Goal: Task Accomplishment & Management: Use online tool/utility

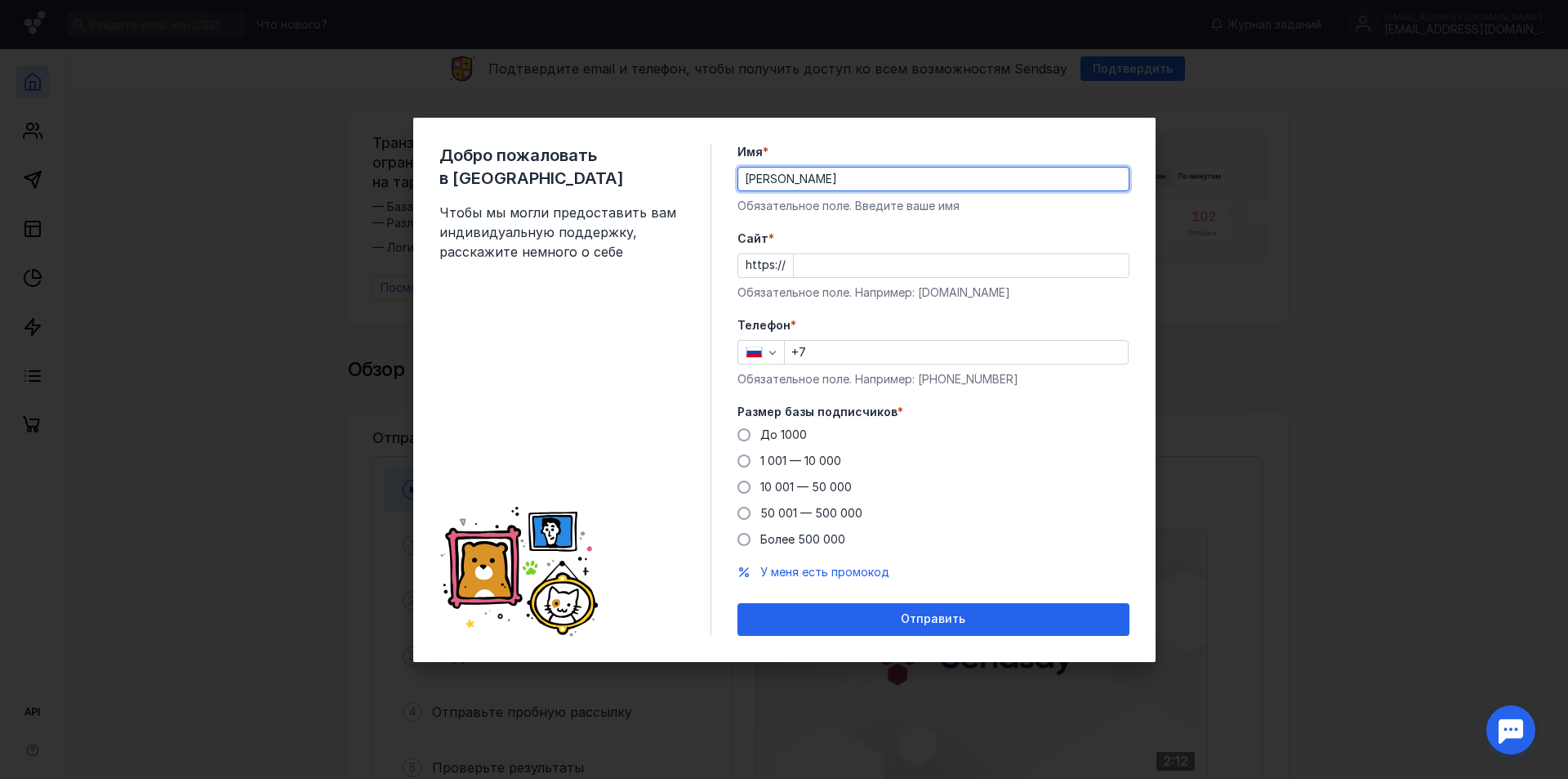
type input "[PERSON_NAME]"
click at [794, 261] on input "Cайт *" at bounding box center [961, 266] width 335 height 23
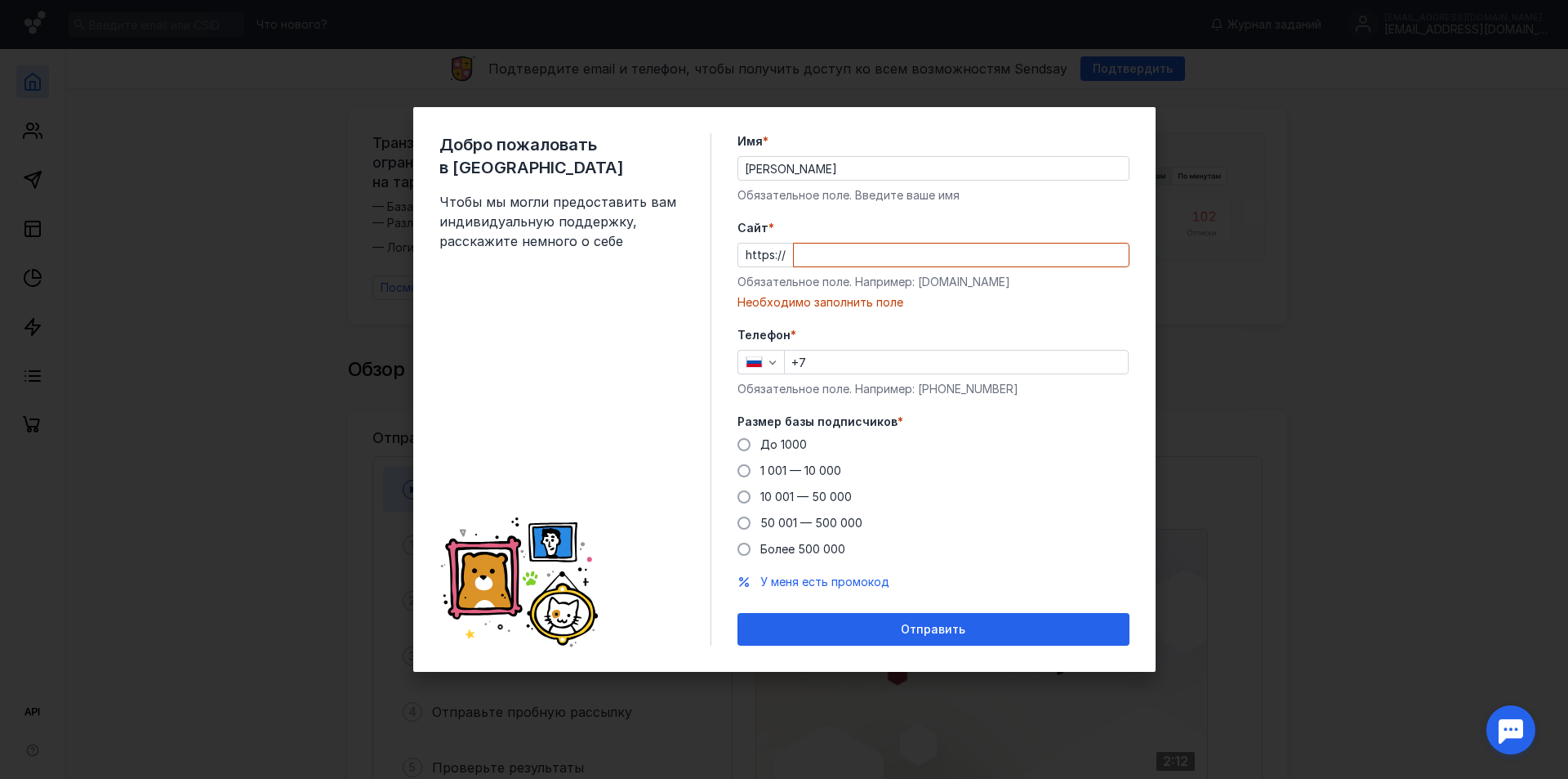
click at [914, 248] on input "Cайт *" at bounding box center [961, 255] width 335 height 23
paste input "[DOMAIN_NAME]"
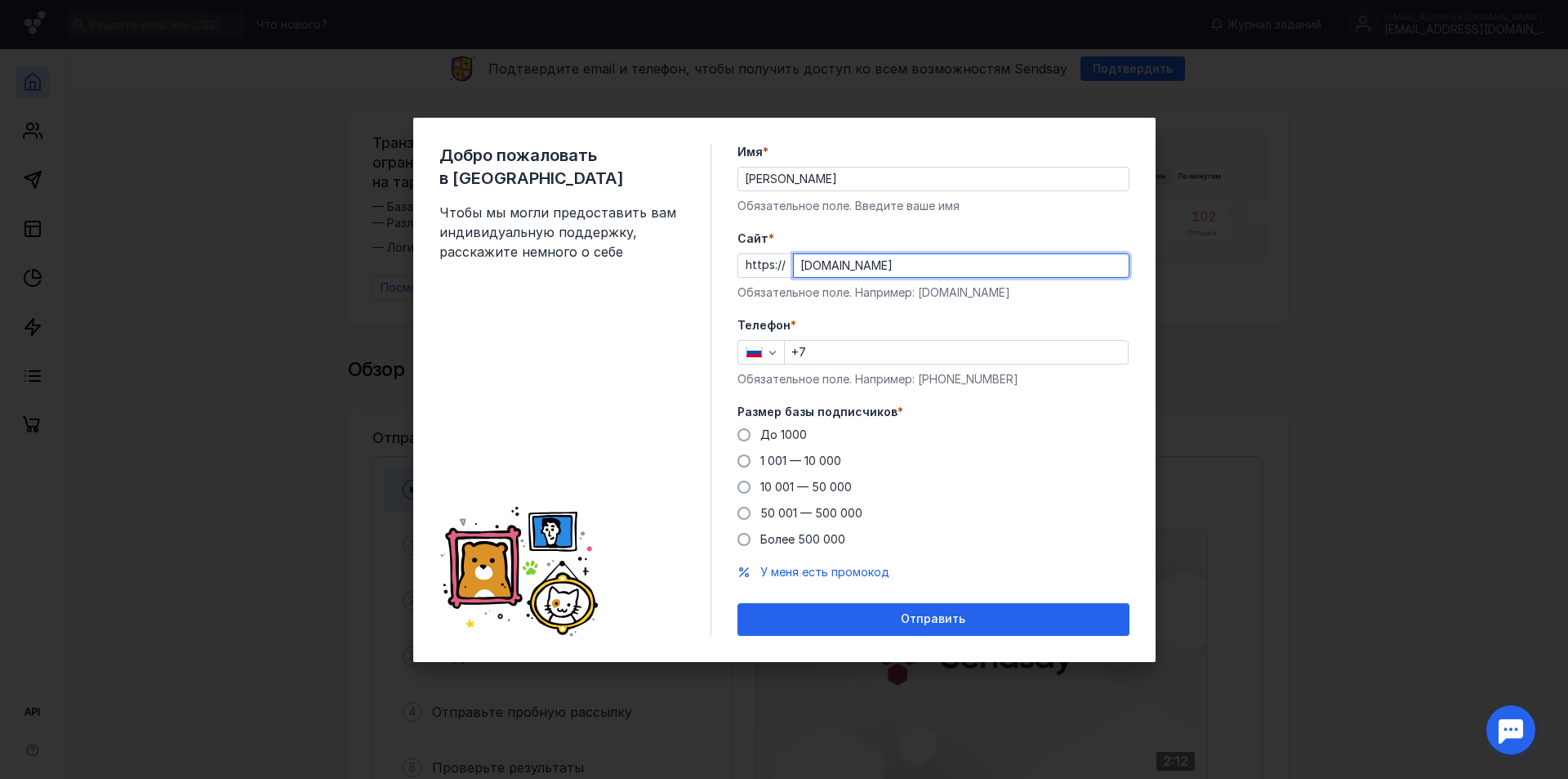
type input "[DOMAIN_NAME]"
click at [868, 347] on input "+7" at bounding box center [956, 352] width 343 height 23
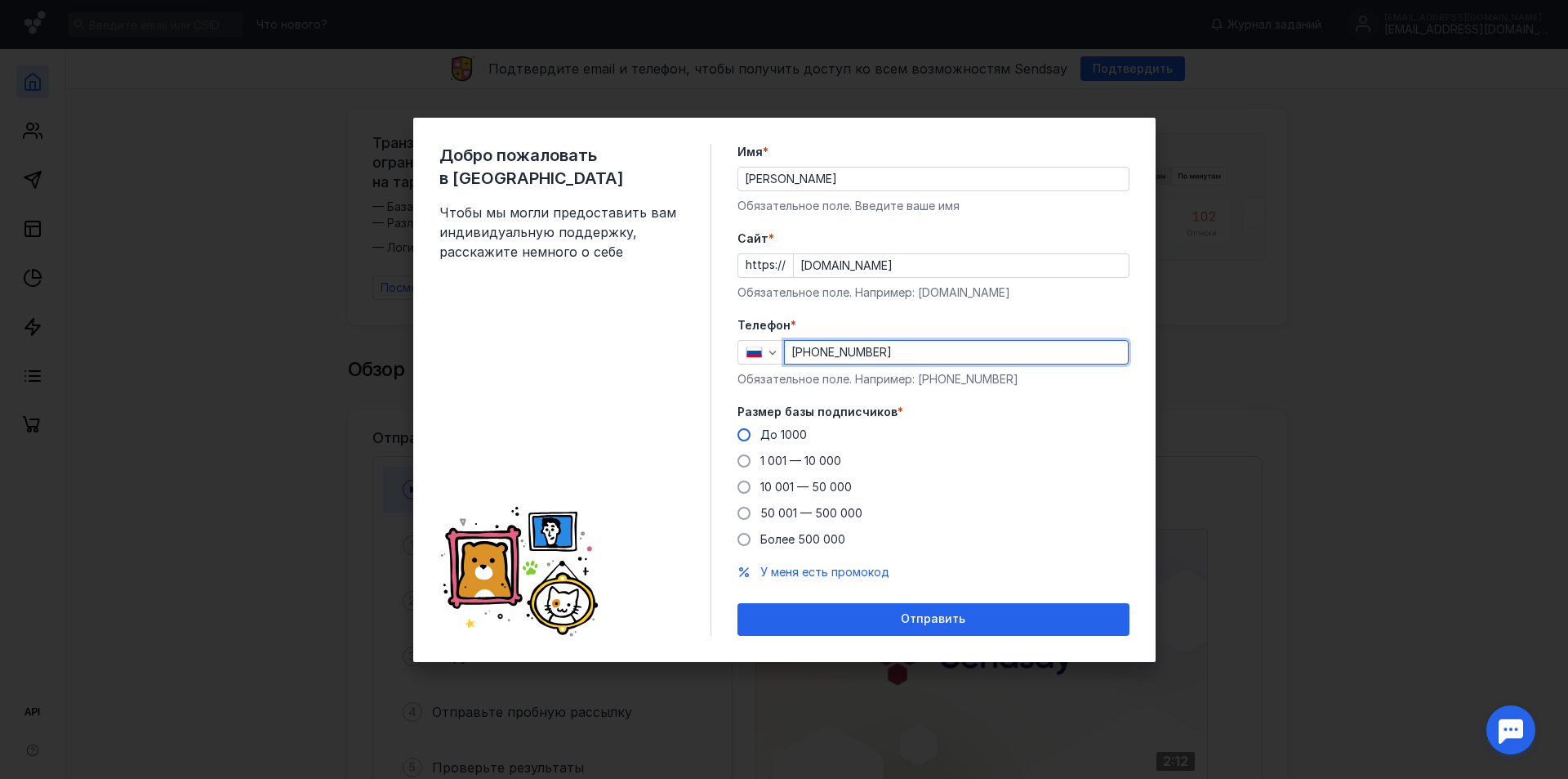
type input "[PHONE_NUMBER]"
click at [743, 432] on span at bounding box center [743, 434] width 13 height 13
click at [0, 0] on input "До 1000" at bounding box center [0, 0] width 0 height 0
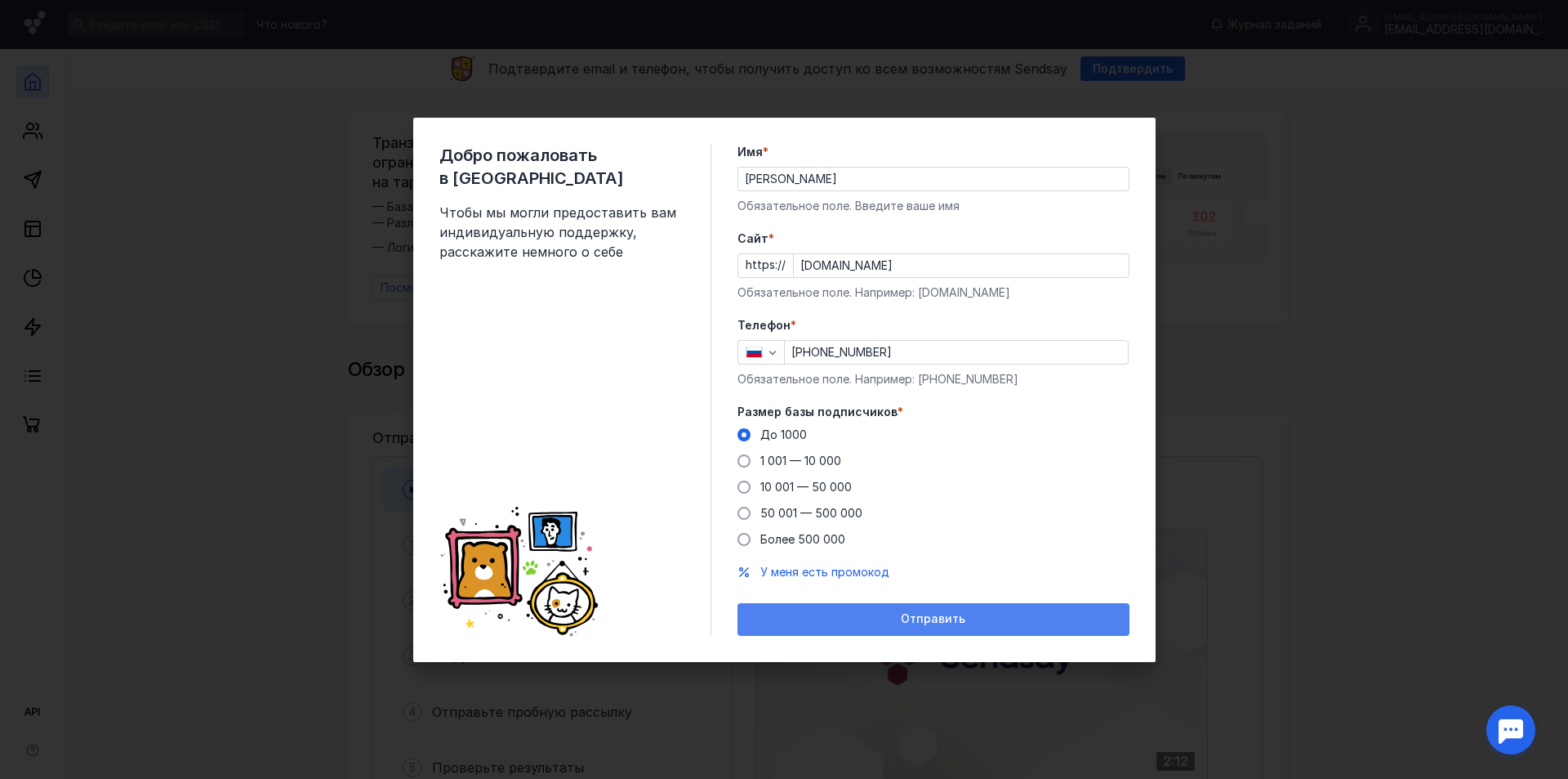
click at [1033, 618] on div "Отправить" at bounding box center [933, 619] width 375 height 14
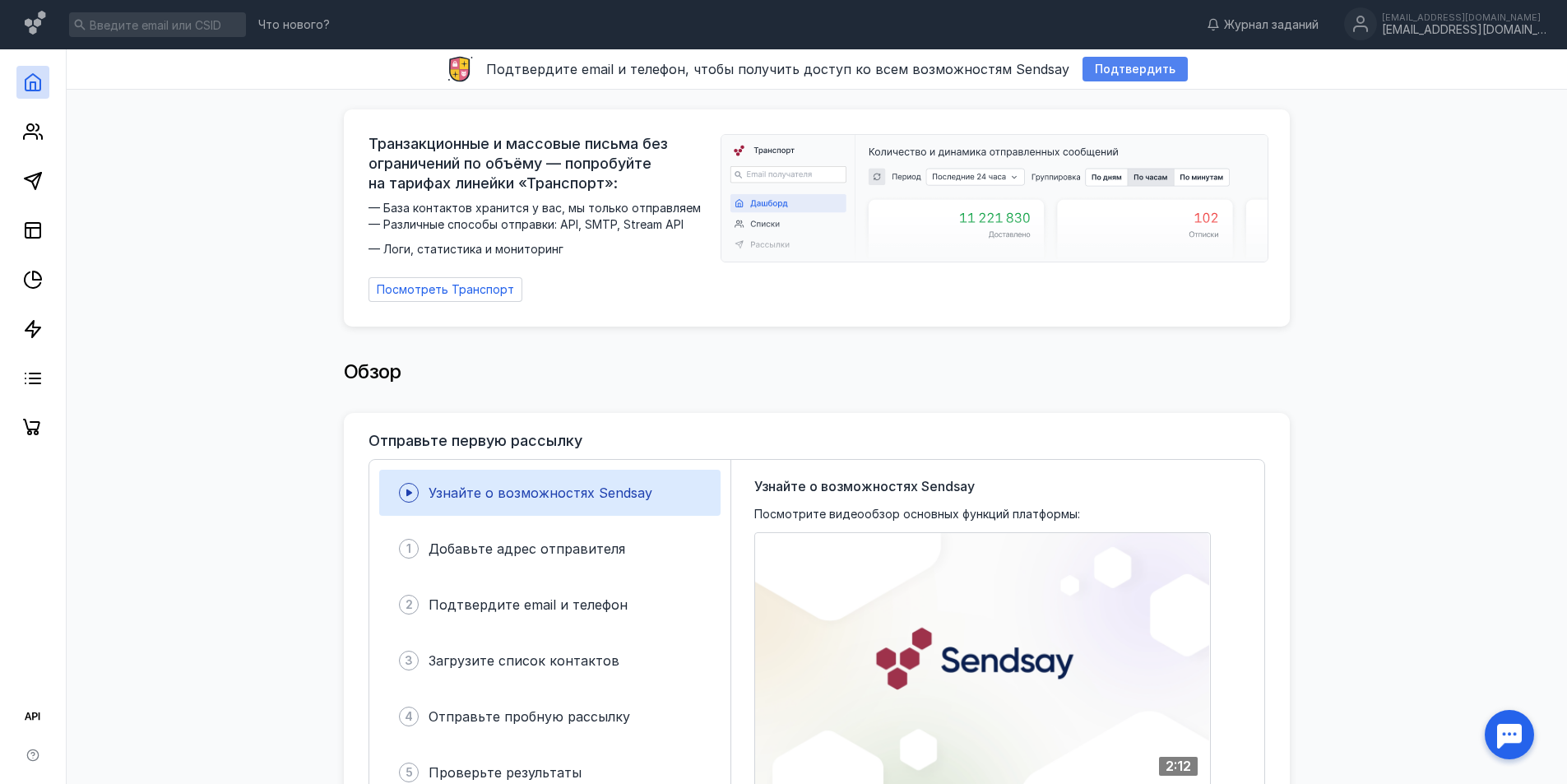
click at [1127, 76] on div "Подтвердить" at bounding box center [1135, 68] width 106 height 24
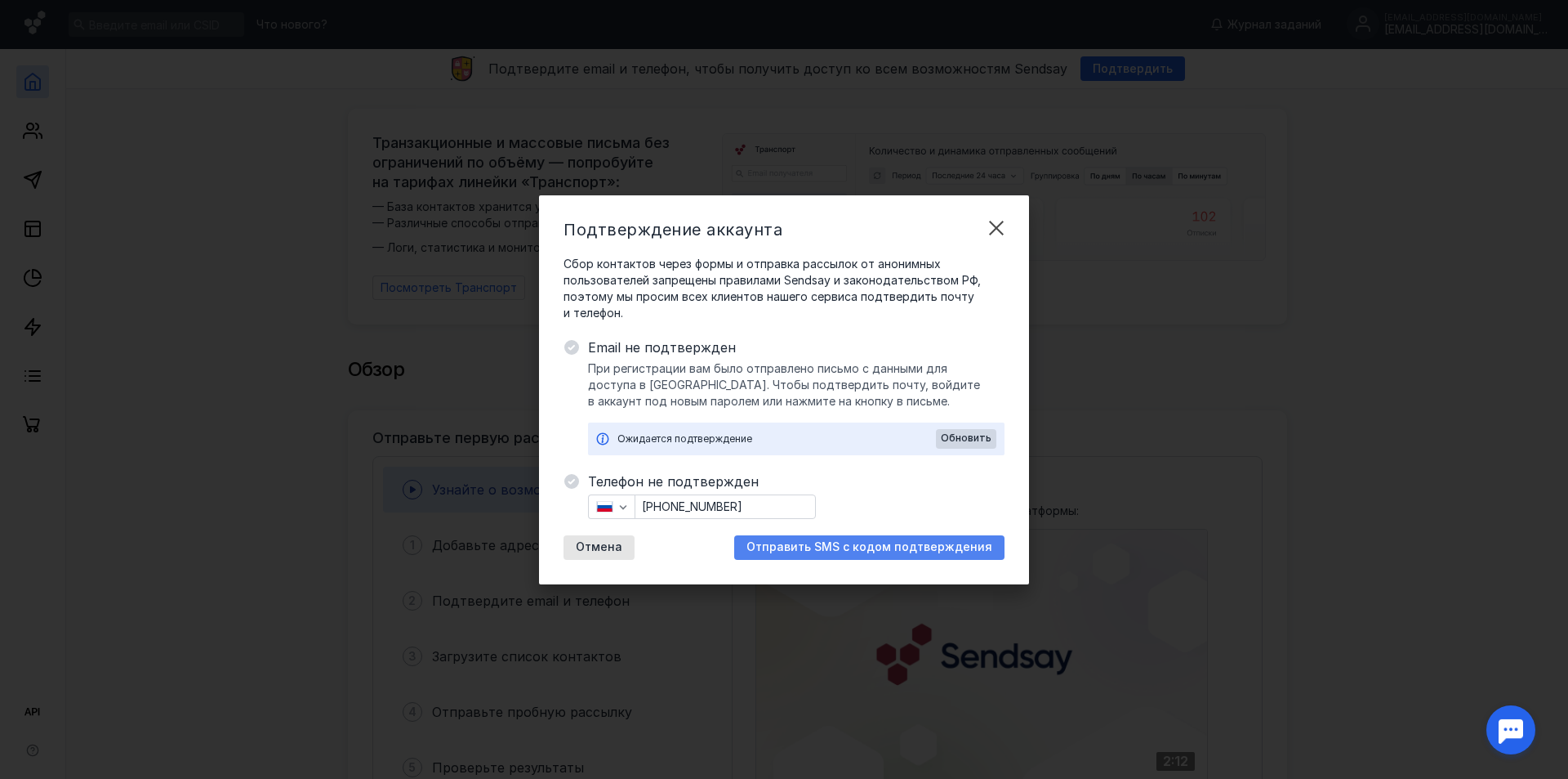
click at [927, 546] on span "Отправить SMS с кодом подтверждения" at bounding box center [869, 547] width 245 height 14
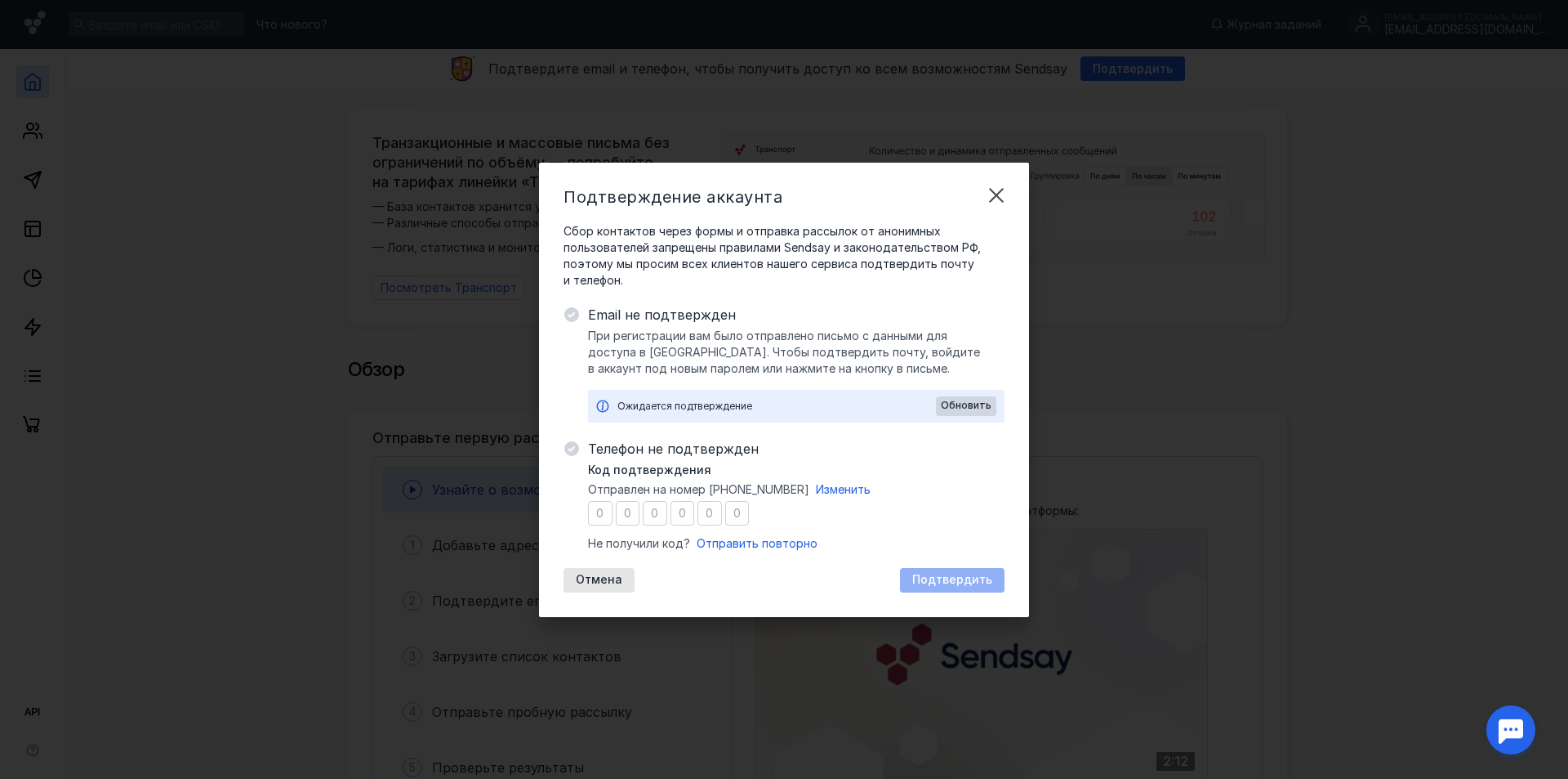
type input "5"
type input "3"
type input "0"
type input "7"
type input "6"
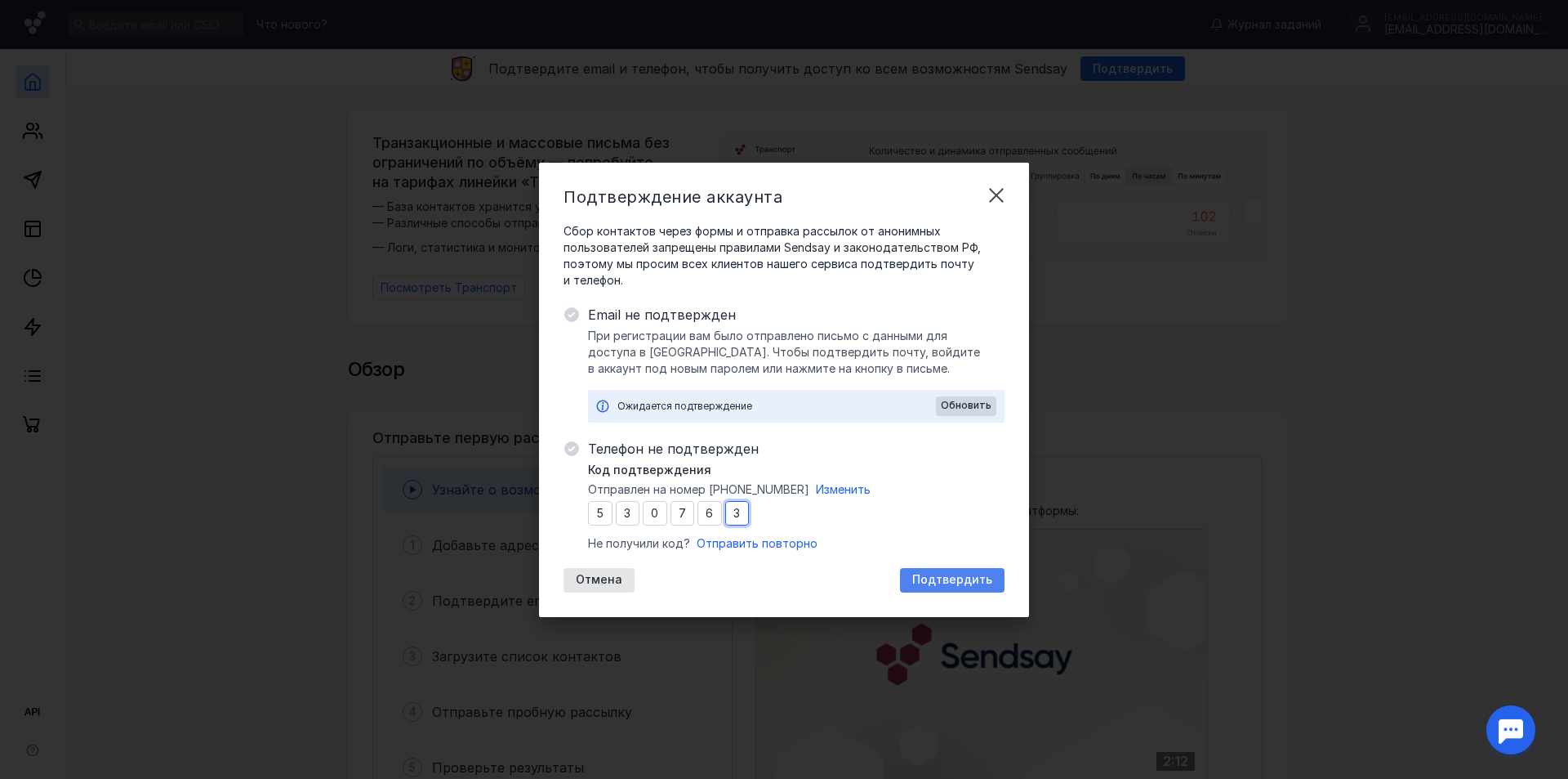
type input "3"
click at [962, 573] on span "Подтвердить" at bounding box center [952, 579] width 80 height 14
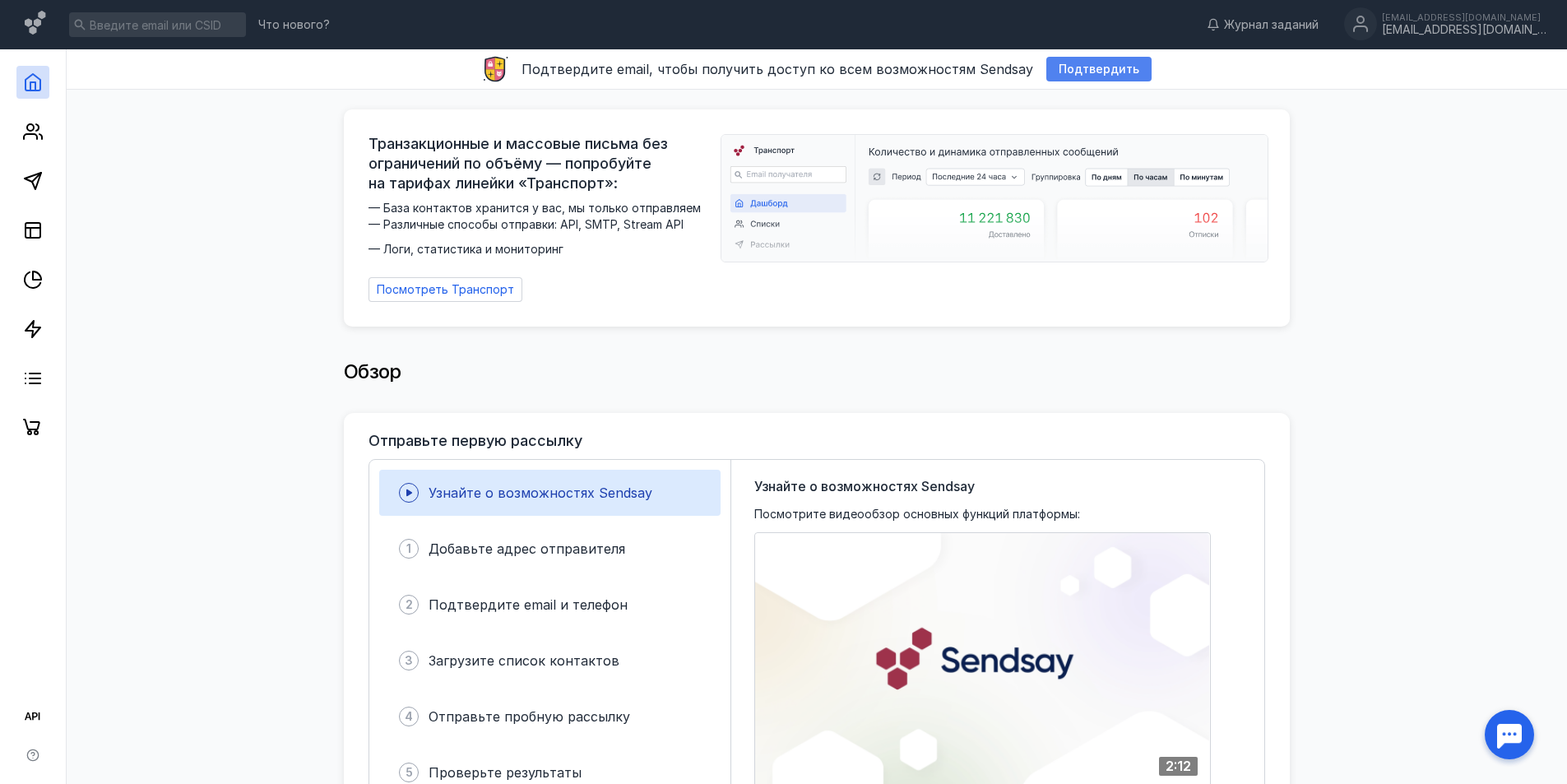
click at [1072, 71] on span "Подтвердить" at bounding box center [1099, 69] width 81 height 14
click at [21, 140] on link at bounding box center [33, 132] width 33 height 33
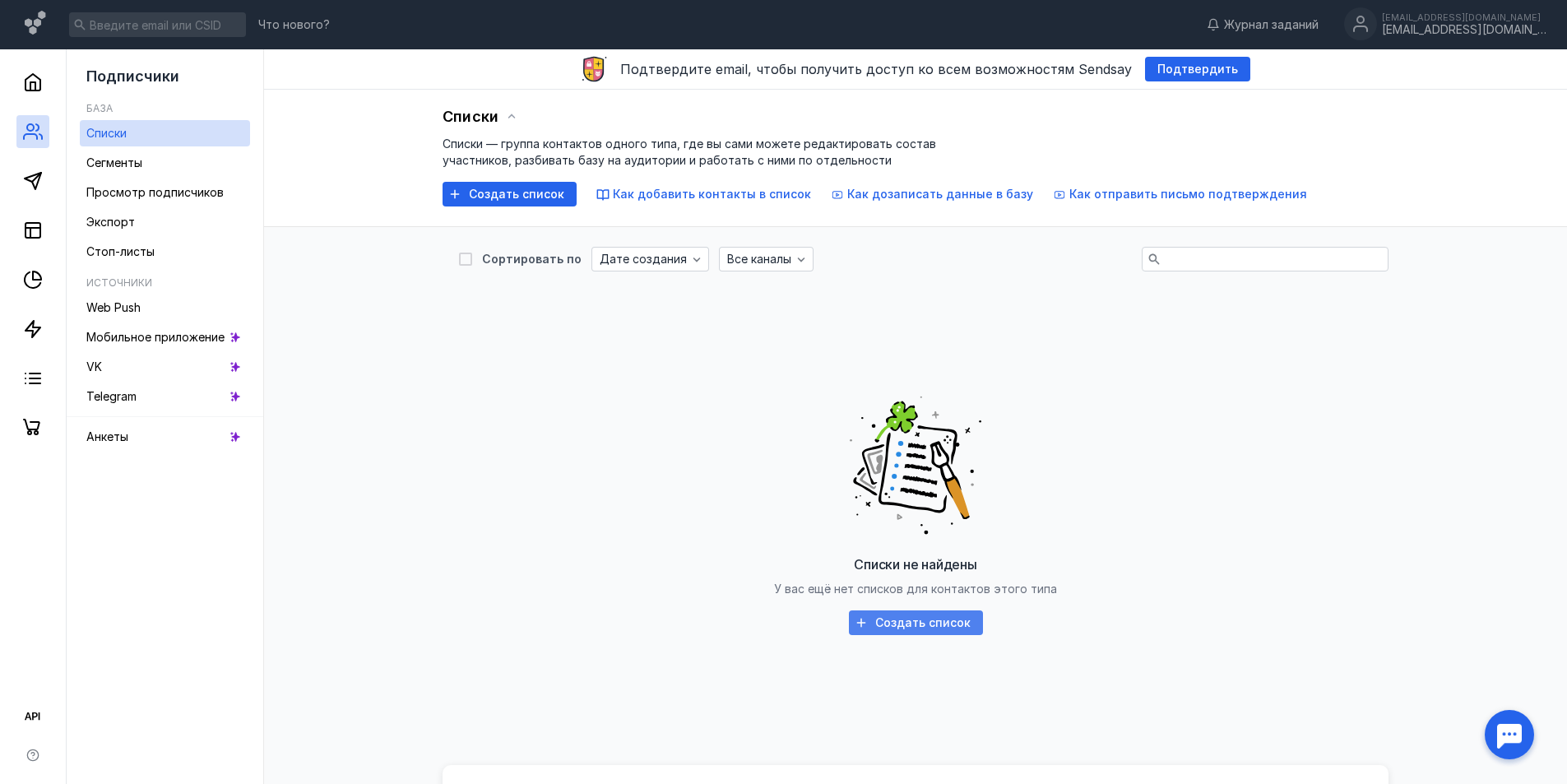
click at [941, 627] on span "Создать список" at bounding box center [923, 623] width 96 height 14
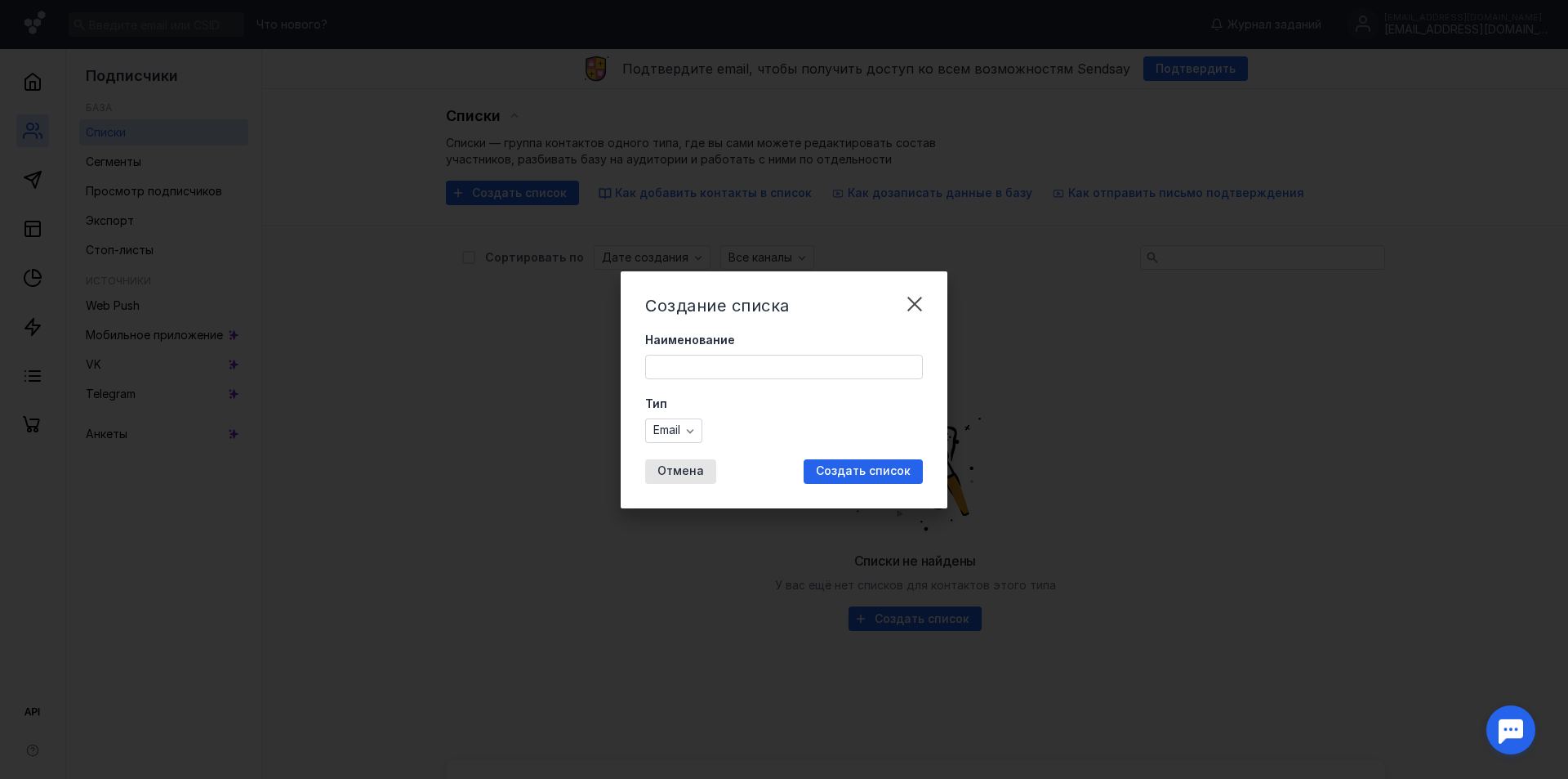
click at [757, 373] on input "Наименование" at bounding box center [784, 367] width 276 height 23
type input "Первый список"
click at [862, 466] on span "Создать список" at bounding box center [863, 471] width 95 height 14
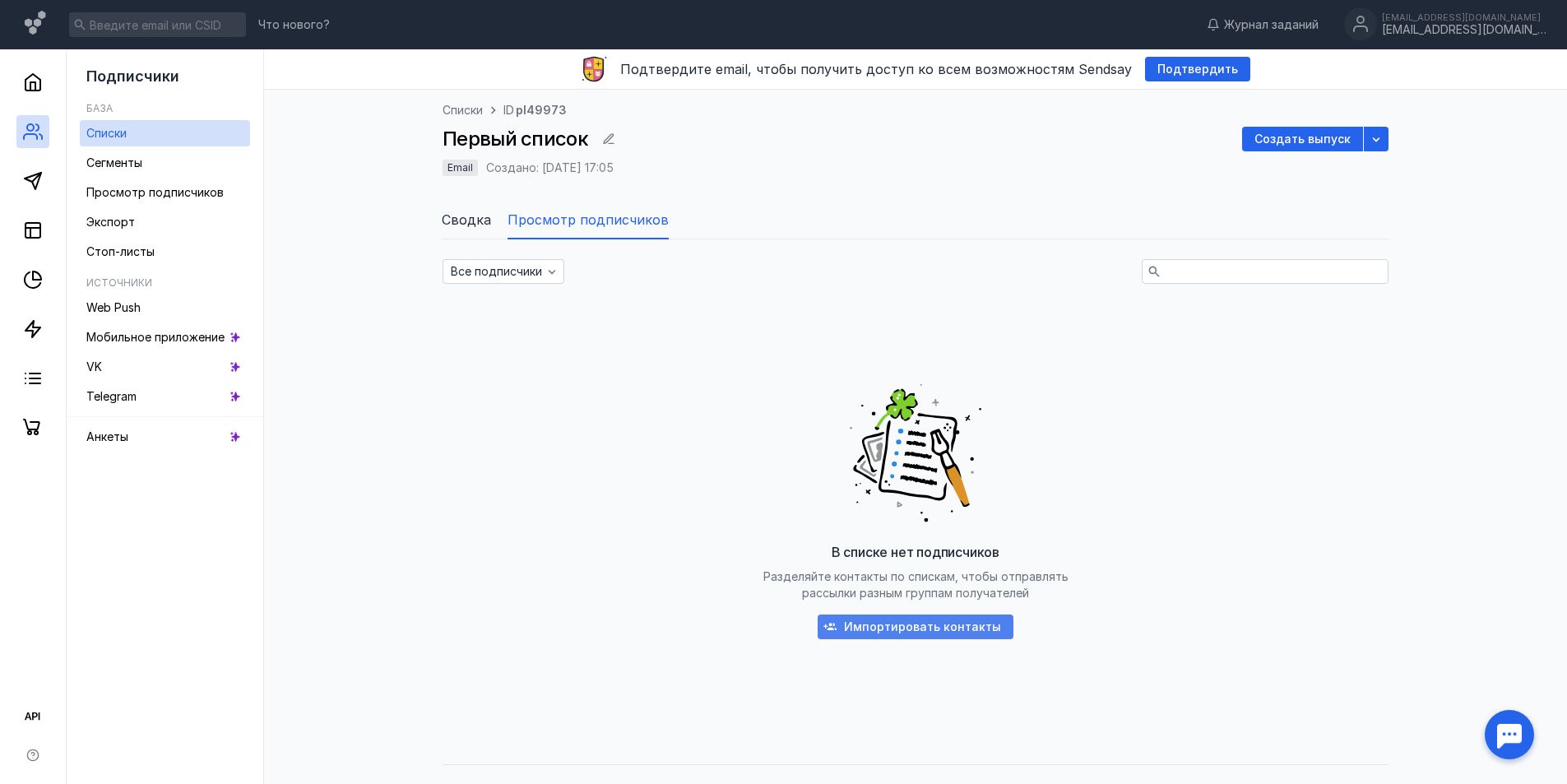
click at [902, 628] on span "Импортировать контакты" at bounding box center [922, 627] width 157 height 14
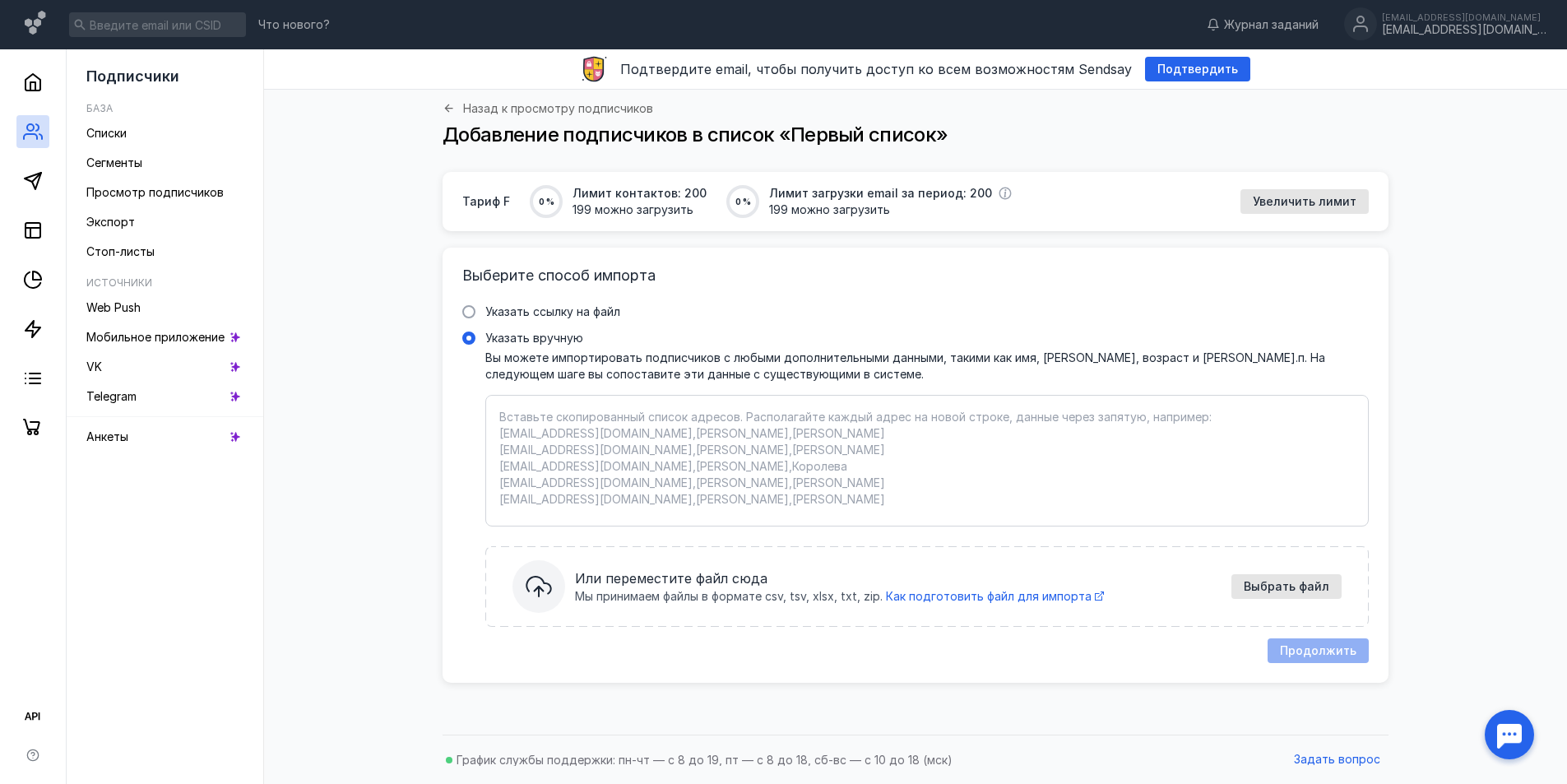
click at [640, 461] on textarea "Указать вручную Вы можете импортировать подписчиков с любыми дополнительными да…" at bounding box center [927, 461] width 856 height 103
paste textarea "[EMAIL_ADDRESS][DOMAIN_NAME]"
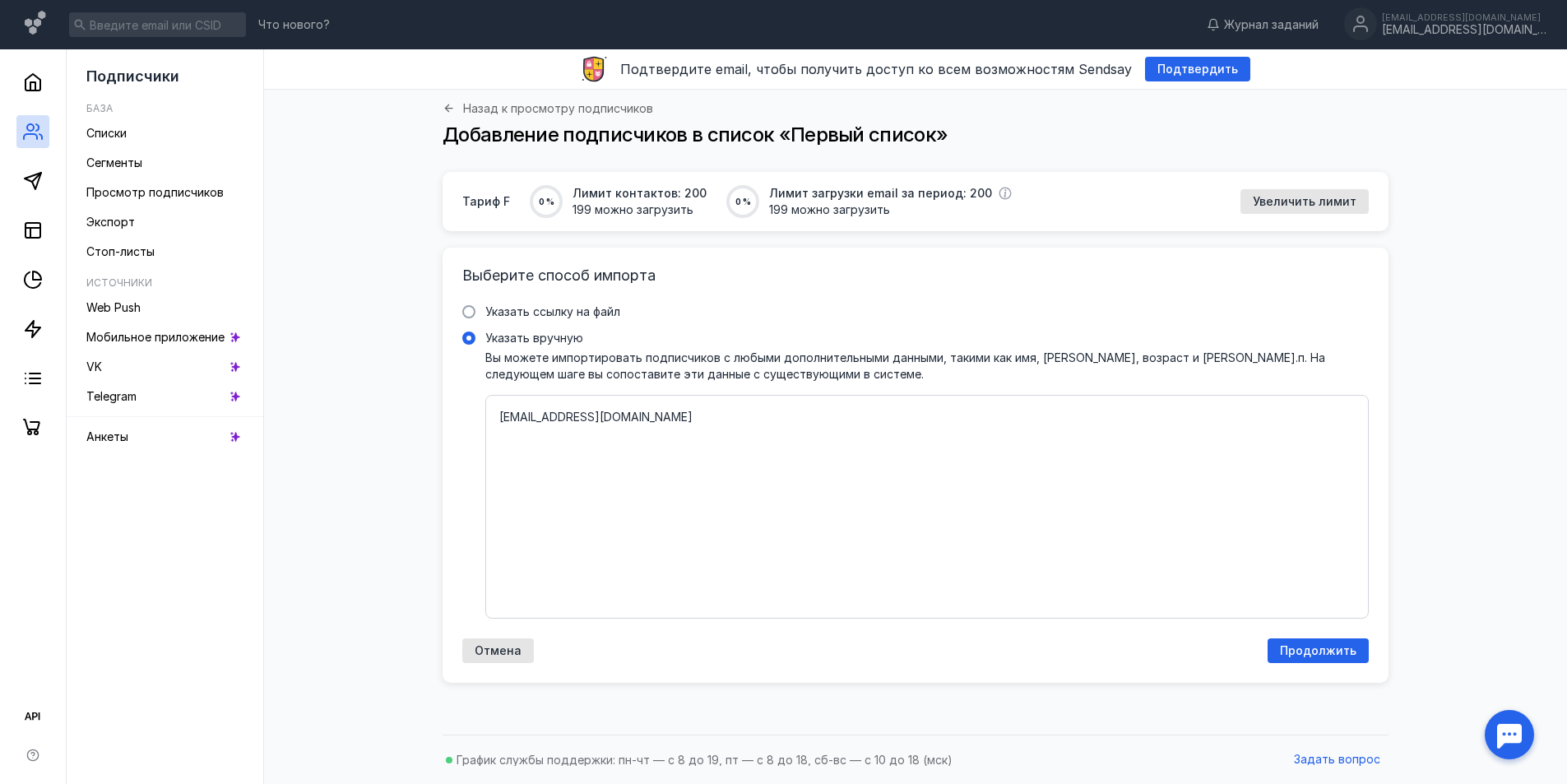
type textarea "[EMAIL_ADDRESS][DOMAIN_NAME]"
click at [1338, 637] on div "Выберите способ импорта Указать ссылку на файл Ссылка на файл * Выбрать файл Мы…" at bounding box center [915, 464] width 946 height 434
click at [1331, 648] on span "Продолжить" at bounding box center [1318, 650] width 76 height 14
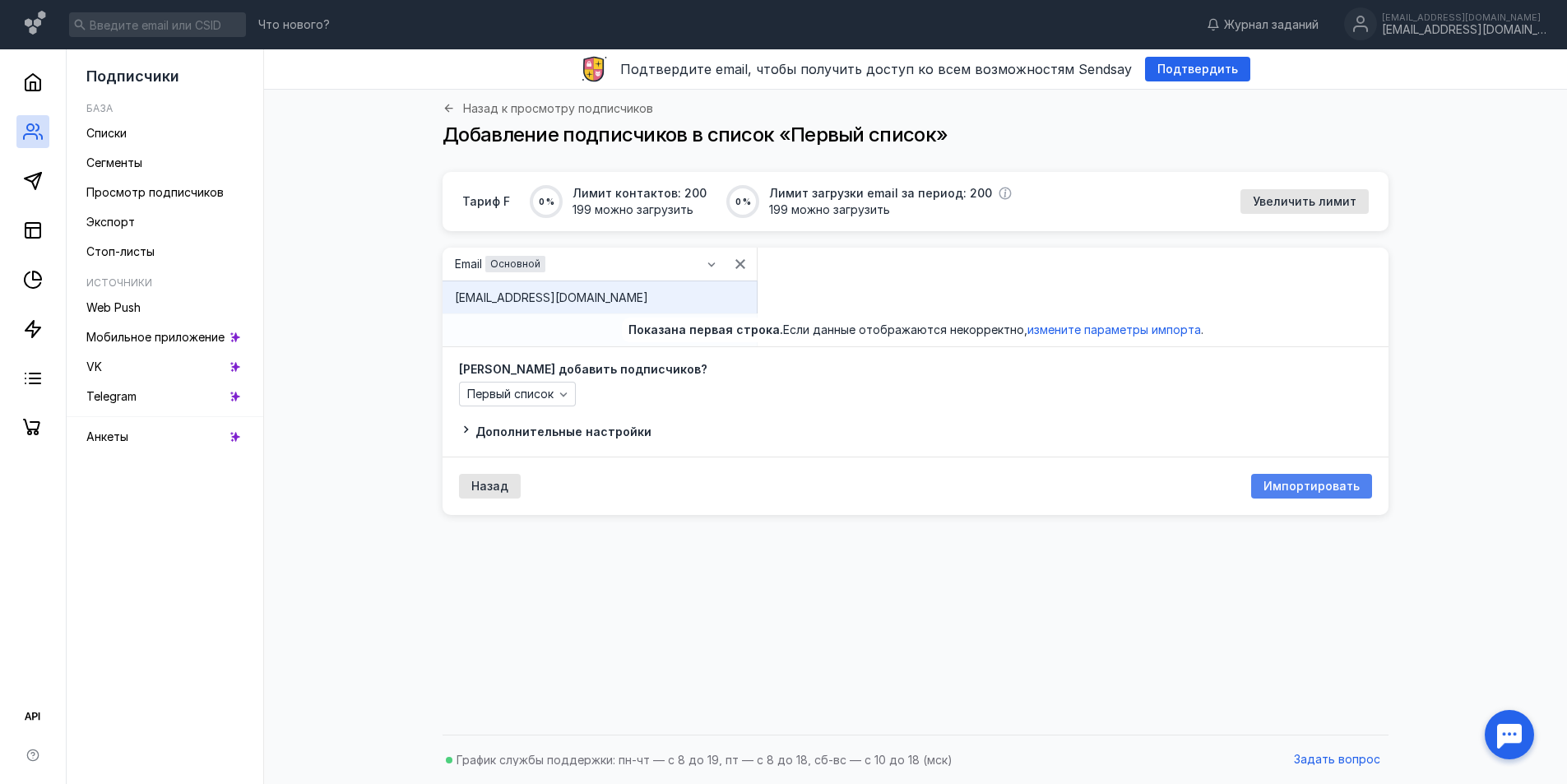
click at [1268, 487] on div "Импортировать" at bounding box center [1311, 486] width 112 height 14
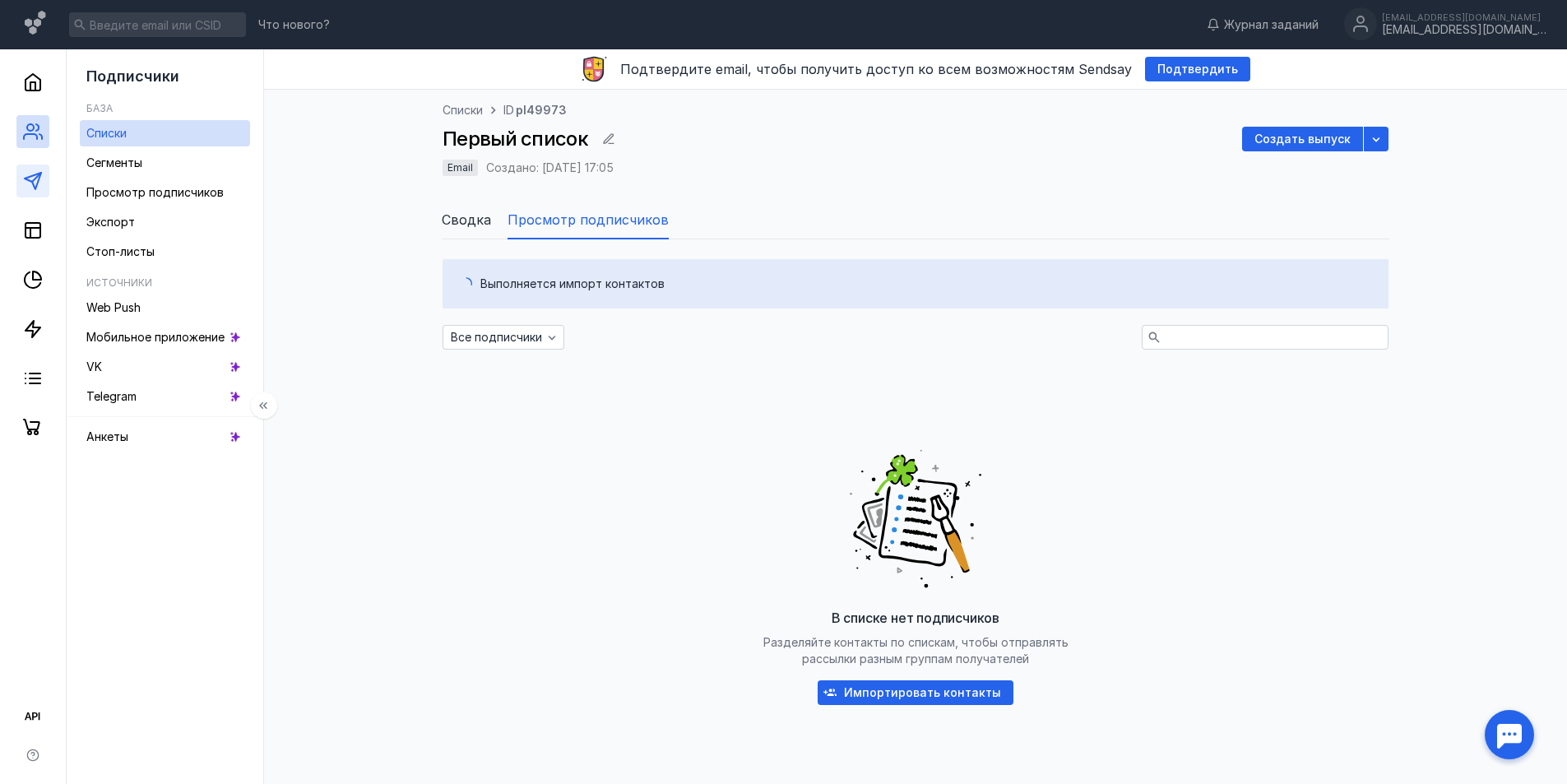
click at [43, 176] on link at bounding box center [33, 181] width 33 height 33
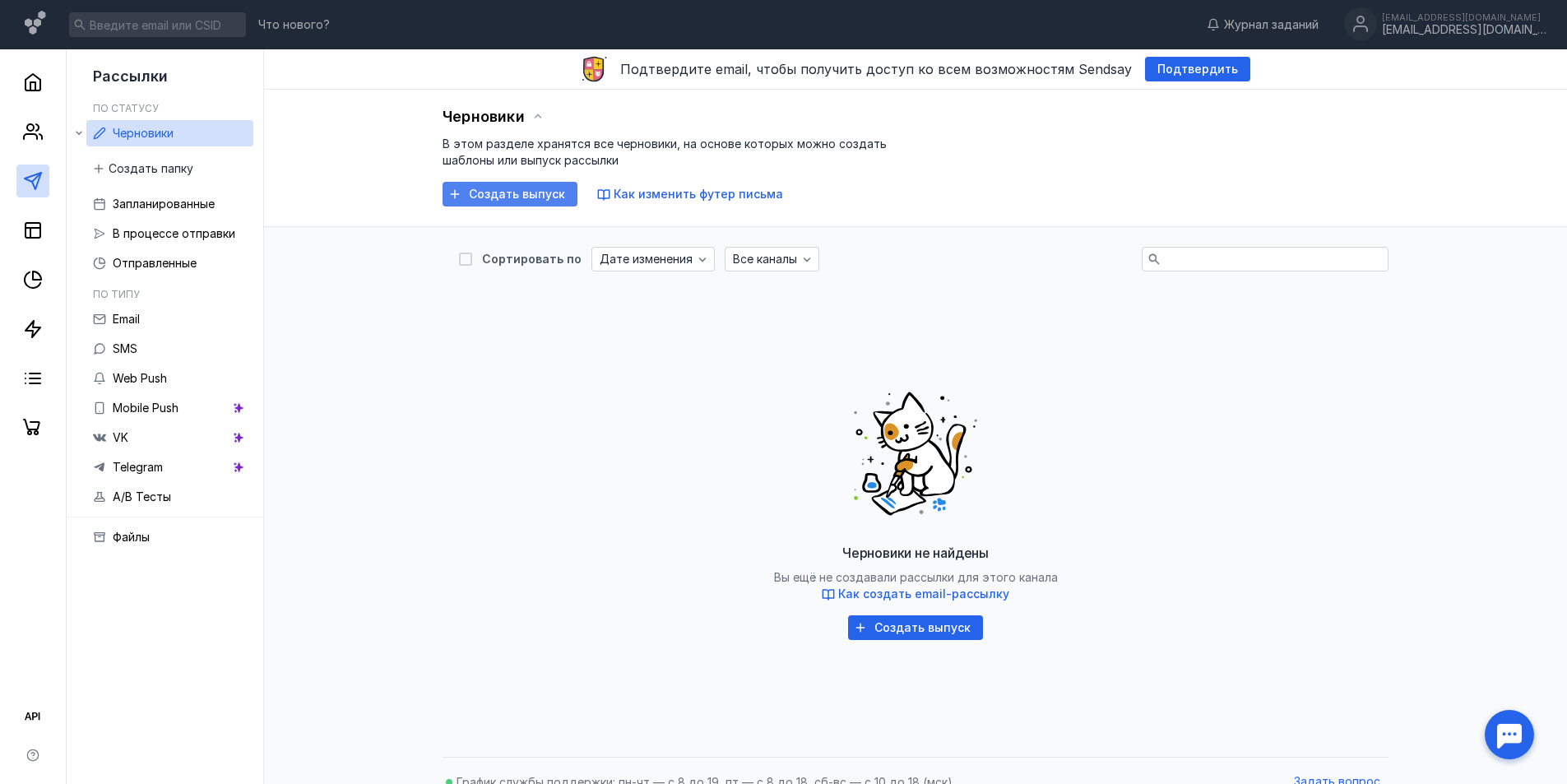
click at [538, 191] on span "Создать выпуск" at bounding box center [517, 194] width 97 height 14
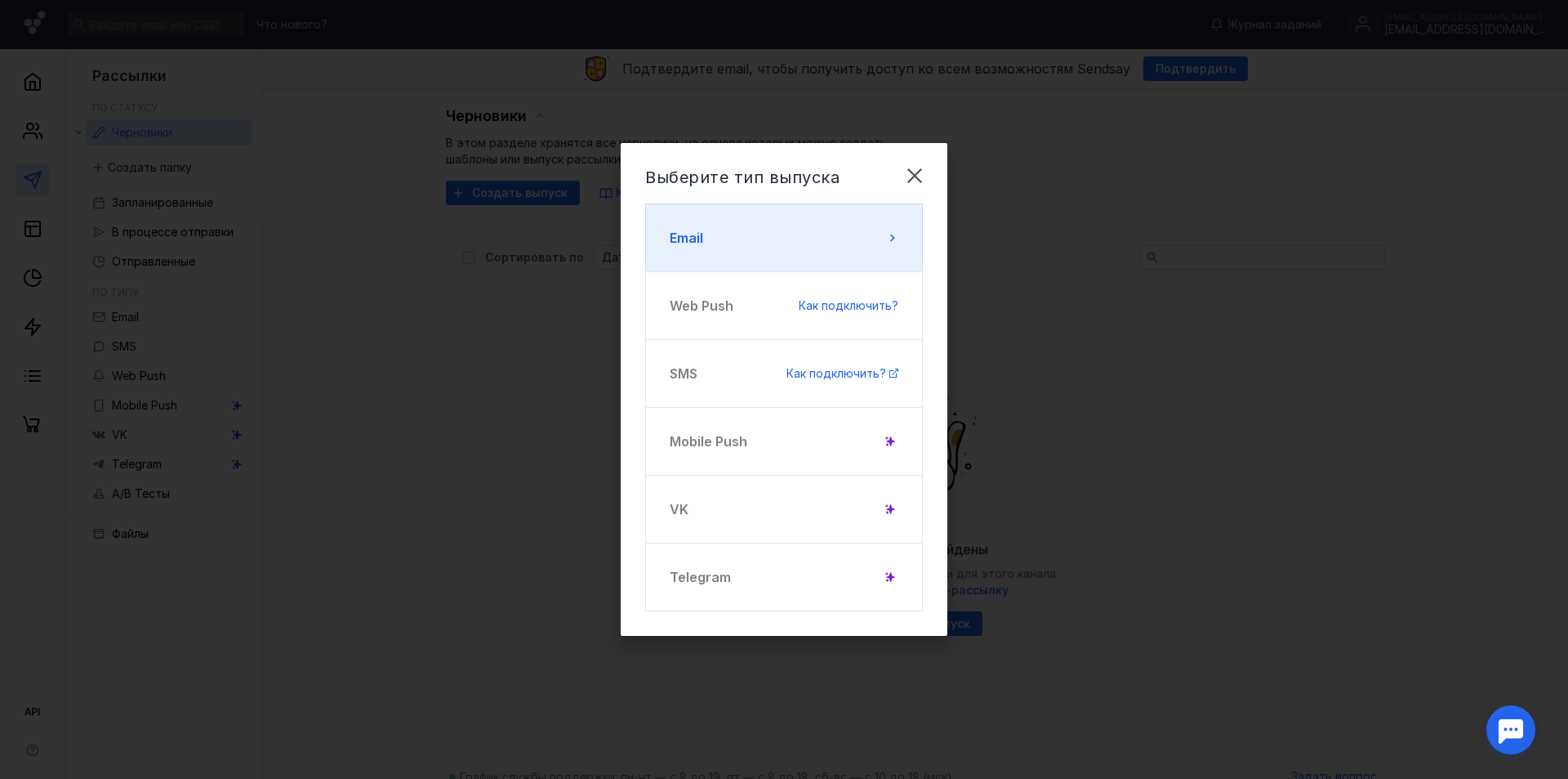
click at [839, 230] on button "Email" at bounding box center [784, 238] width 277 height 69
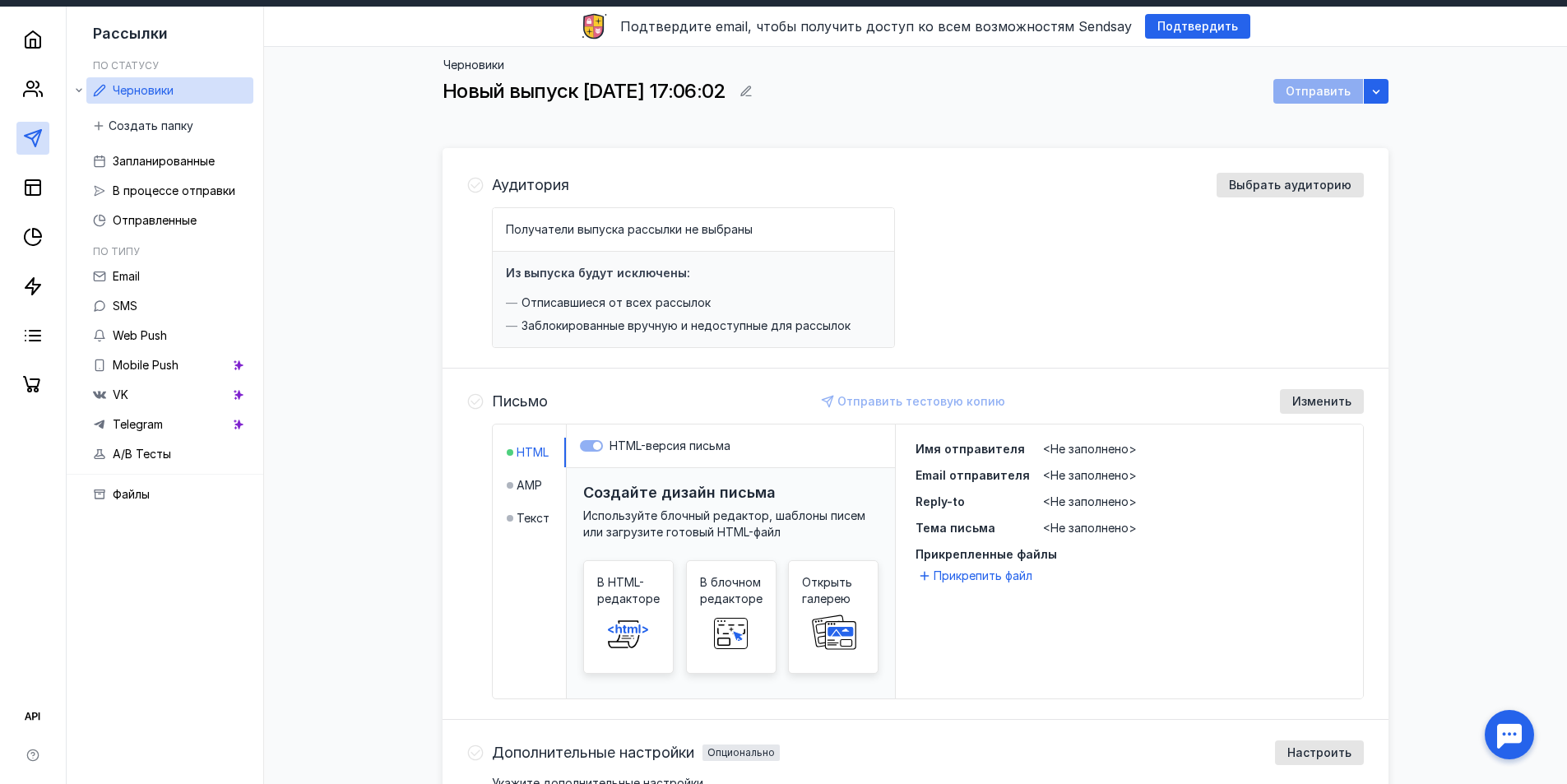
scroll to position [164, 0]
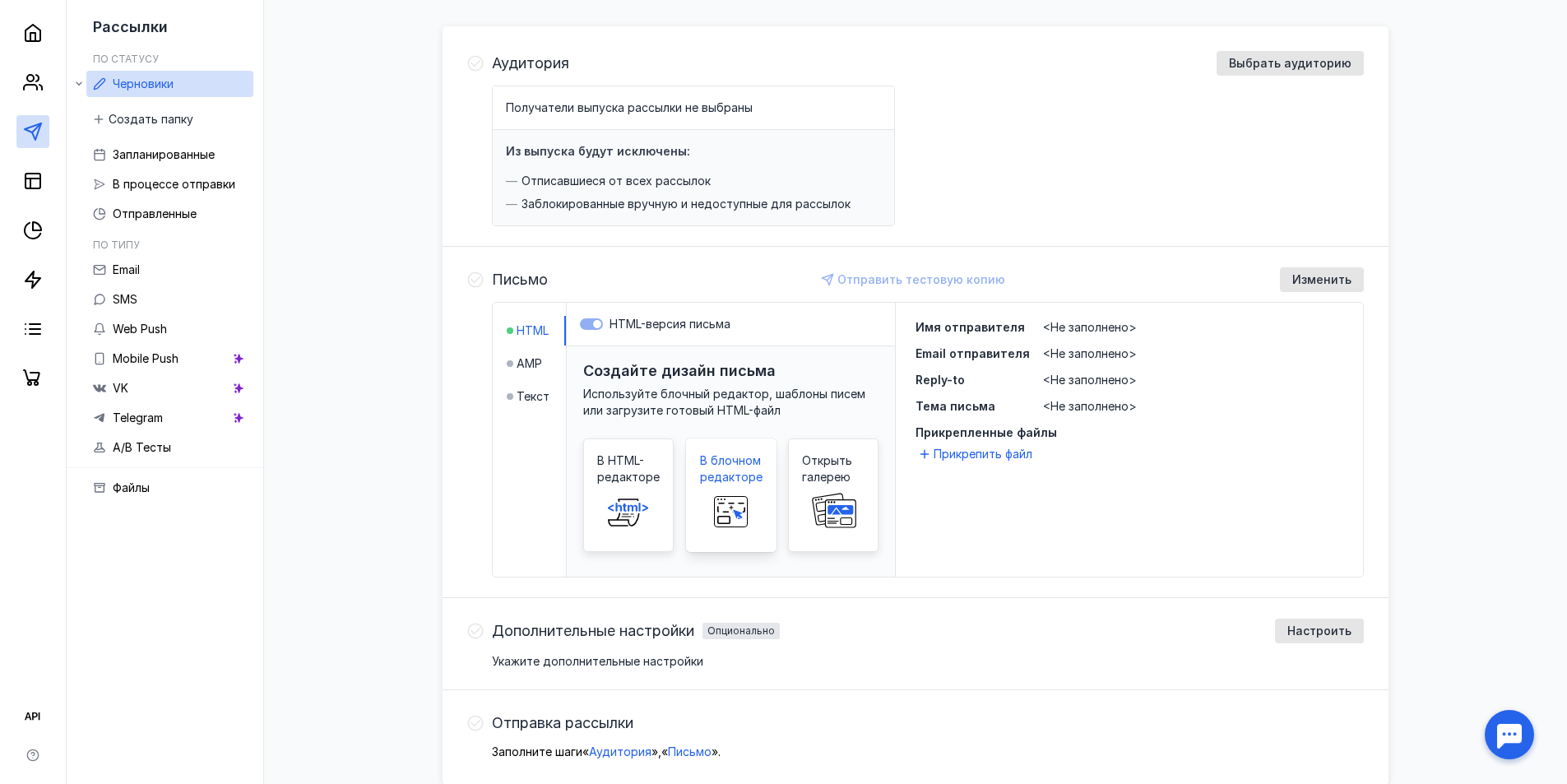
click at [731, 490] on span at bounding box center [732, 512] width 53 height 53
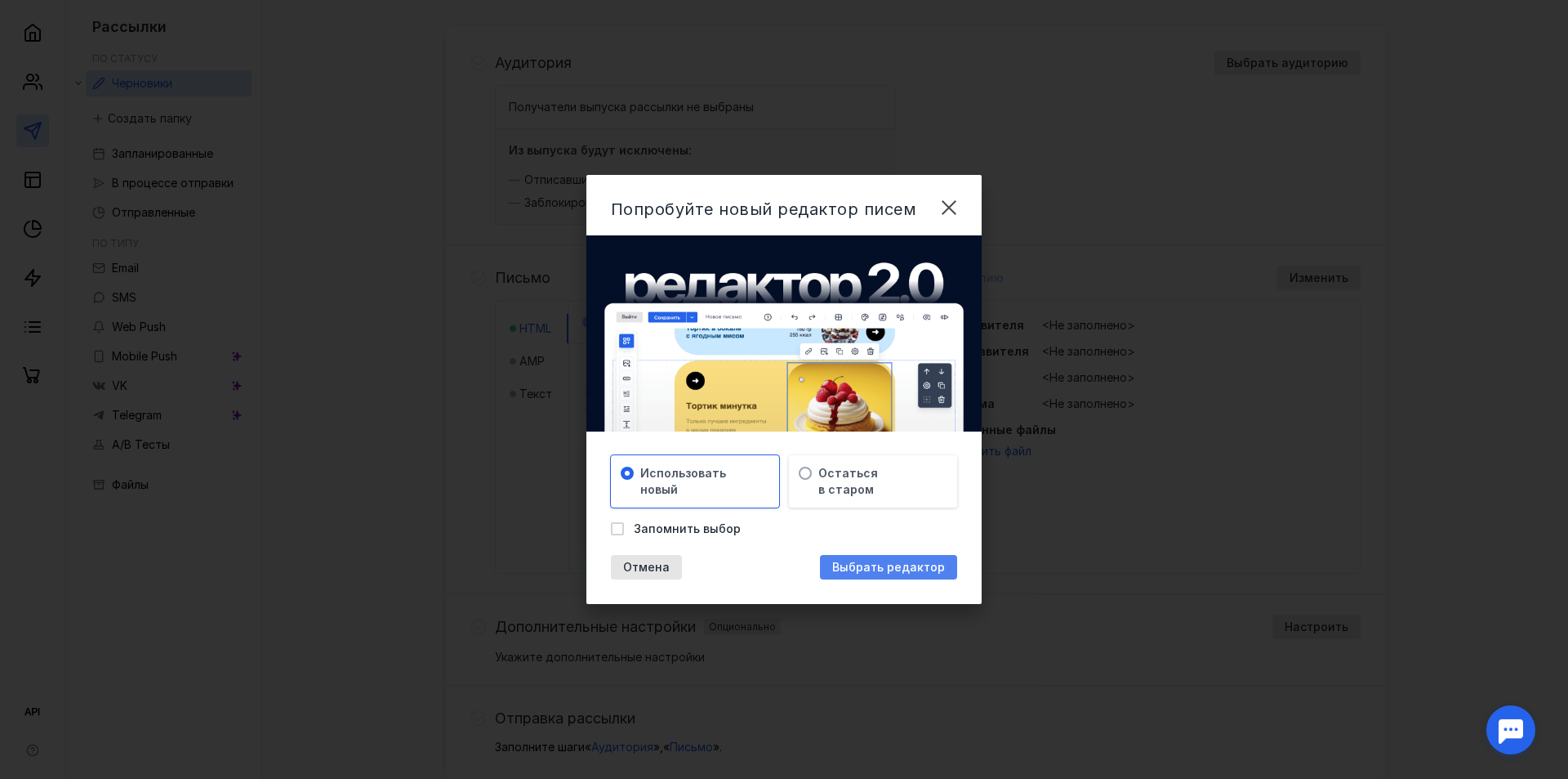
click at [874, 563] on span "Выбрать редактор" at bounding box center [888, 568] width 112 height 14
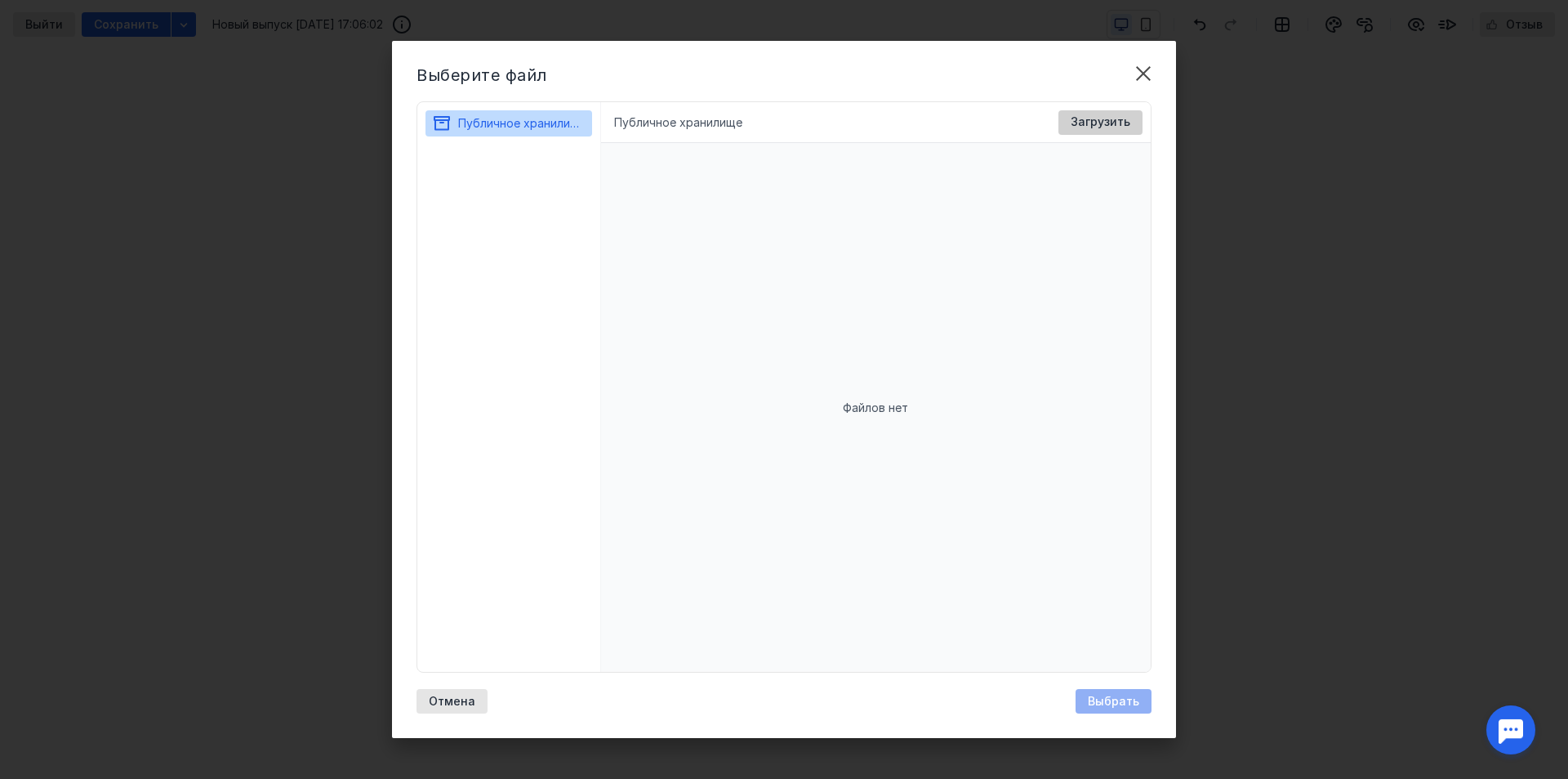
click at [1136, 120] on div "Загрузить" at bounding box center [1101, 122] width 76 height 14
click at [686, 329] on div "24b26582-ad64-11ef-bf88-0242ac120009 tiff 2.17MB" at bounding box center [680, 455] width 114 height 391
click at [743, 205] on div "24b26582-ad64-11ef-bf88-0242ac120009.tiff" at bounding box center [876, 215] width 571 height 45
click at [727, 225] on div "24b26582-ad64-11ef-bf88-0242ac120009.tiff" at bounding box center [876, 215] width 571 height 45
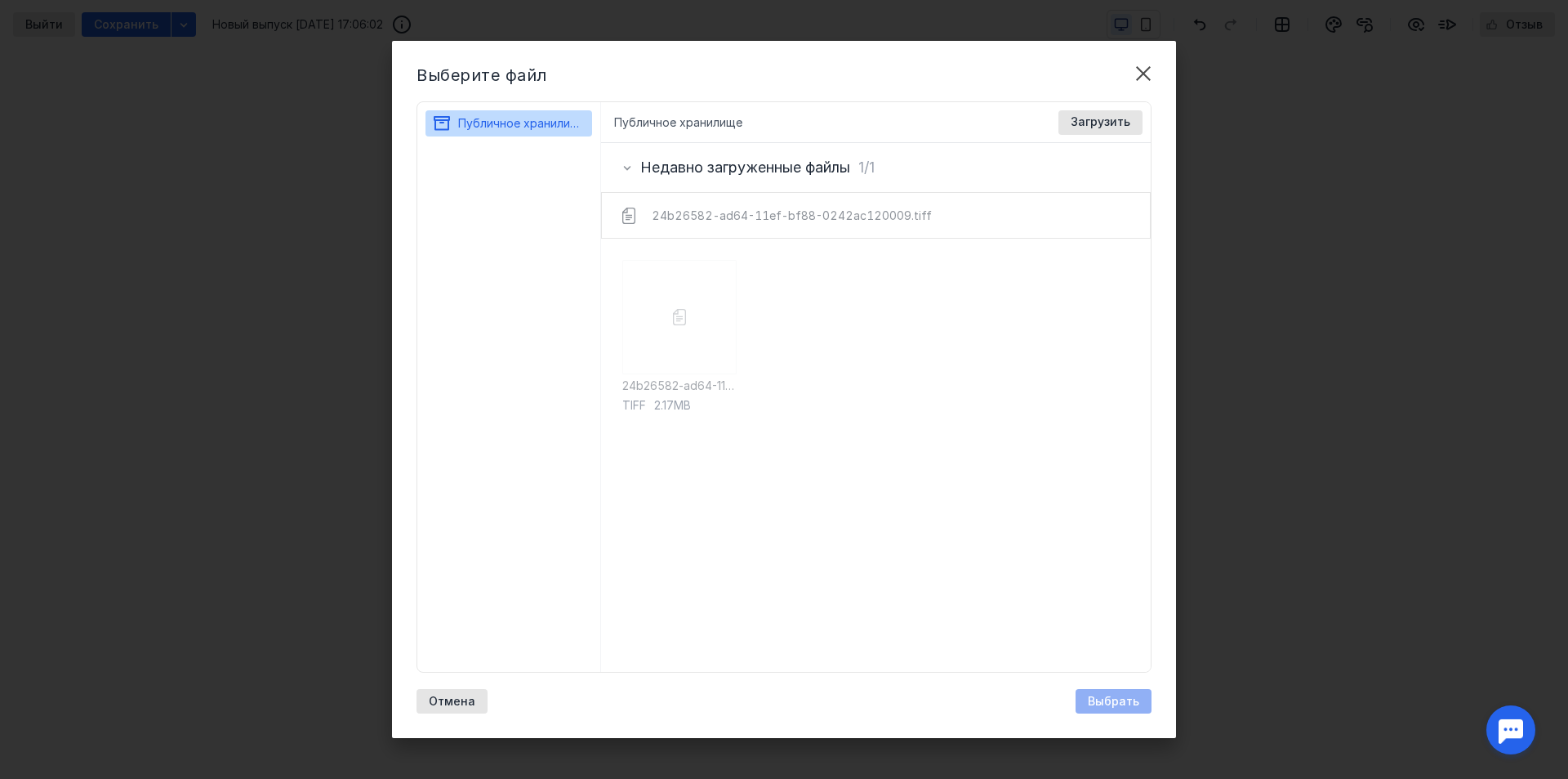
click at [774, 174] on h3 "Недавно загруженные файлы" at bounding box center [745, 167] width 209 height 16
click at [694, 380] on div "24b26582-ad64-11ef-bf88-0242ac120009 tiff 2.17MB" at bounding box center [680, 455] width 114 height 391
click at [435, 699] on span "Отмена" at bounding box center [452, 701] width 47 height 14
click at [678, 291] on div "24b26582-ad64-11ef-bf88-0242ac120009 tiff 2.17MB" at bounding box center [680, 406] width 114 height 486
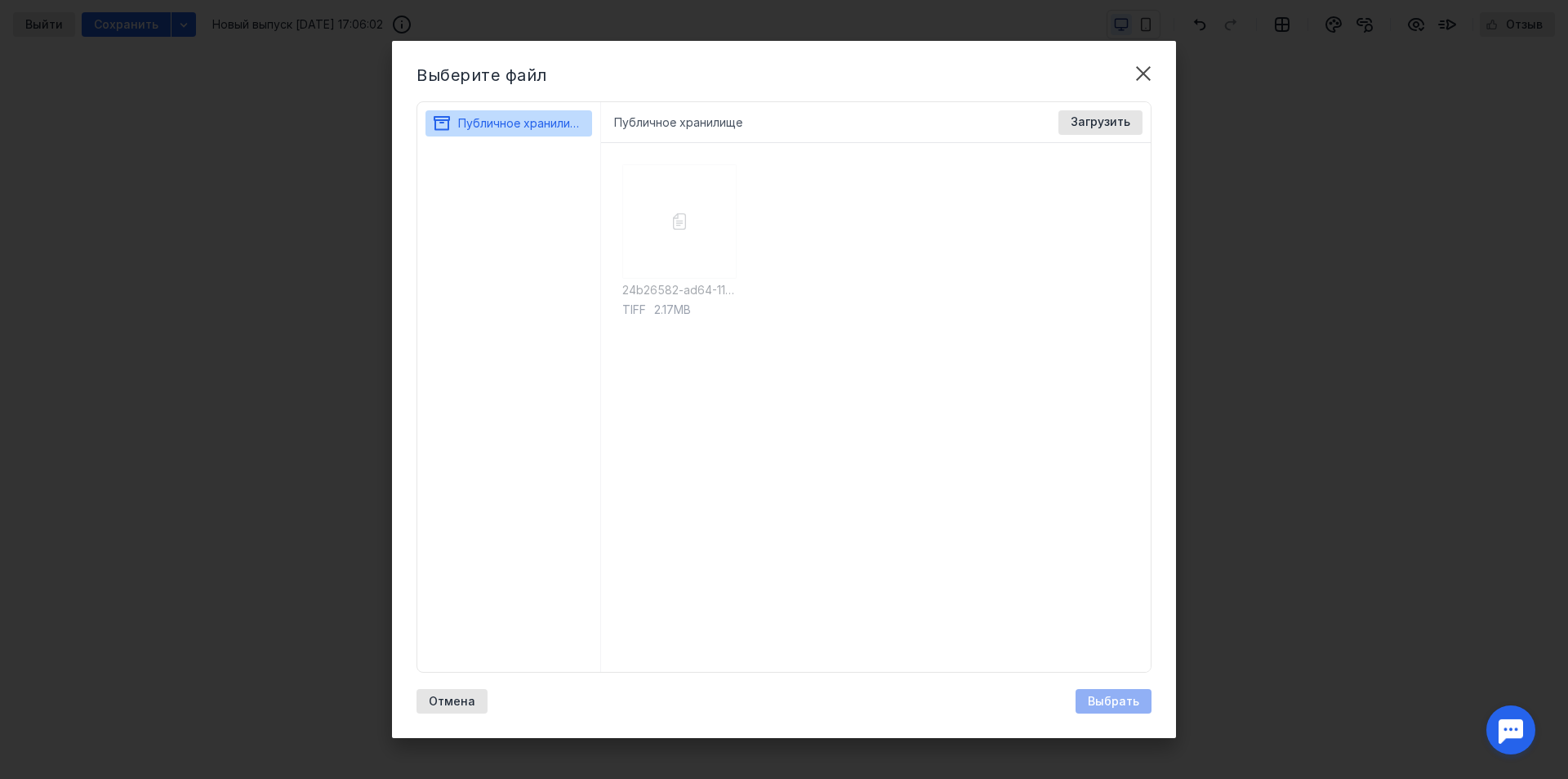
click at [1119, 102] on div "Публичное хранилище Доступные форматы: Размер файла не более 400 МБ. Выбрать Фа…" at bounding box center [877, 122] width 551 height 41
click at [1104, 119] on span "Загрузить" at bounding box center [1100, 122] width 59 height 14
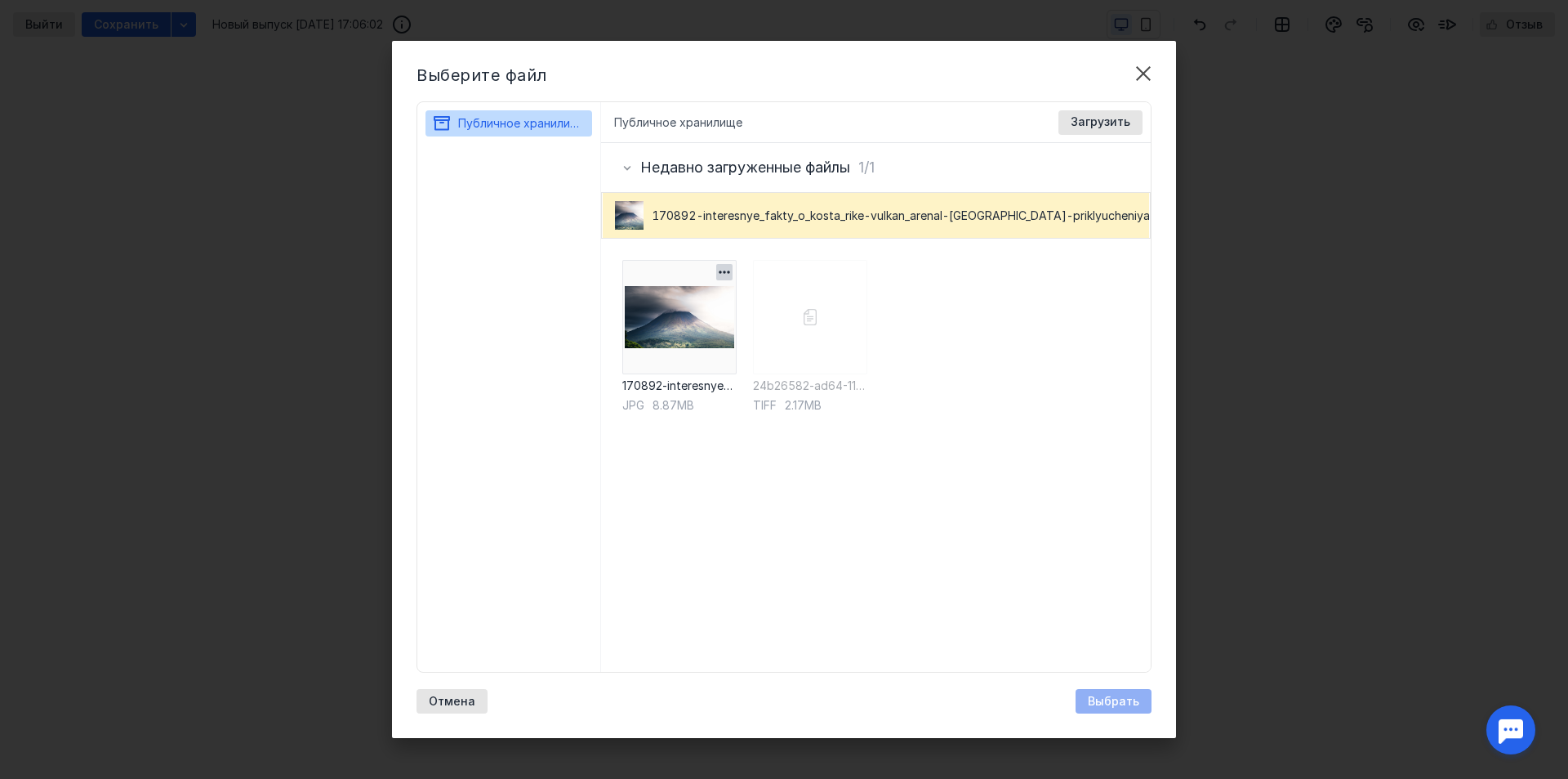
click at [676, 323] on img at bounding box center [680, 317] width 114 height 114
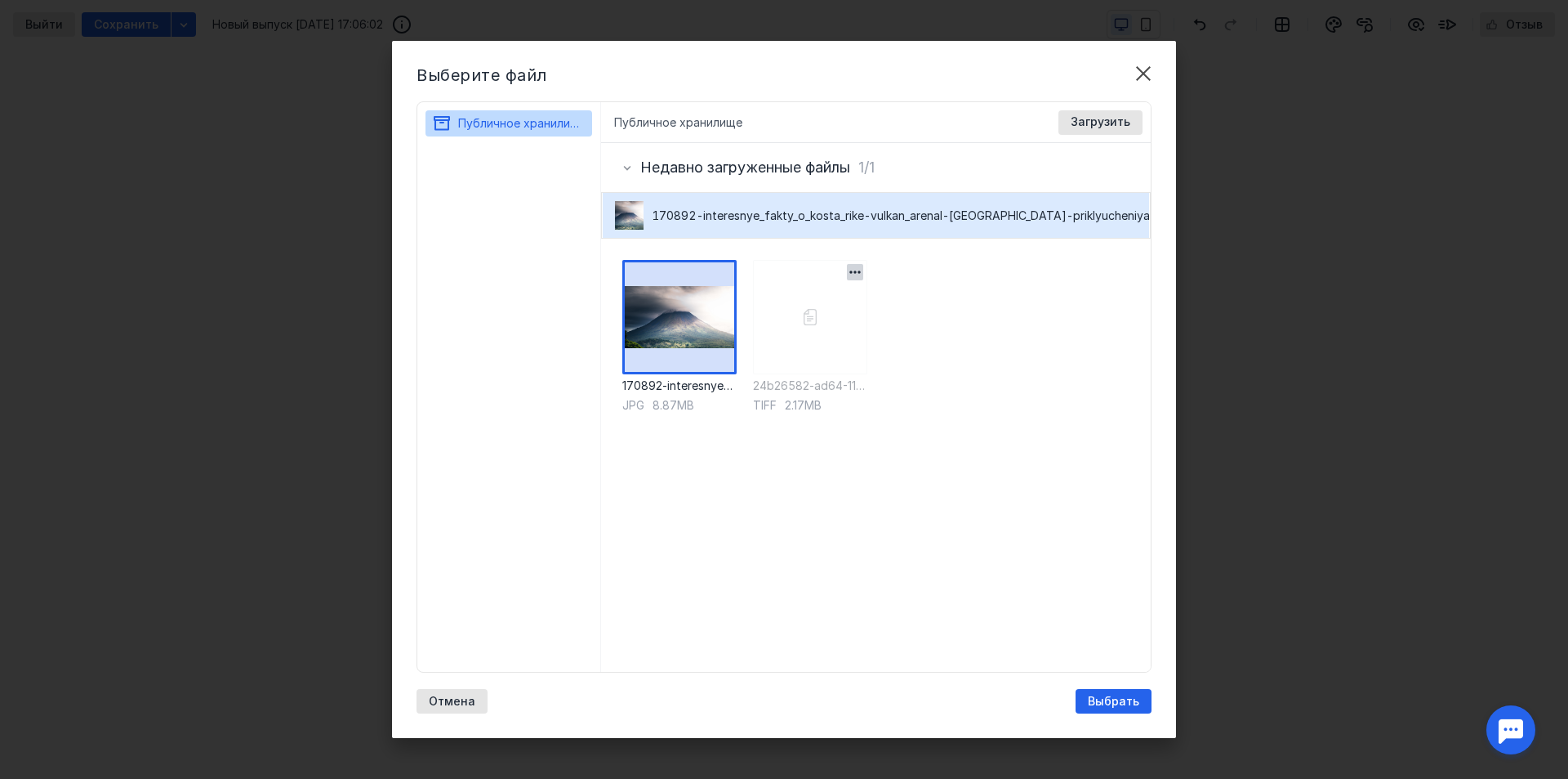
click at [794, 379] on div "24b26582-ad64-11ef-bf88-0242ac120009 tiff 2.17MB" at bounding box center [810, 455] width 114 height 391
click at [1125, 701] on span "Выбрать" at bounding box center [1113, 701] width 51 height 14
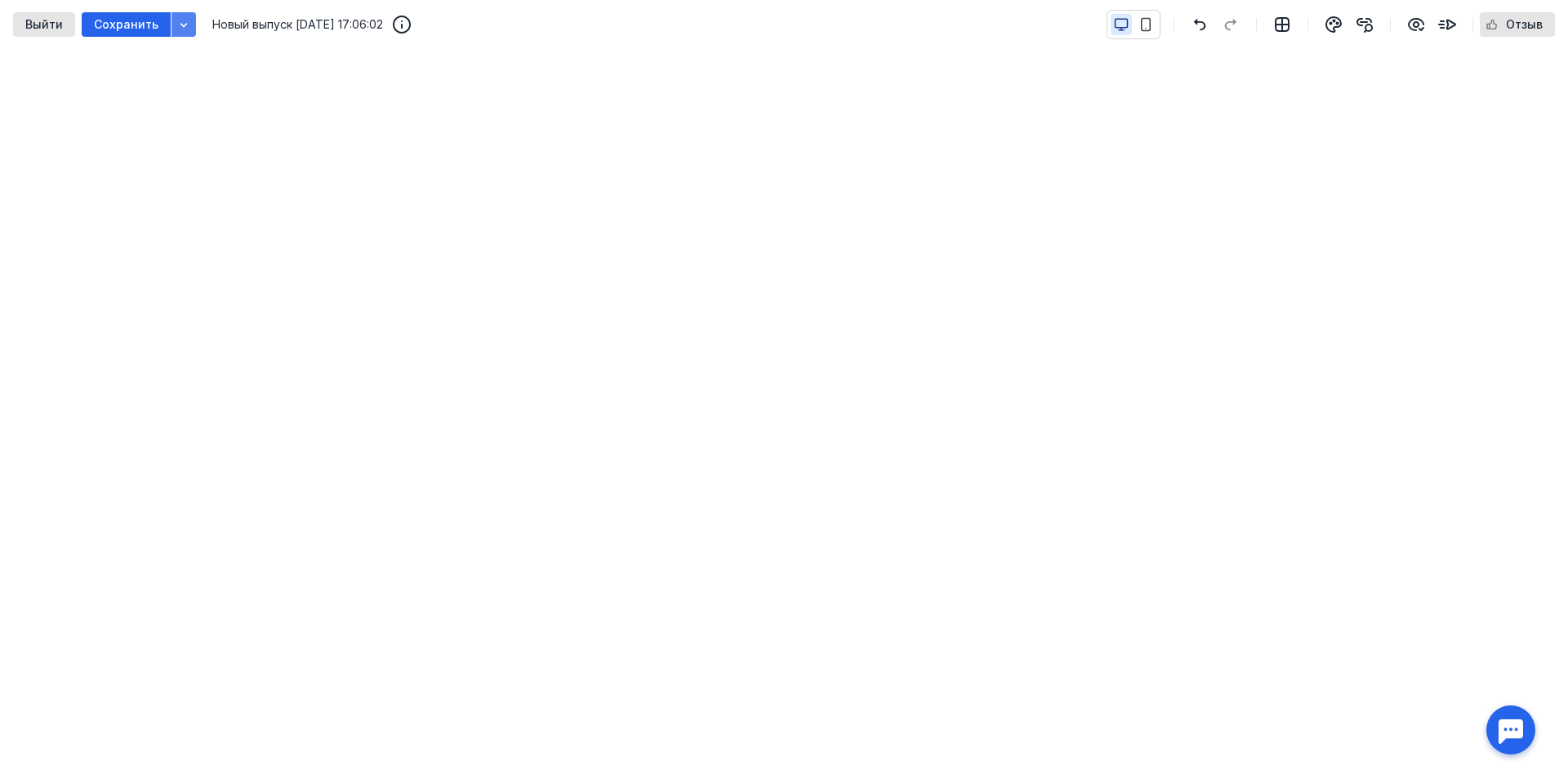
click at [177, 21] on icon "button" at bounding box center [183, 24] width 13 height 13
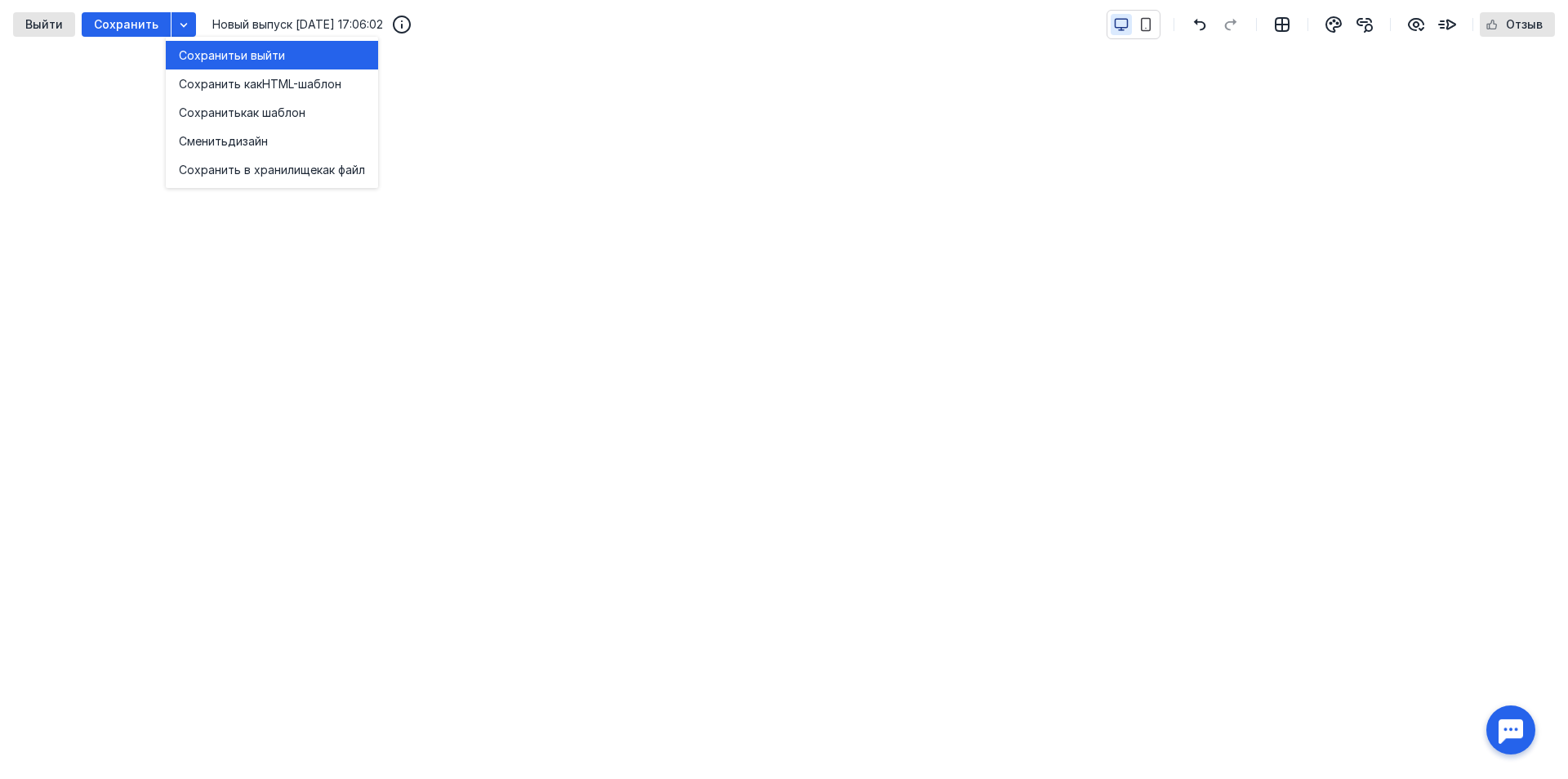
click at [205, 50] on span "Сохранить" at bounding box center [209, 55] width 62 height 16
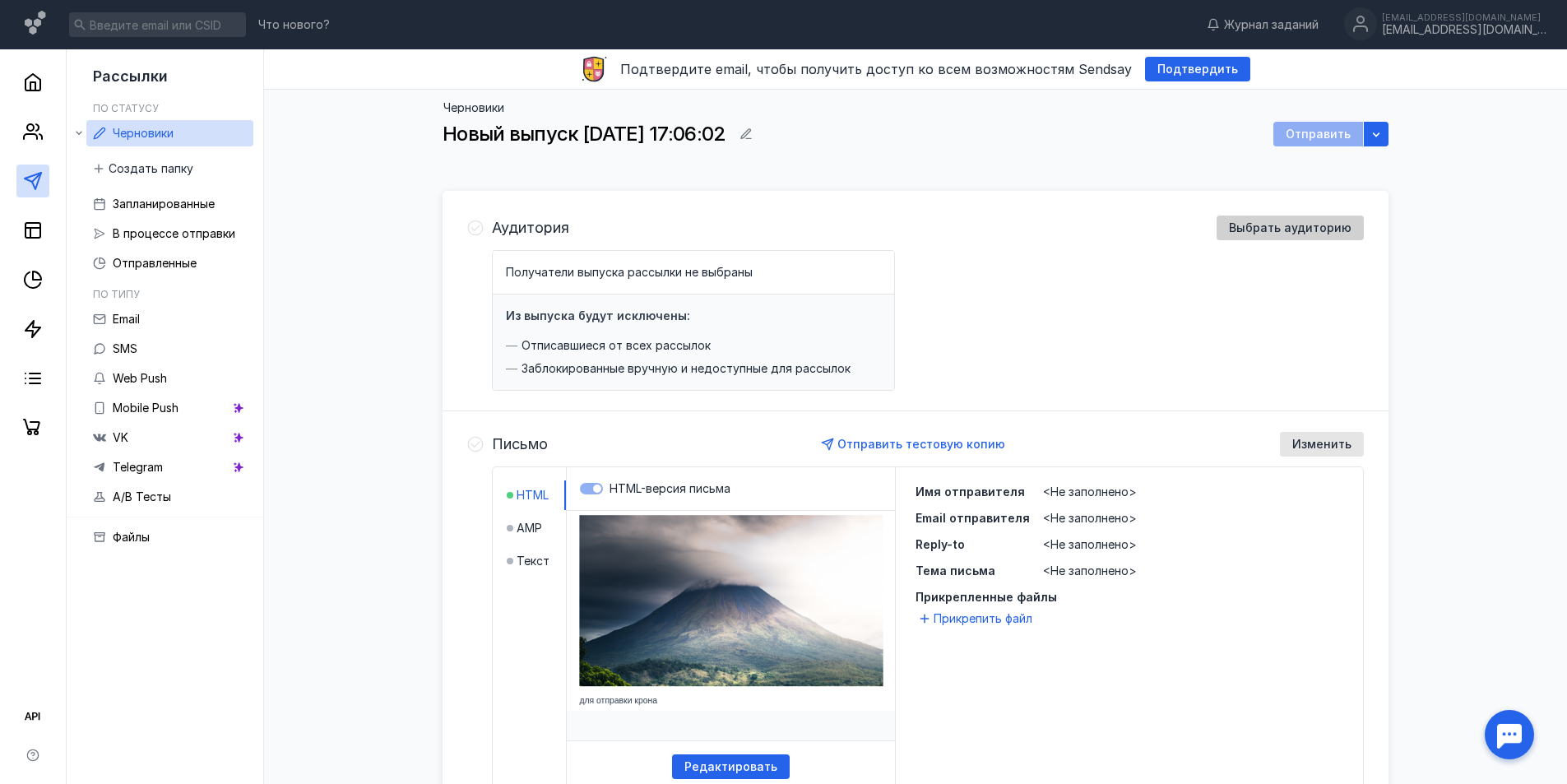
click at [1254, 225] on span "Выбрать аудиторию" at bounding box center [1290, 228] width 122 height 14
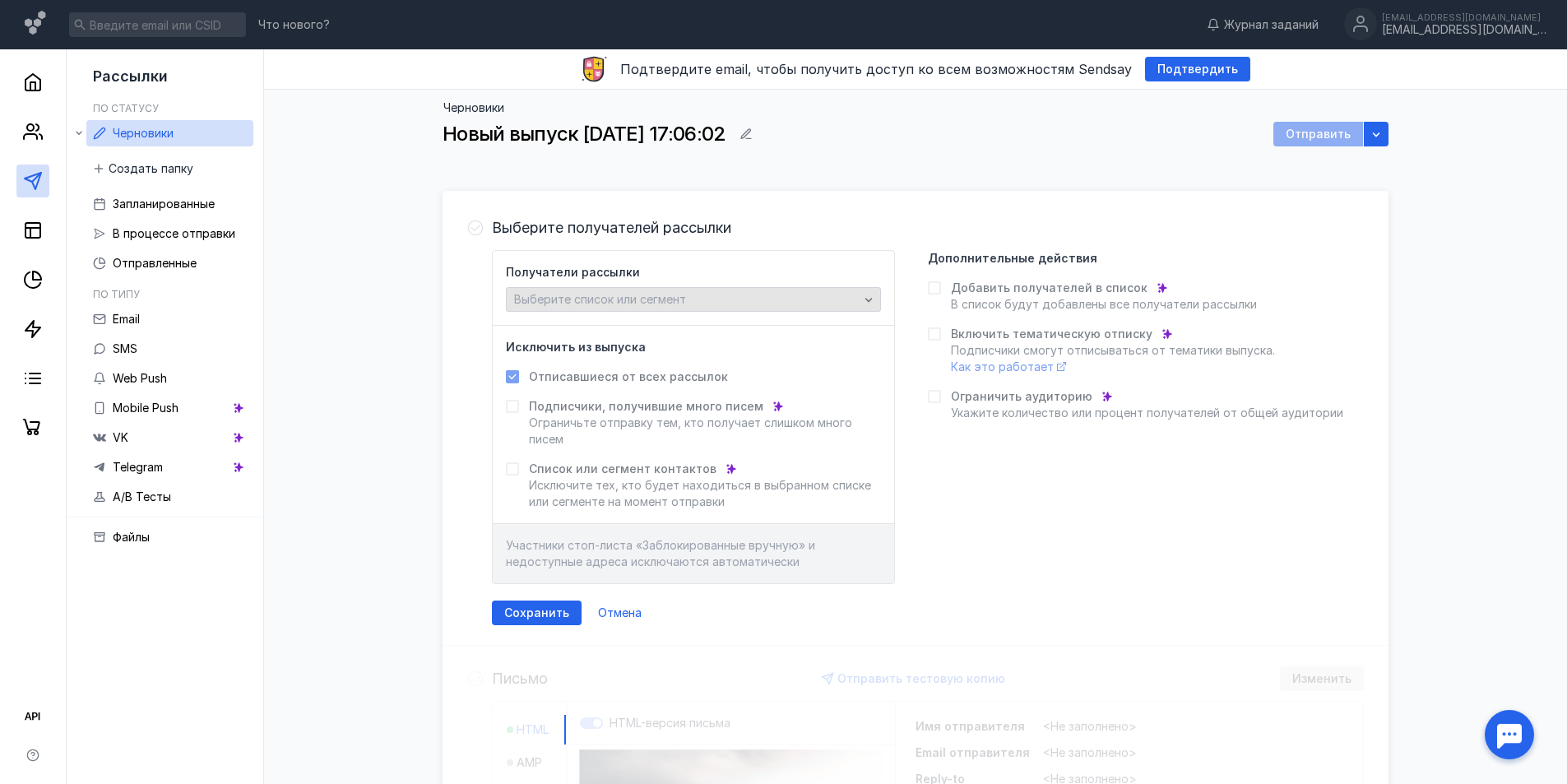
click at [556, 297] on span "Выберите список или сегмент" at bounding box center [600, 299] width 172 height 14
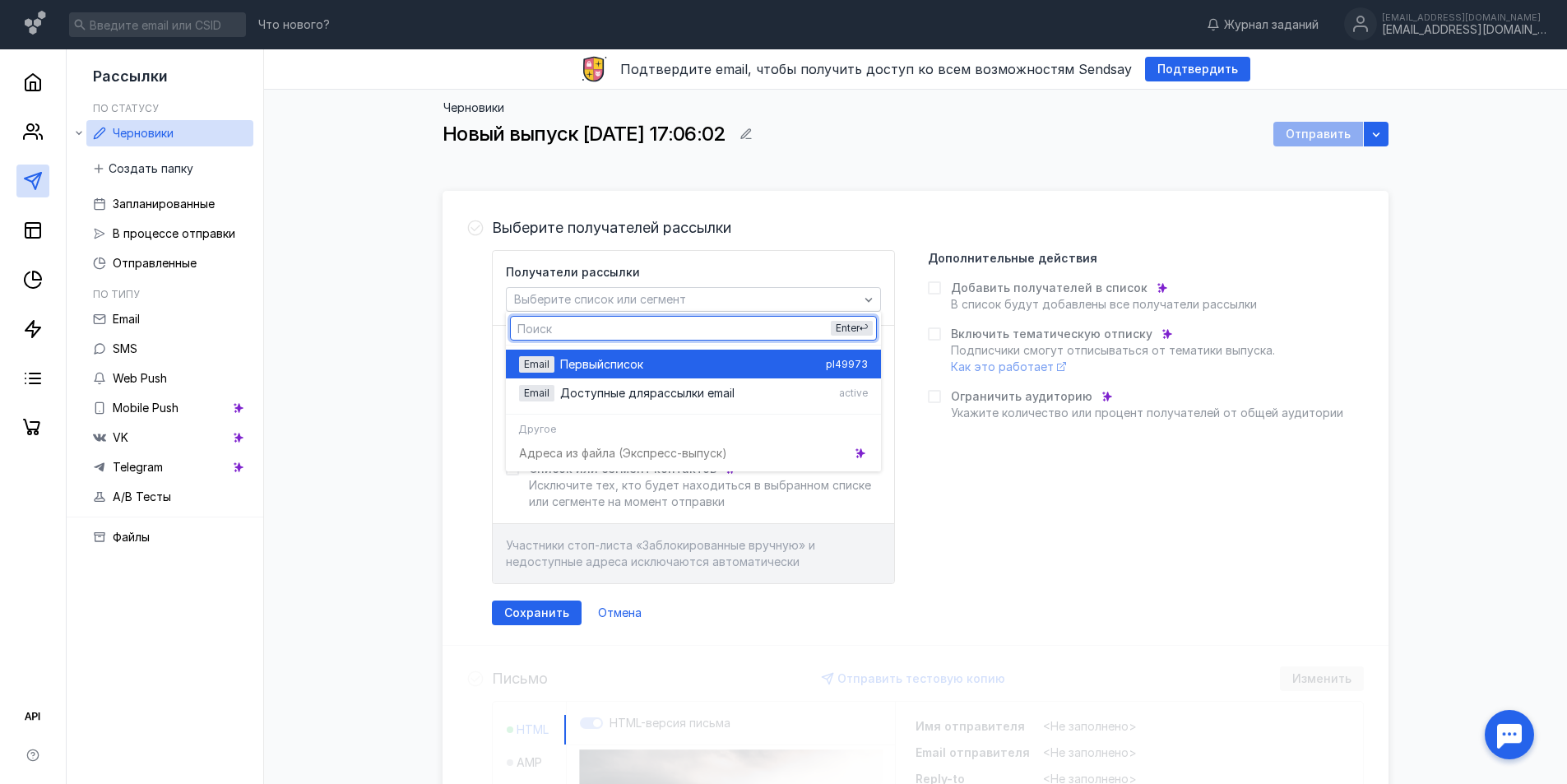
click at [607, 367] on span "список" at bounding box center [623, 364] width 39 height 17
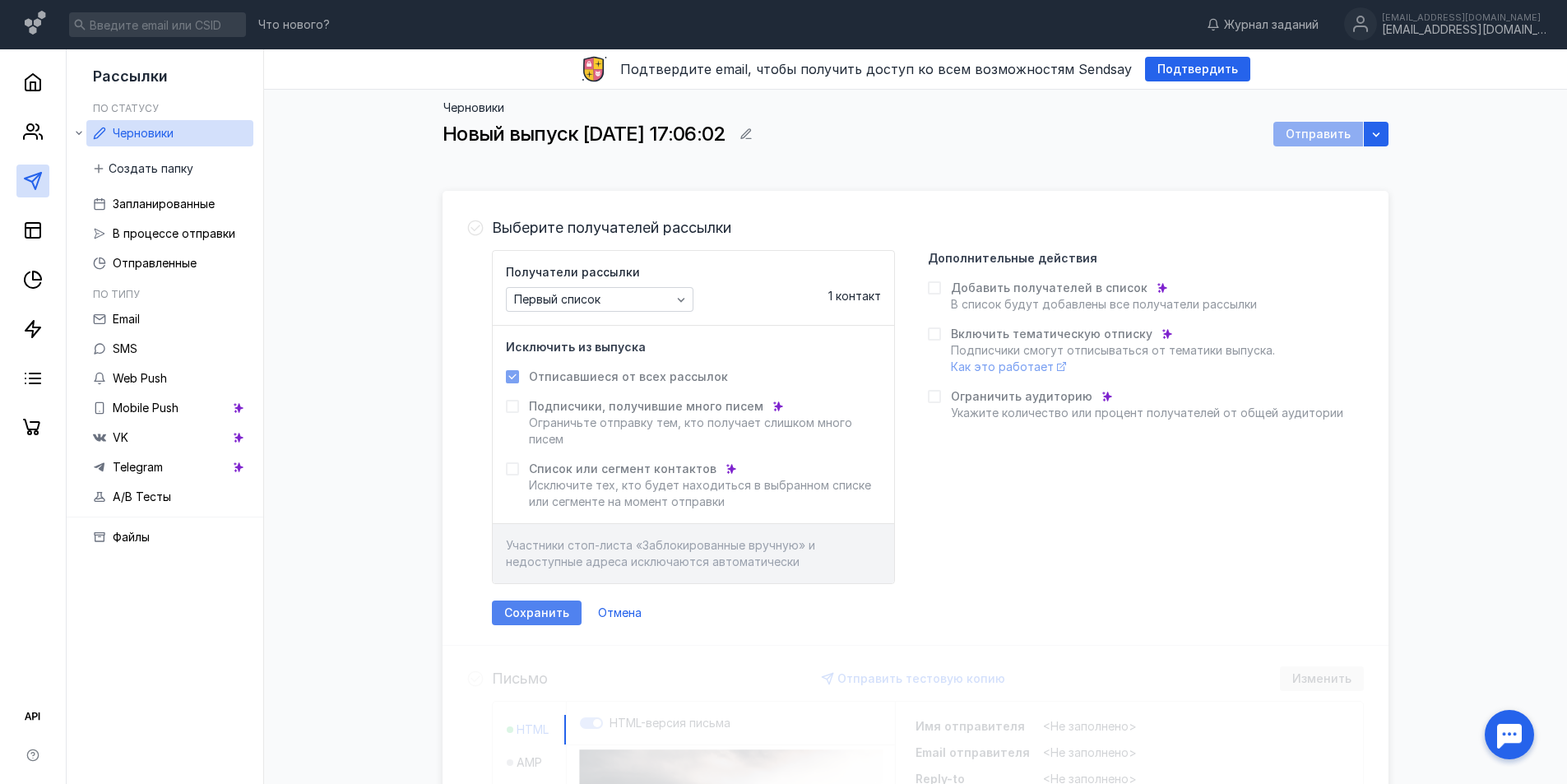
click at [530, 614] on span "Сохранить" at bounding box center [536, 613] width 65 height 14
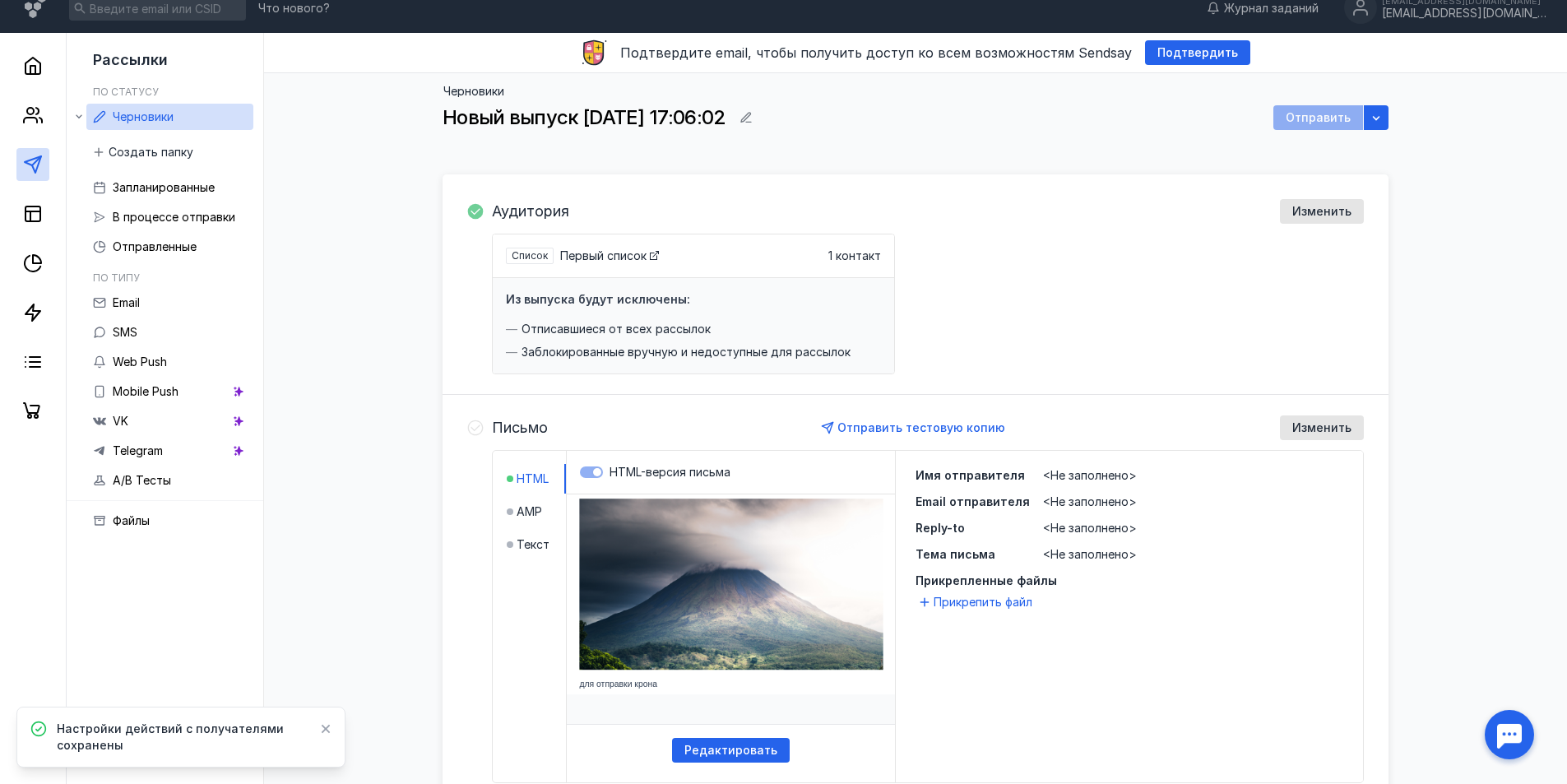
scroll to position [164, 0]
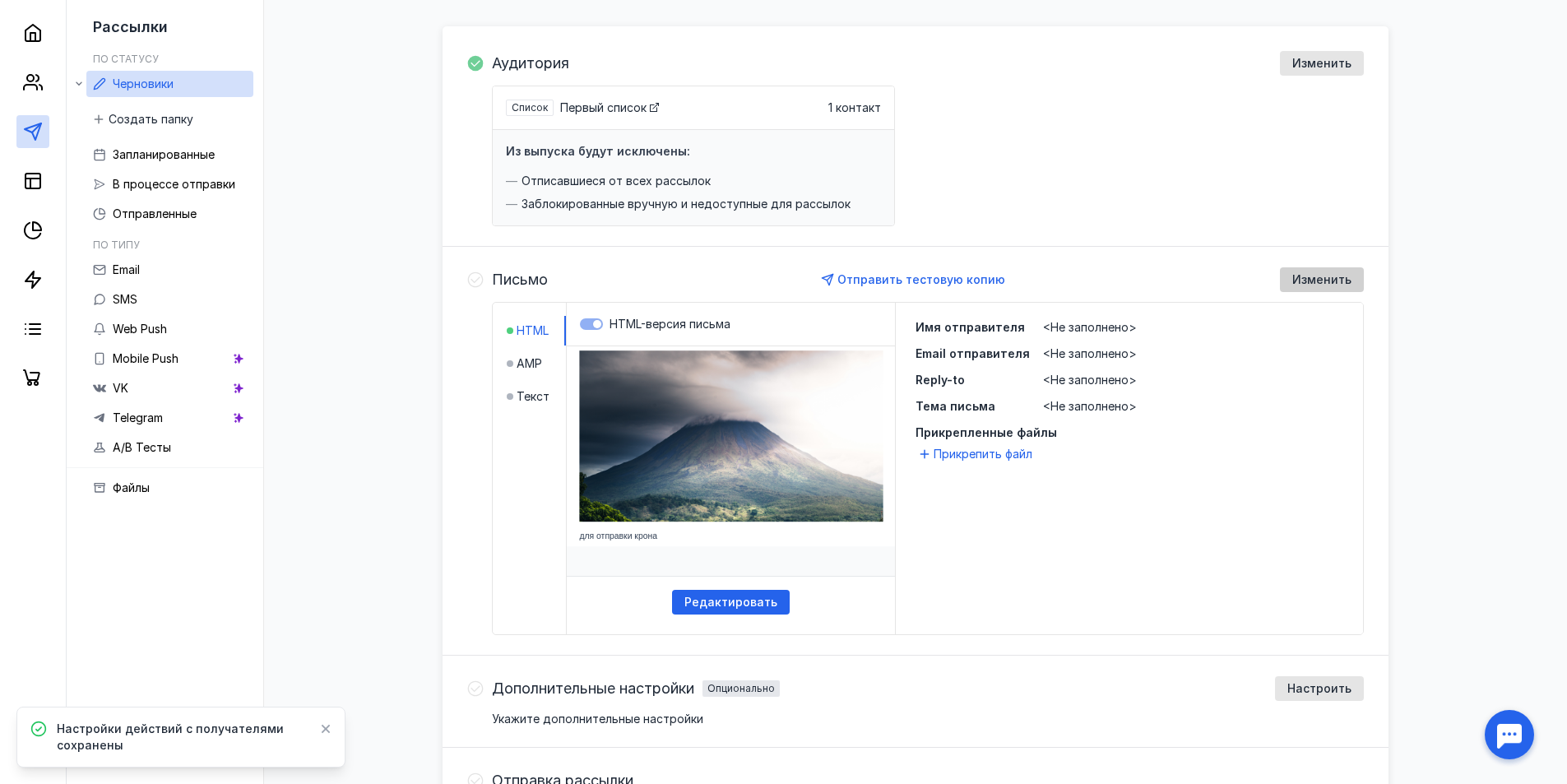
click at [1305, 282] on span "Изменить" at bounding box center [1322, 280] width 60 height 14
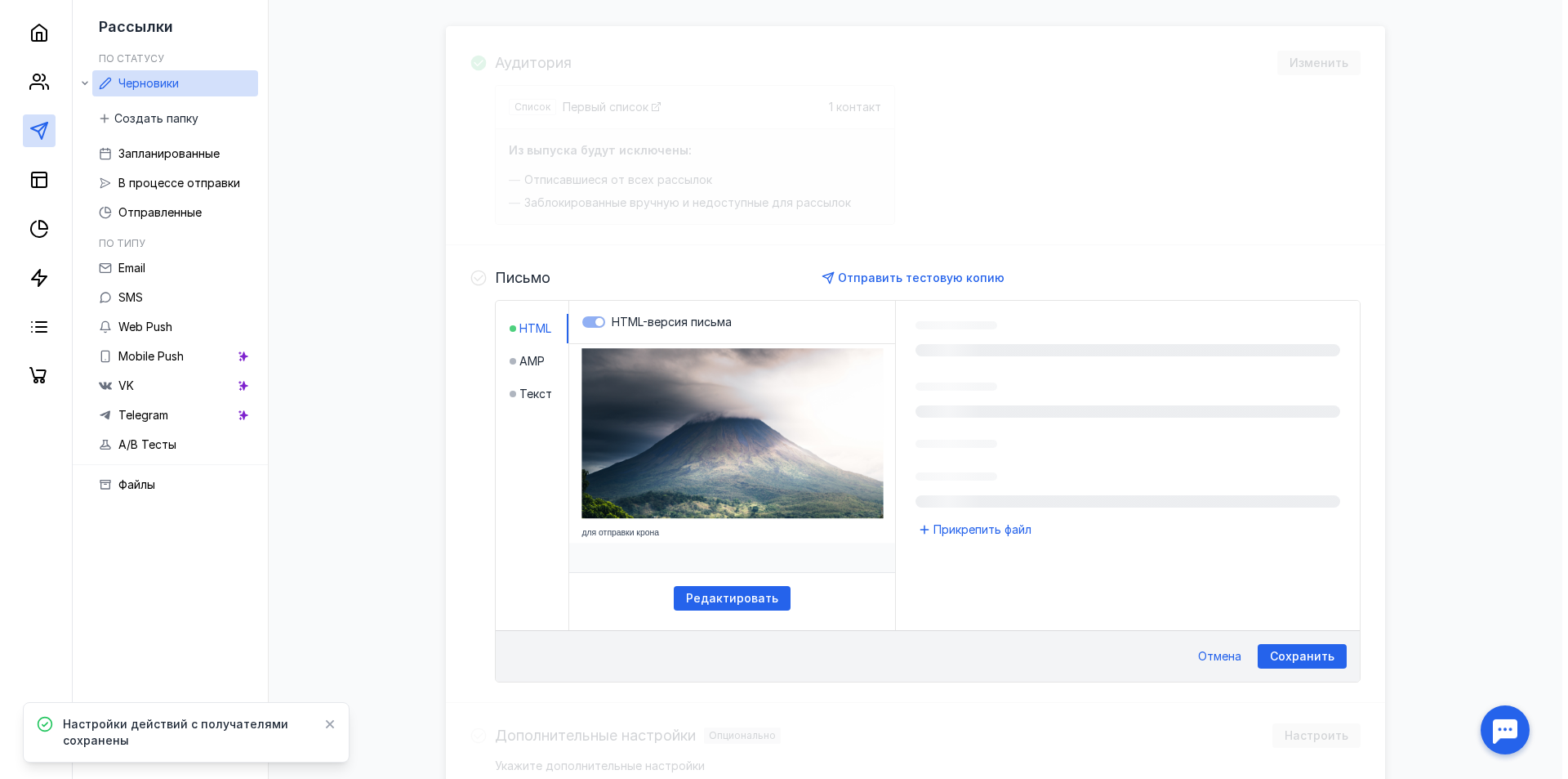
scroll to position [362, 0]
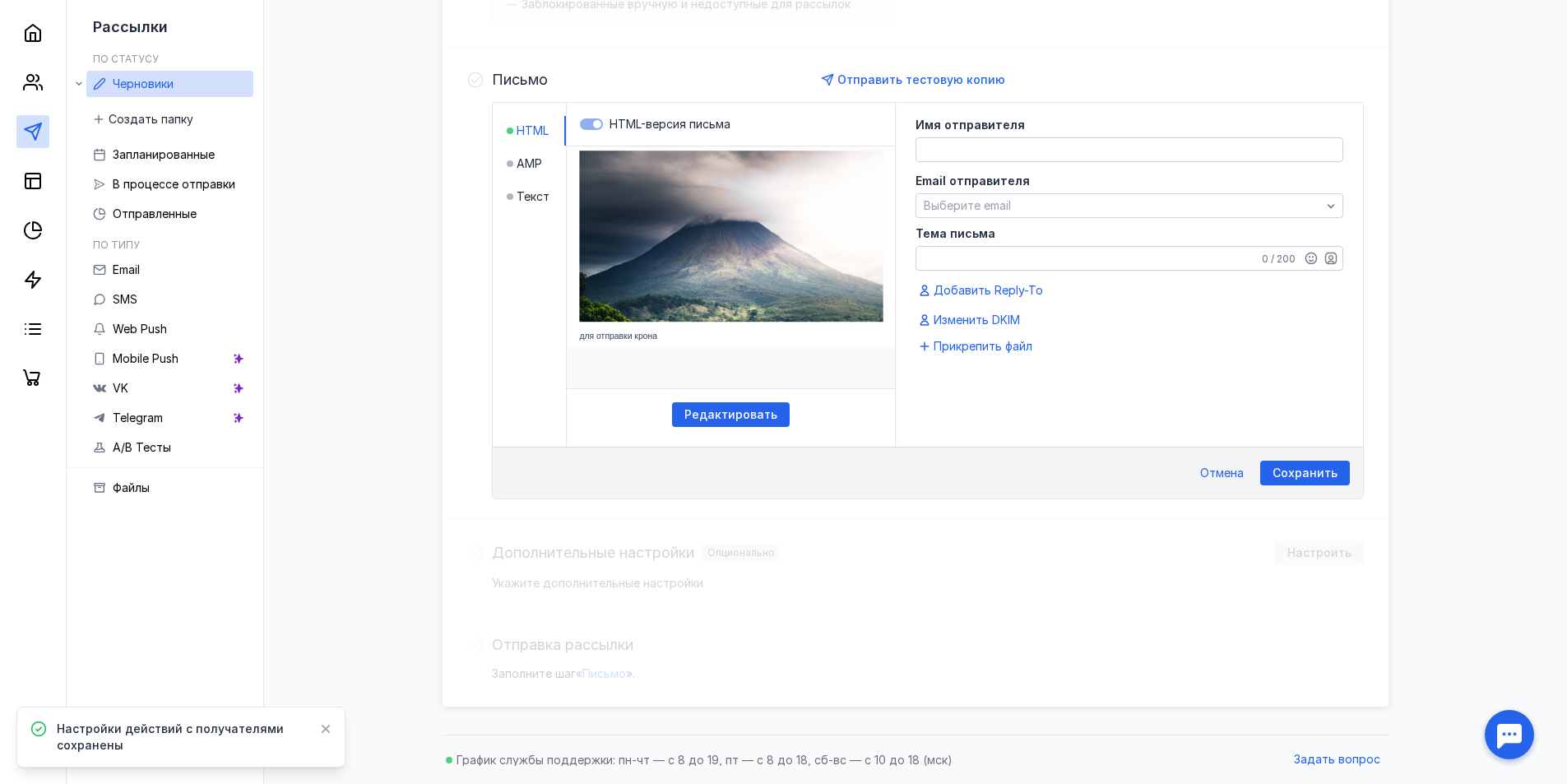
drag, startPoint x: 1016, startPoint y: 133, endPoint x: 1015, endPoint y: 145, distance: 12.0
click at [1015, 135] on div "Имя отправителя" at bounding box center [1129, 141] width 428 height 43
click at [1015, 145] on textarea at bounding box center [1129, 149] width 426 height 23
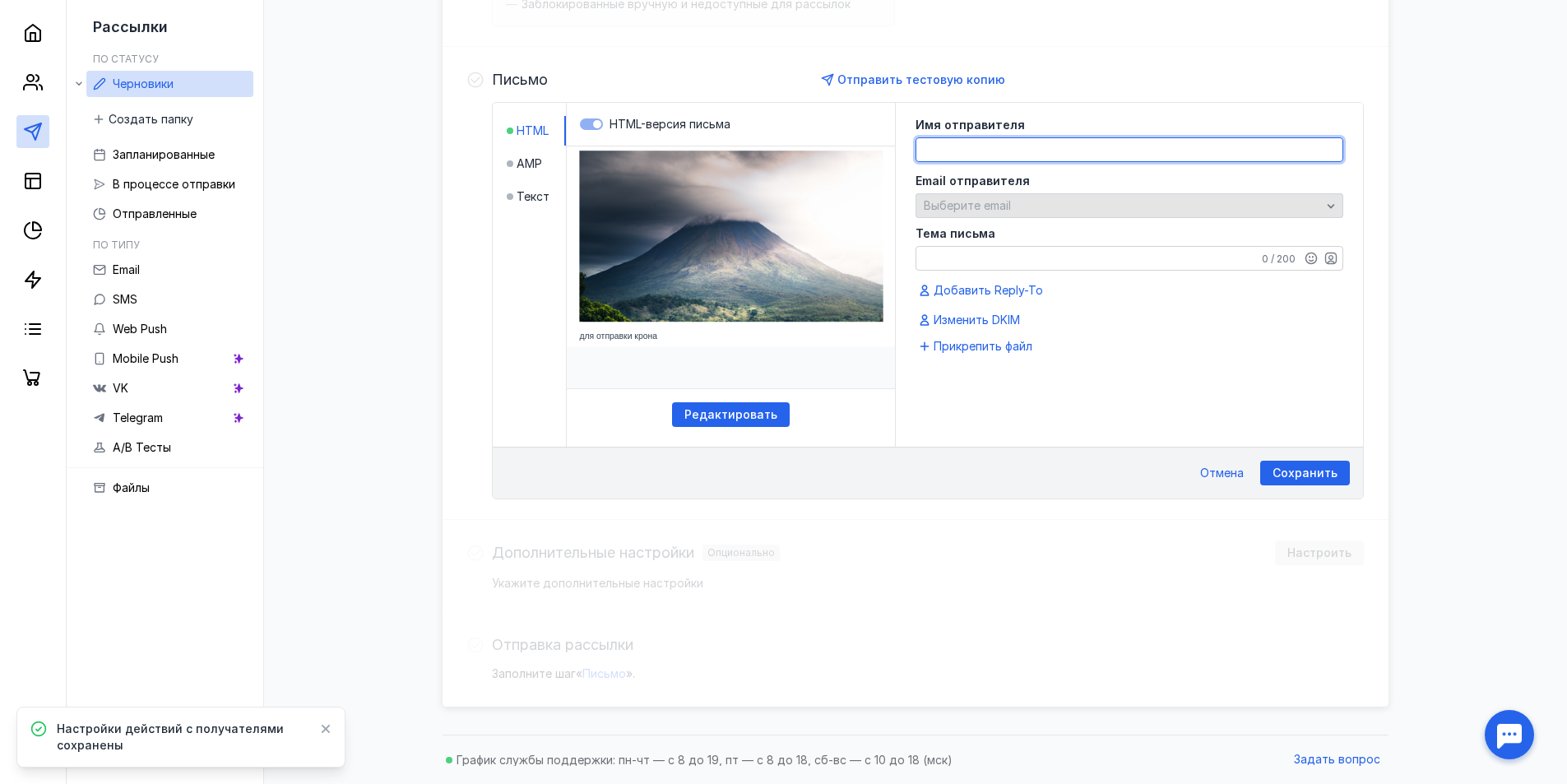
click at [1031, 209] on div "Email отправителя Выберите email" at bounding box center [1129, 196] width 428 height 43
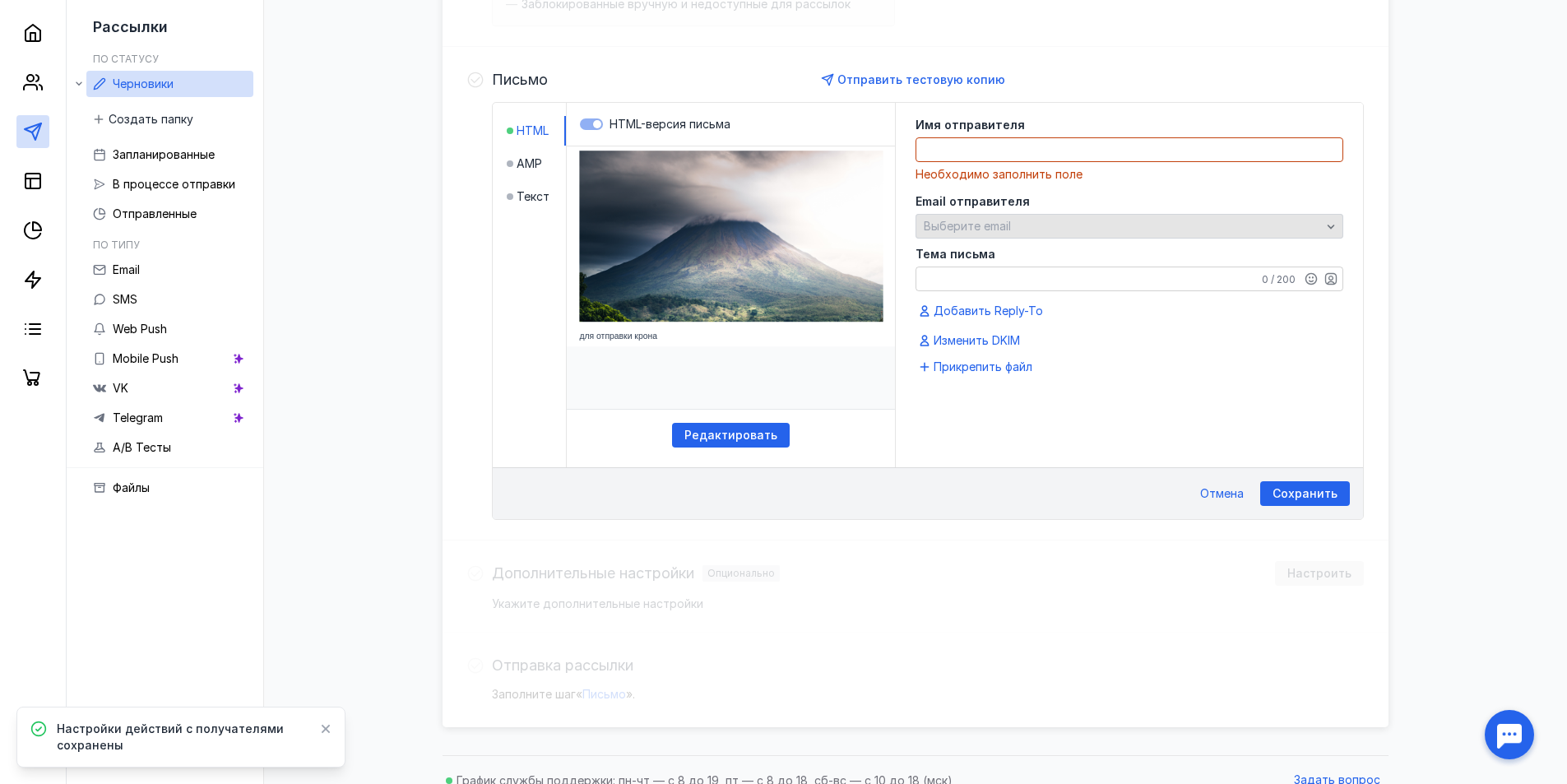
click at [1017, 231] on div "Выберите email" at bounding box center [1122, 227] width 405 height 14
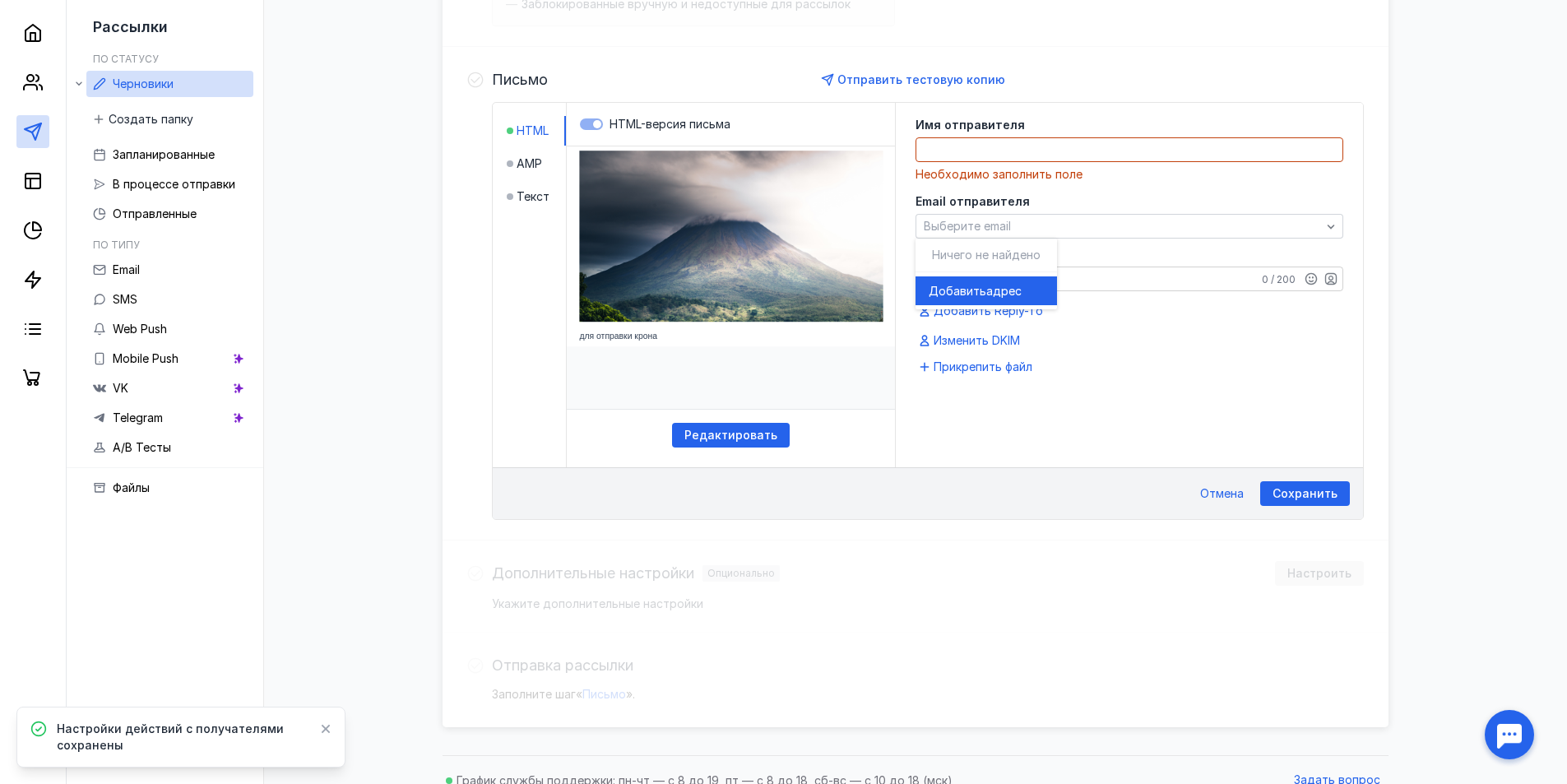
click at [981, 292] on span "Добавить" at bounding box center [957, 291] width 58 height 17
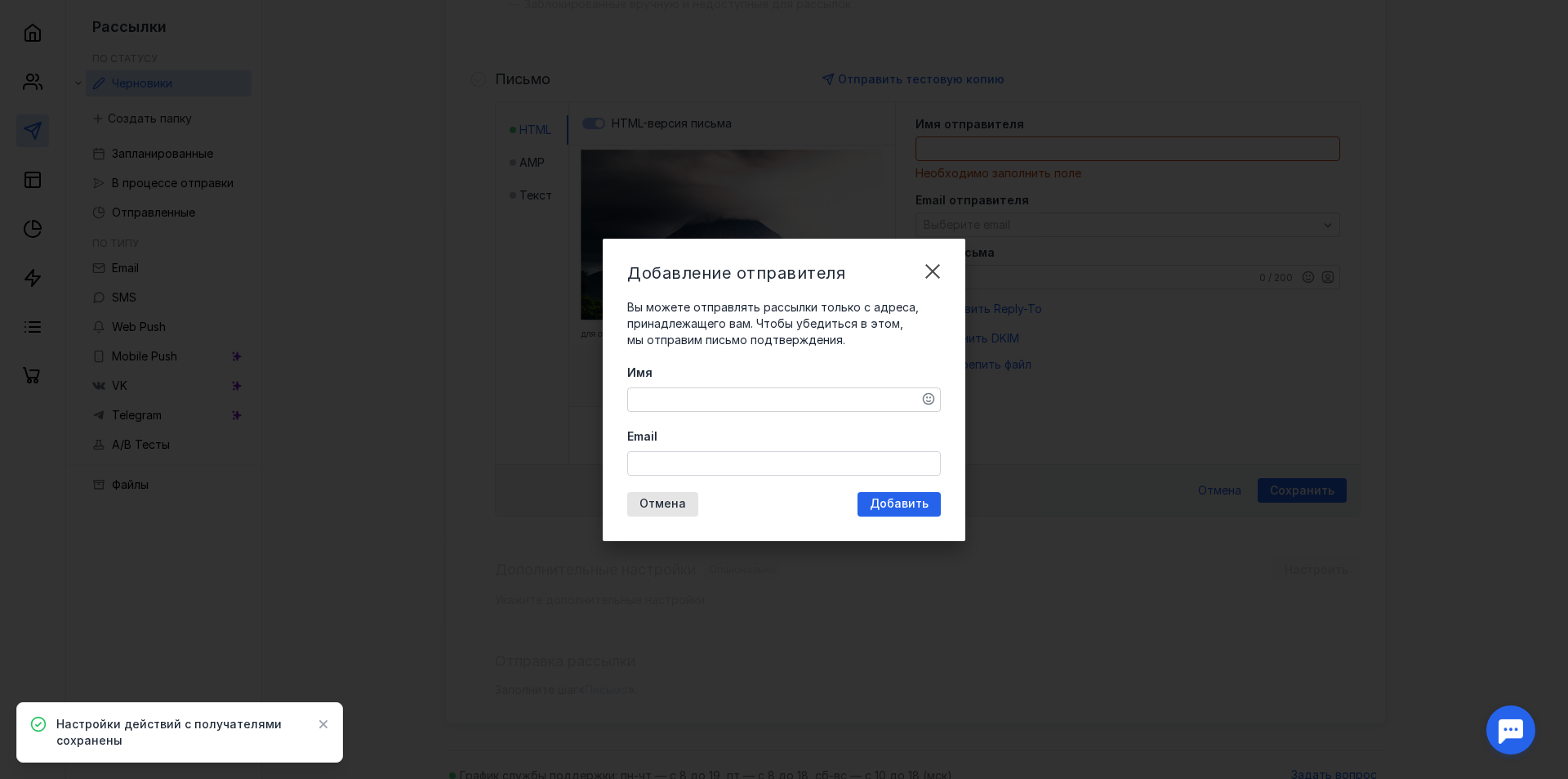
click at [686, 411] on div at bounding box center [784, 399] width 313 height 24
click at [691, 394] on textarea "Имя" at bounding box center [784, 400] width 312 height 23
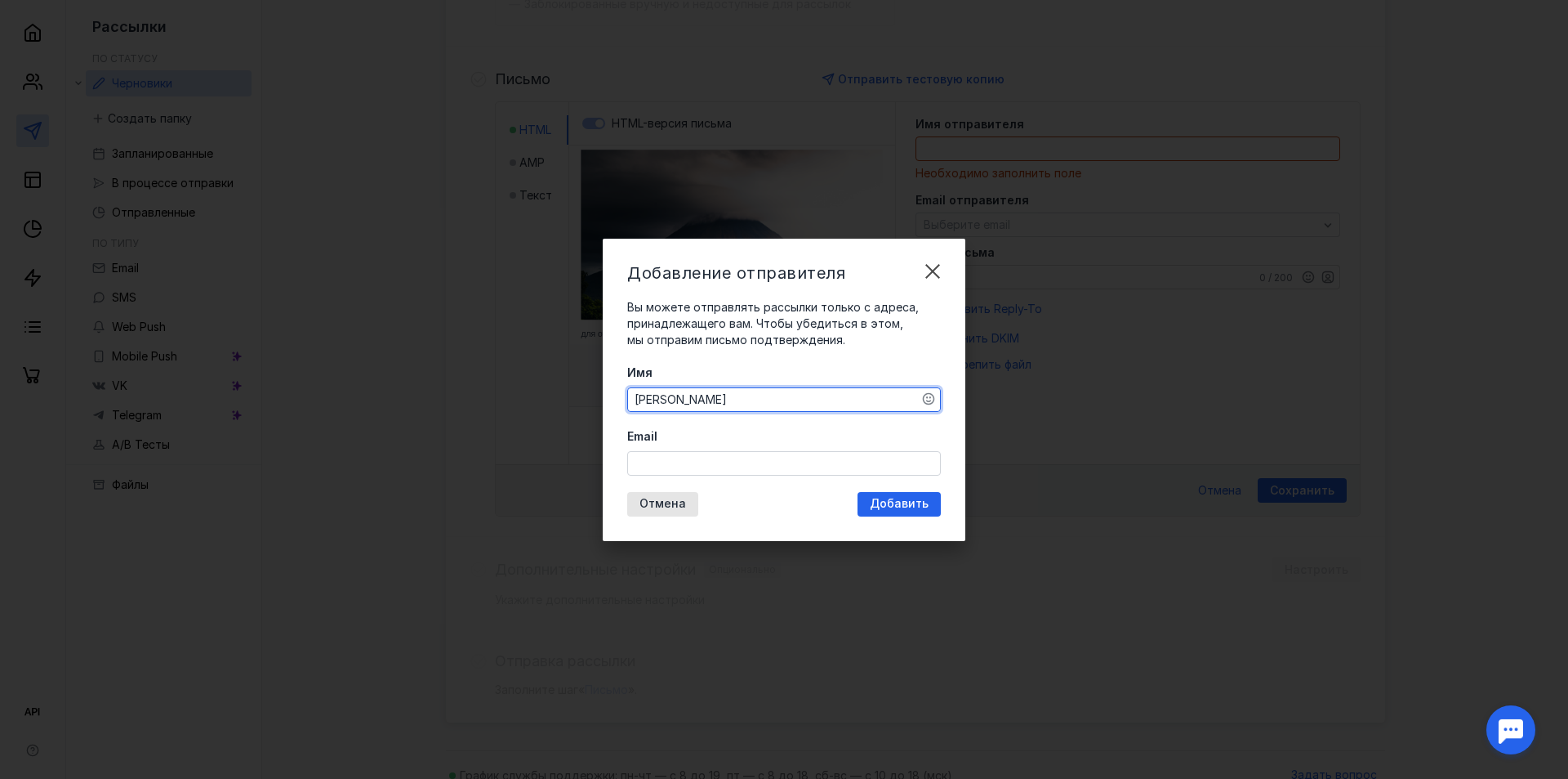
type textarea "[PERSON_NAME]"
click at [701, 462] on input "Email" at bounding box center [784, 464] width 312 height 23
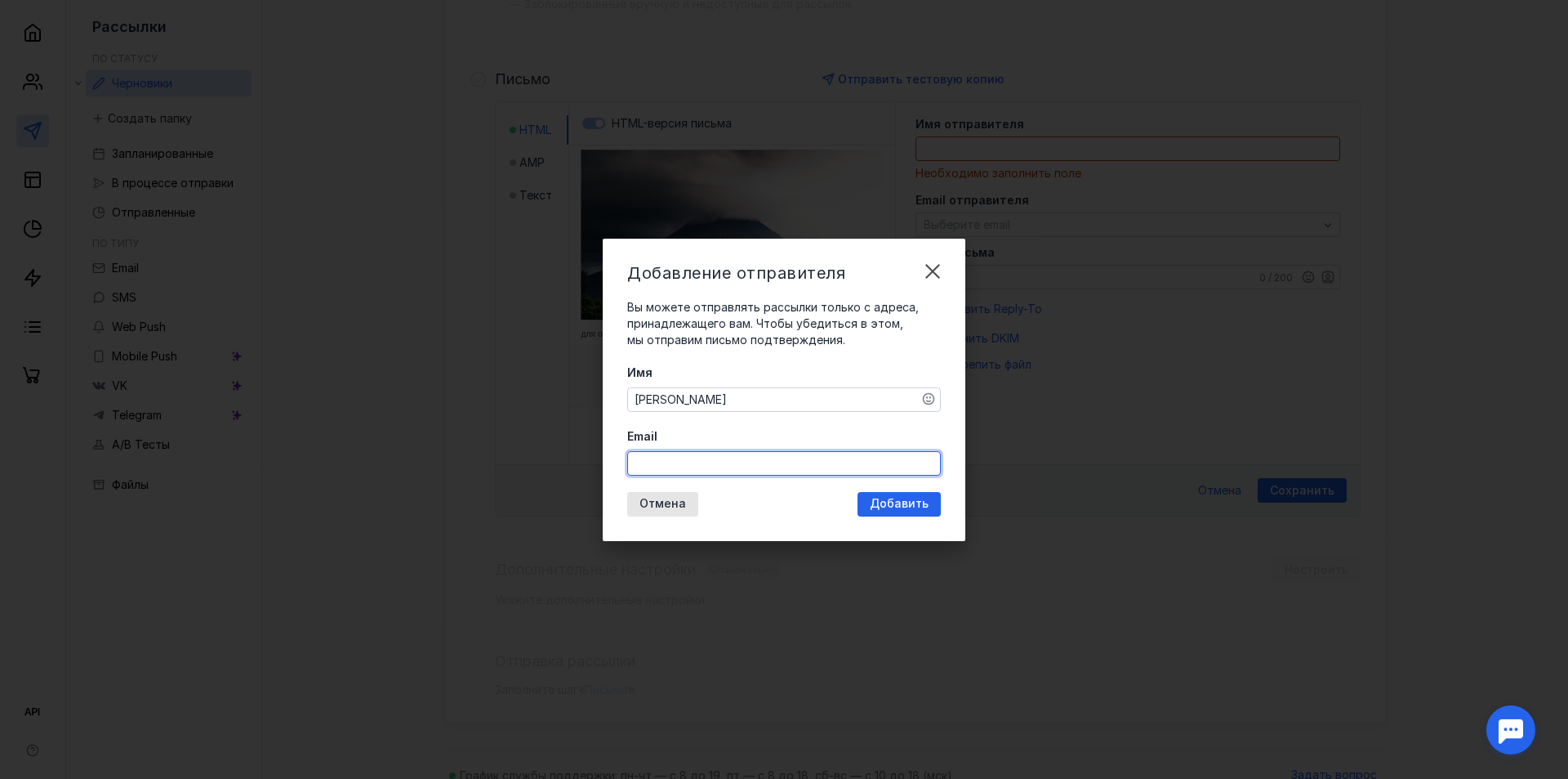
type input "[EMAIL_ADDRESS][DOMAIN_NAME]"
click at [908, 509] on span "Добавить" at bounding box center [899, 503] width 59 height 14
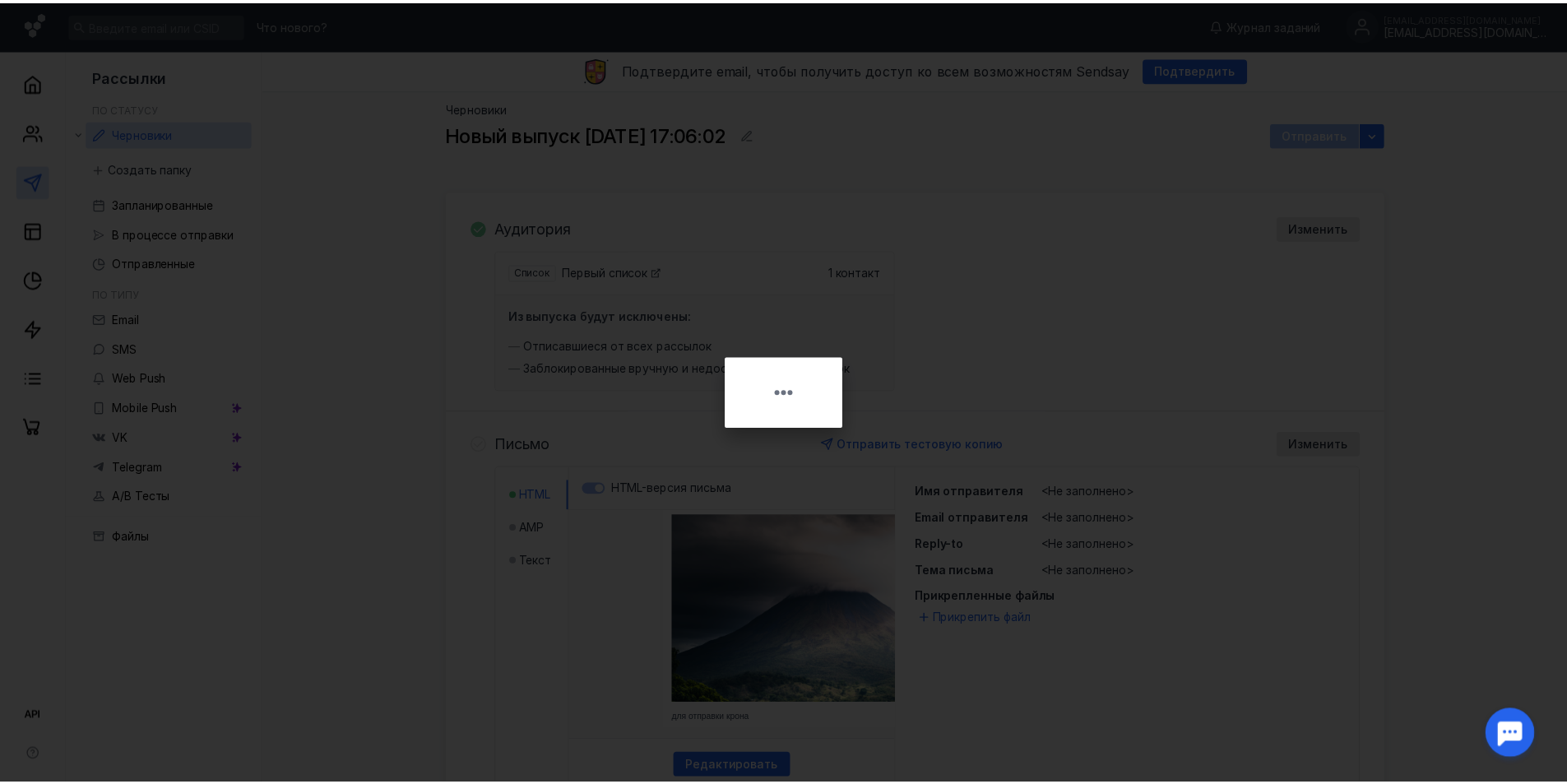
scroll to position [0, 0]
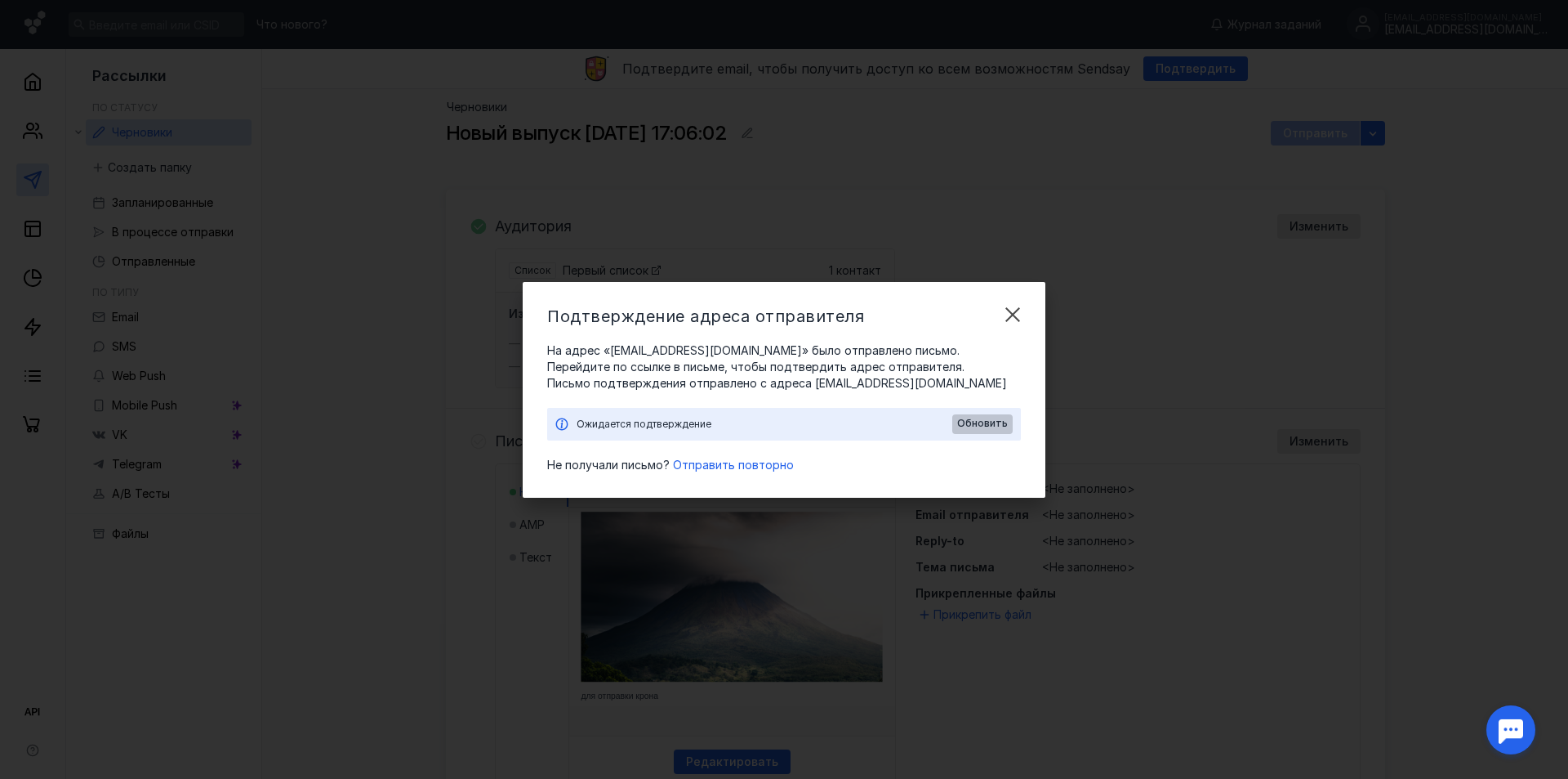
click at [978, 437] on div "Ожидается подтверждение Обновить" at bounding box center [784, 424] width 473 height 33
click at [979, 424] on span "Обновить" at bounding box center [982, 423] width 50 height 12
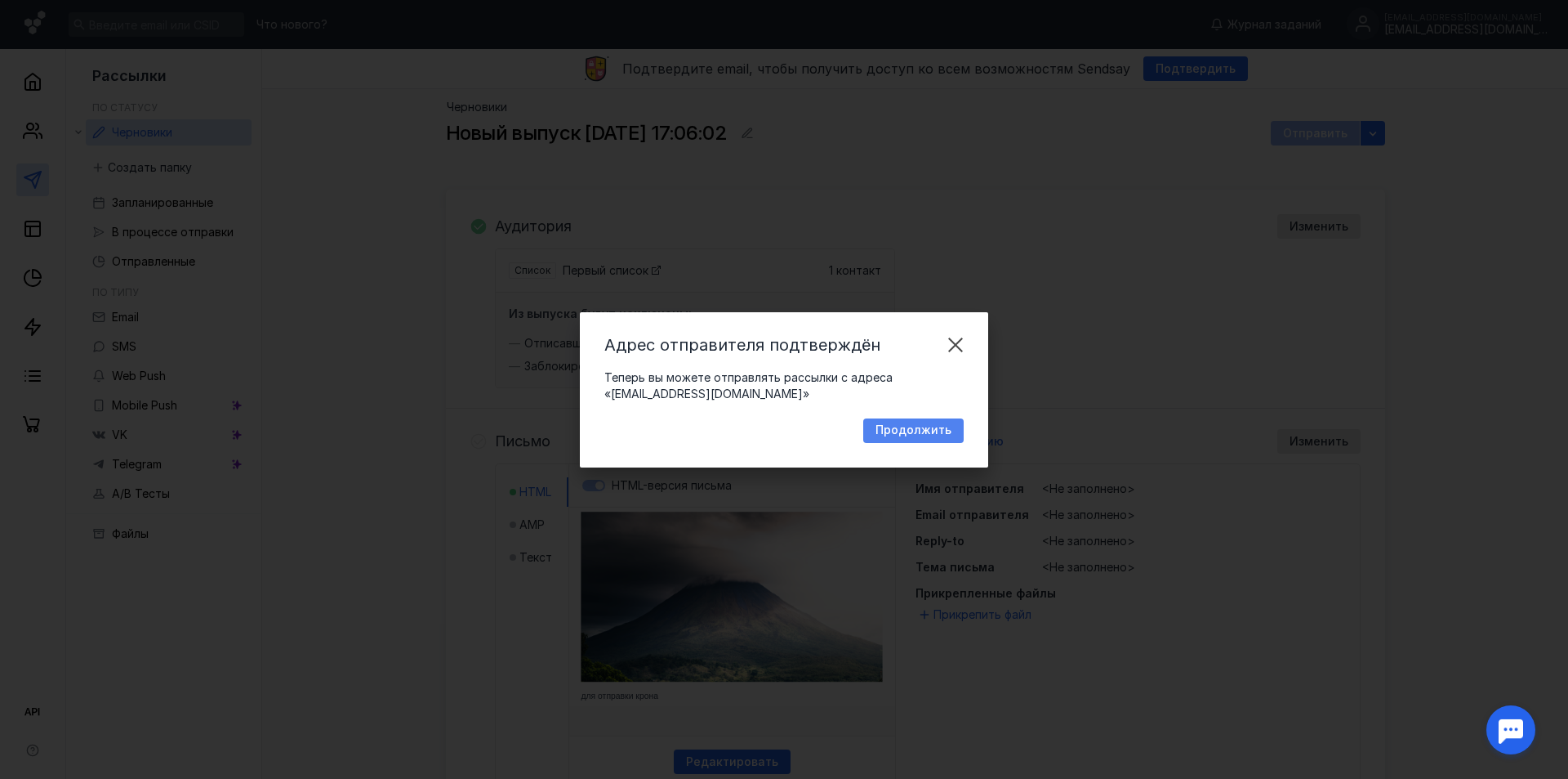
click at [885, 424] on span "Продолжить" at bounding box center [913, 430] width 76 height 14
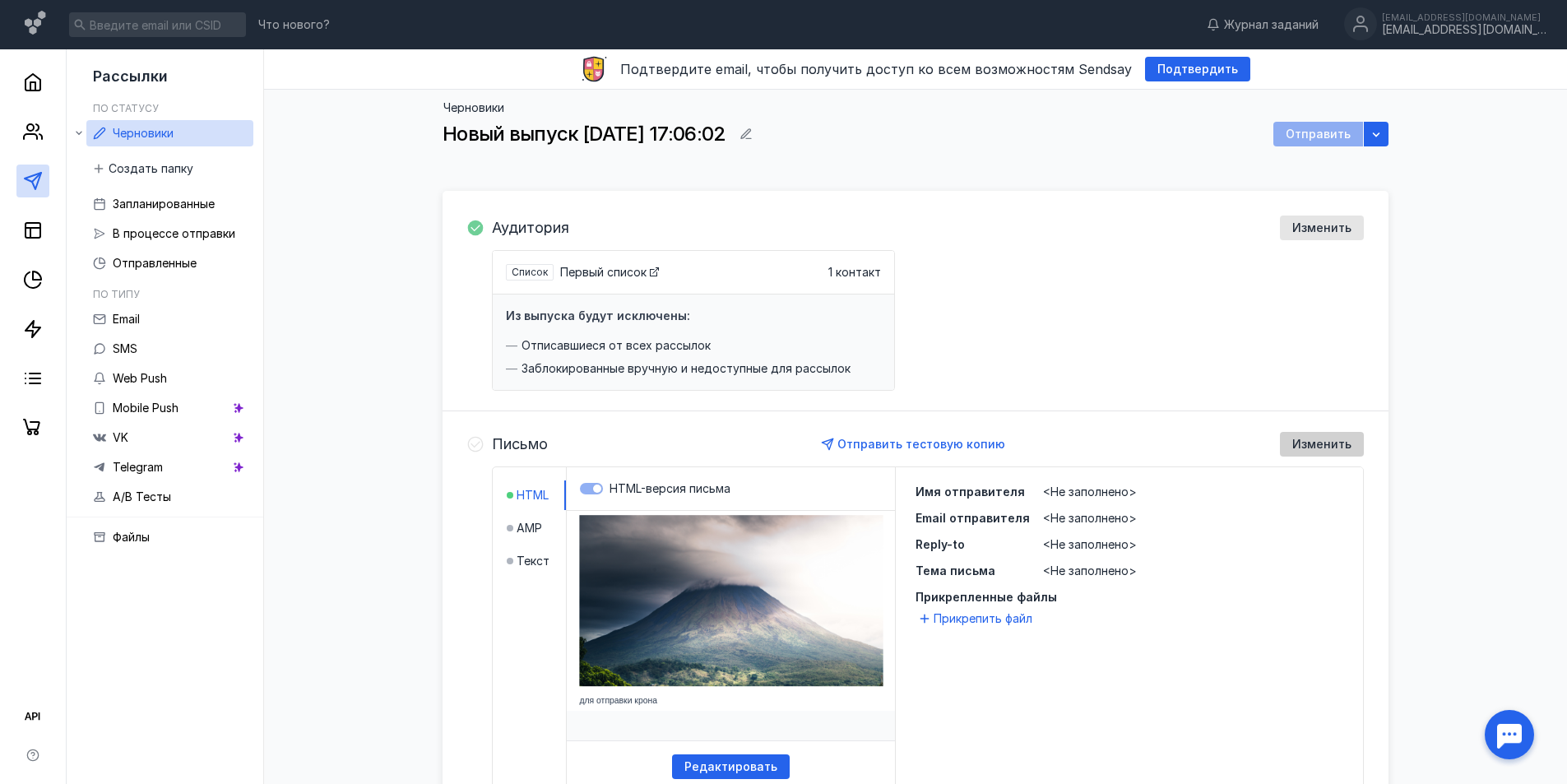
click at [1318, 445] on span "Изменить" at bounding box center [1322, 444] width 60 height 14
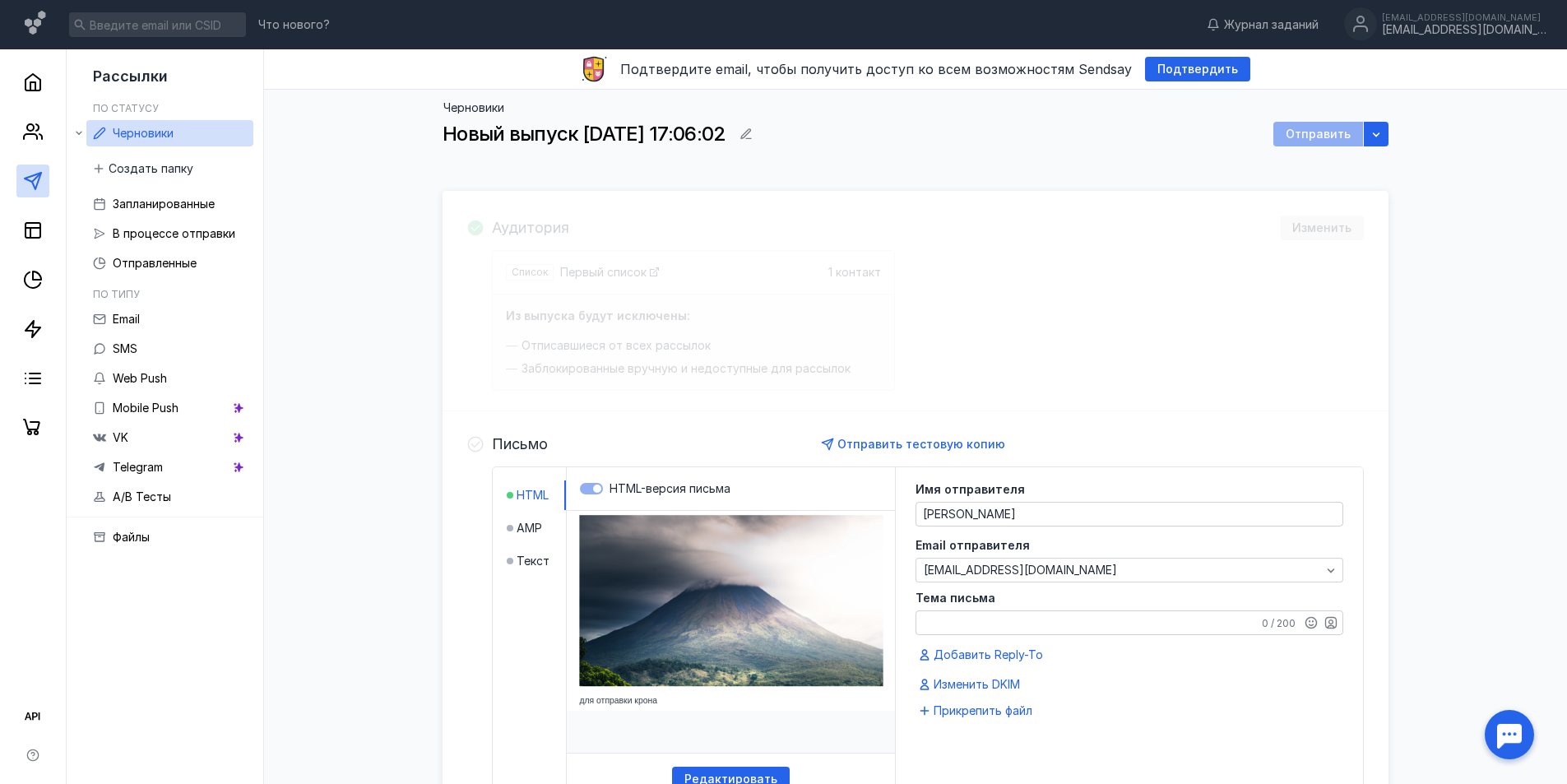
scroll to position [364, 0]
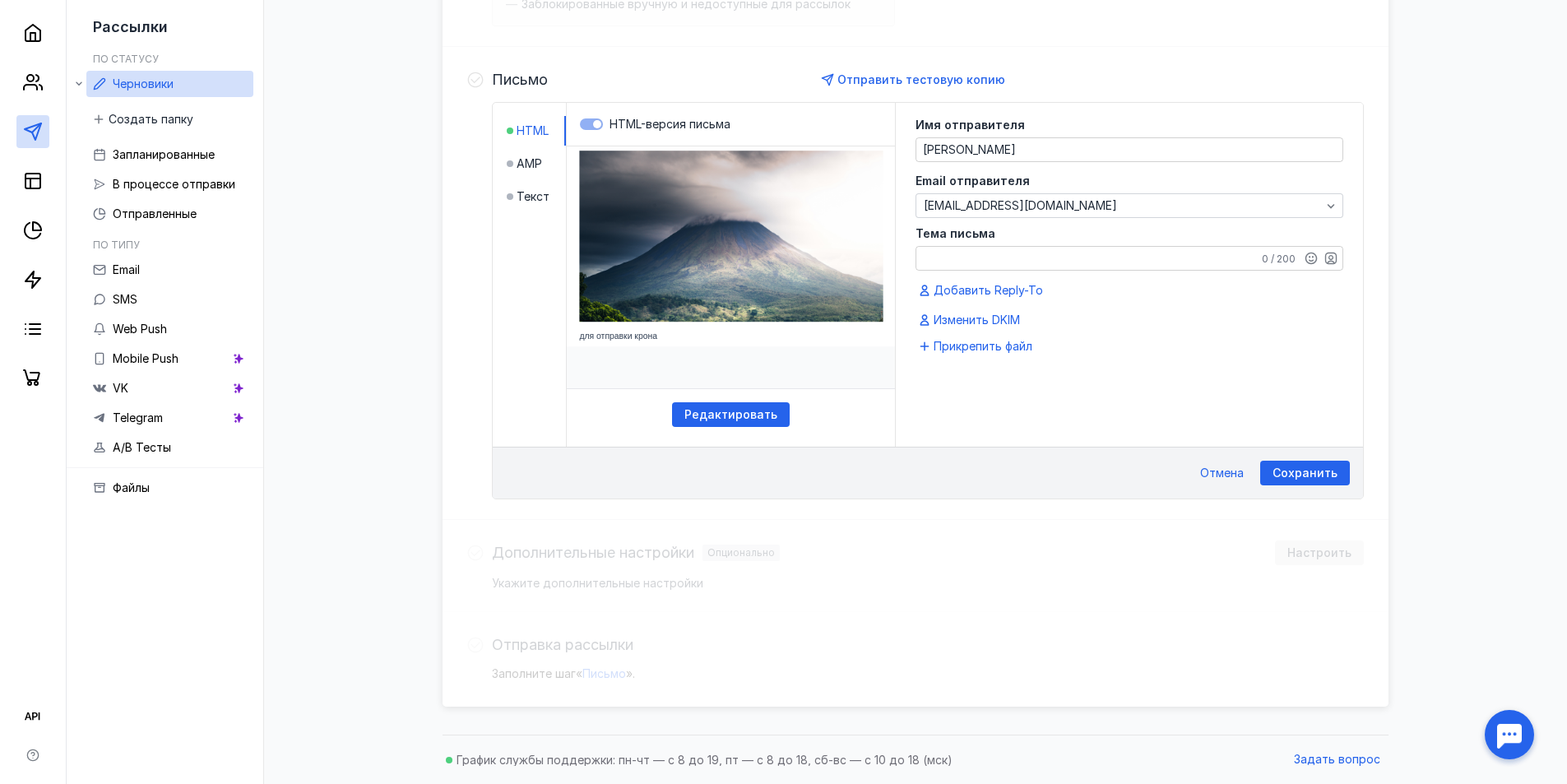
click at [1035, 247] on textarea "Тема письма" at bounding box center [1129, 259] width 426 height 23
type textarea "Первое письмо"
click at [1322, 463] on div "Сохранить" at bounding box center [1305, 473] width 90 height 24
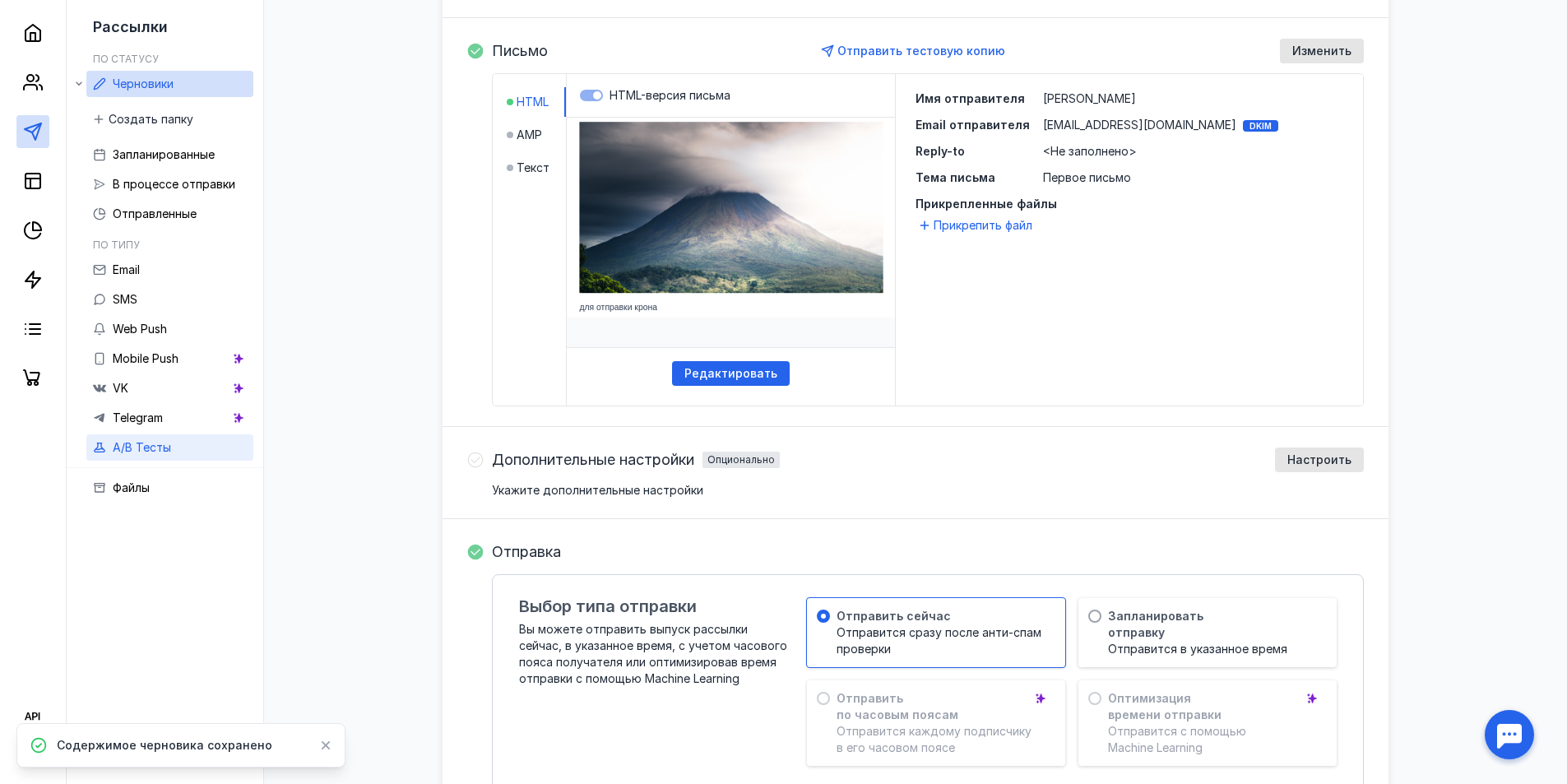
scroll to position [246, 0]
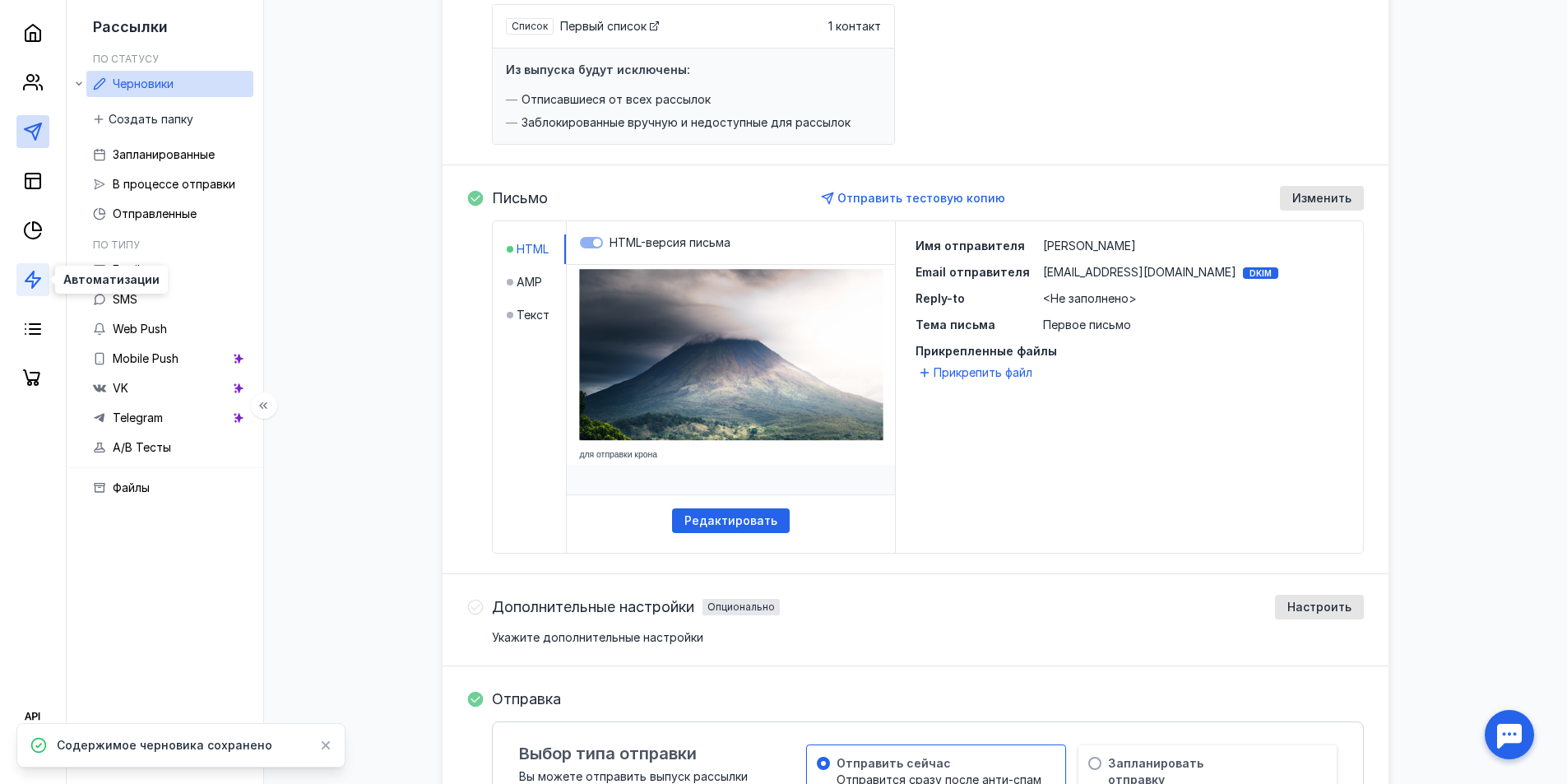
click at [28, 285] on icon at bounding box center [33, 279] width 20 height 20
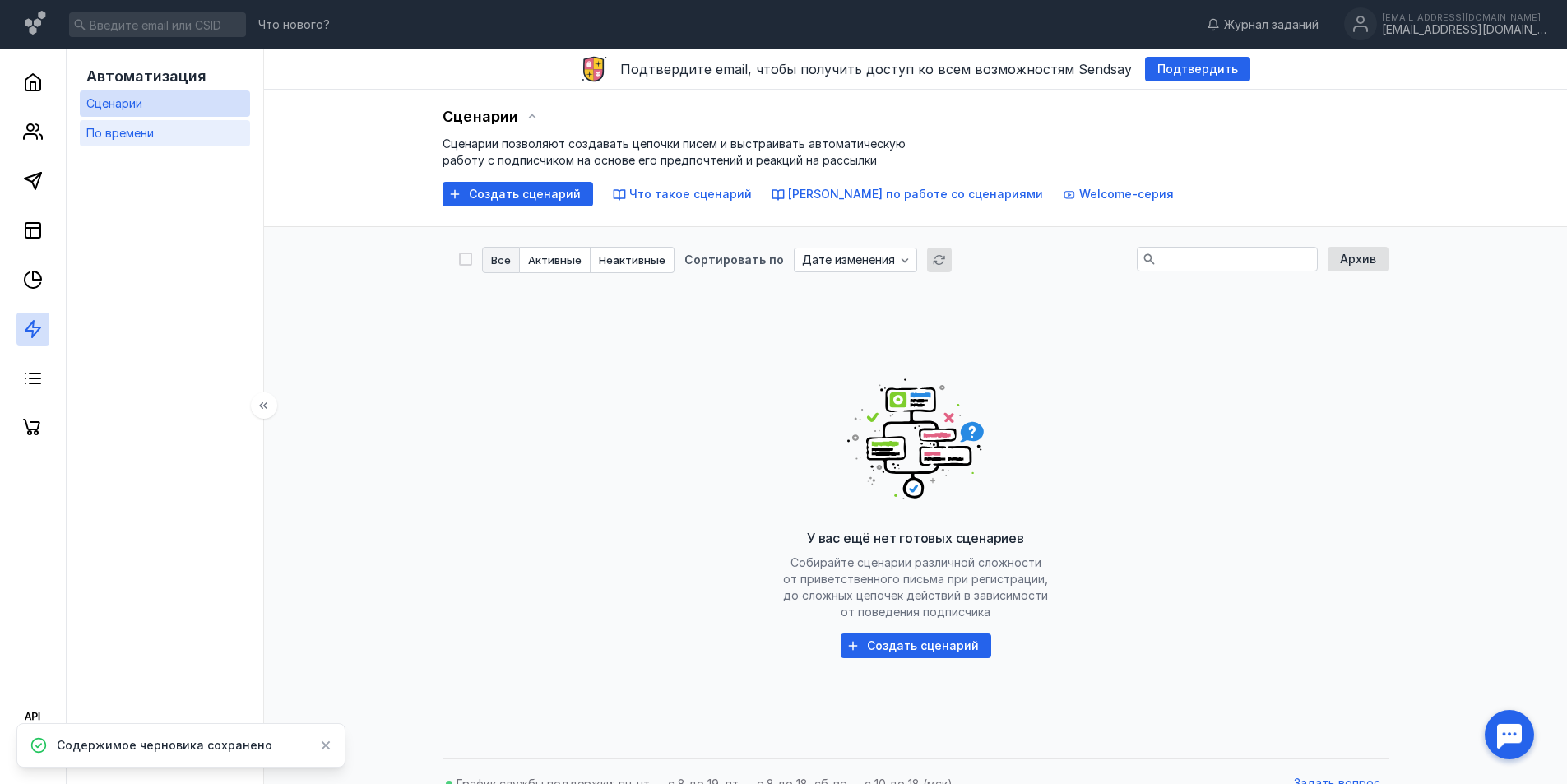
click at [163, 132] on link "По времени" at bounding box center [165, 133] width 170 height 26
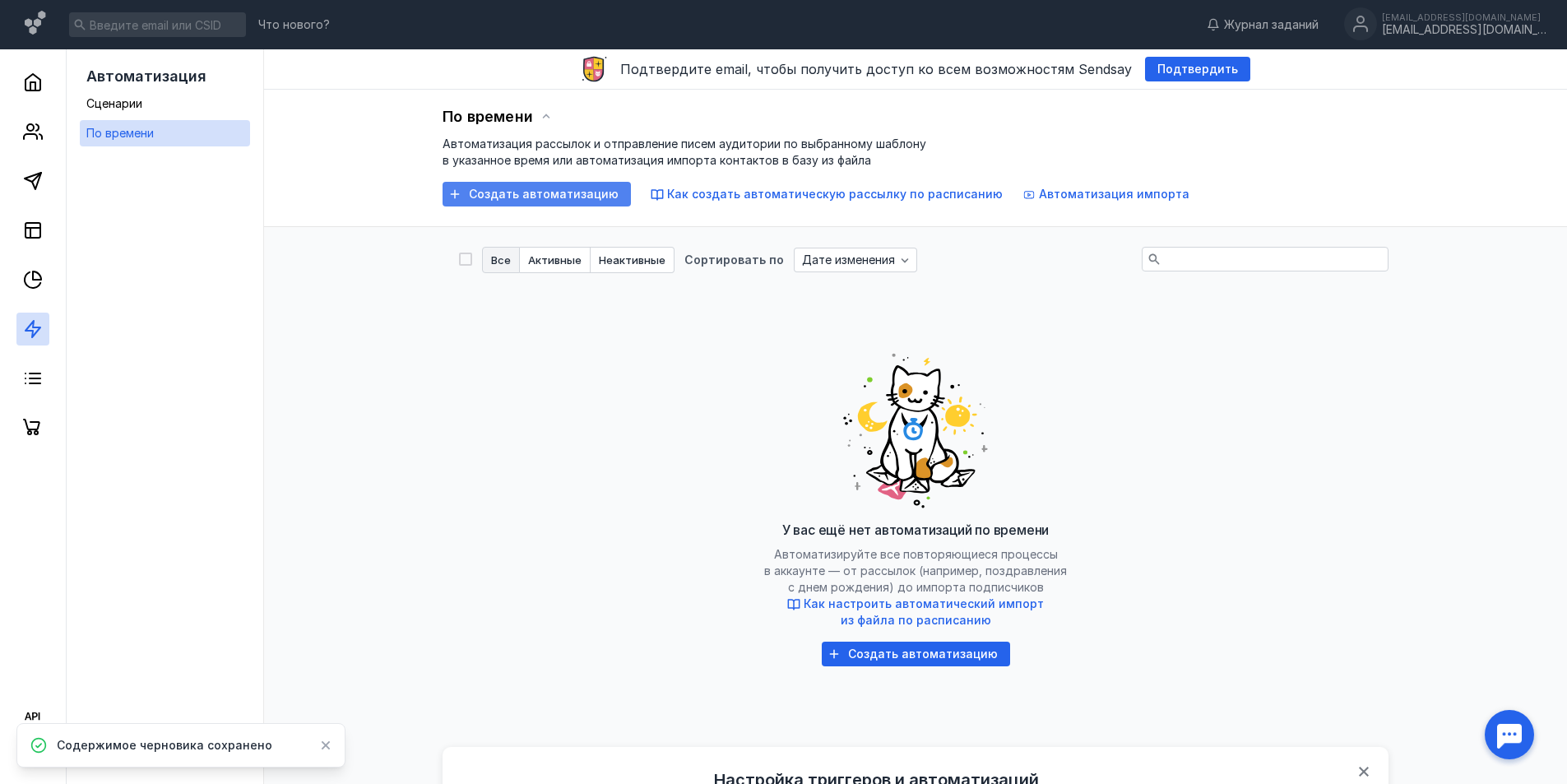
click at [555, 195] on span "Создать автоматизацию" at bounding box center [543, 194] width 149 height 14
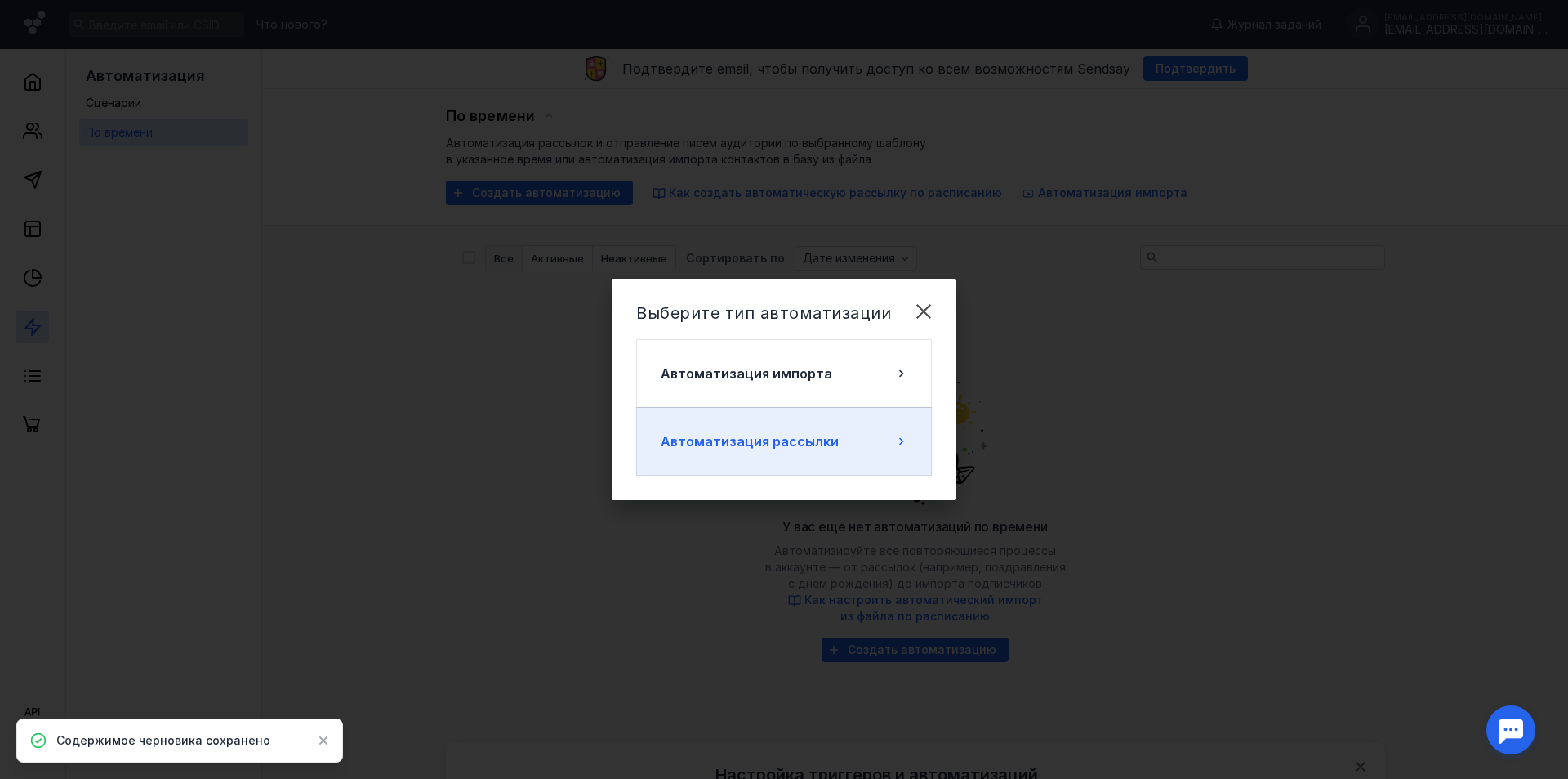
click at [758, 435] on span "Автоматизация рассылки" at bounding box center [750, 441] width 178 height 19
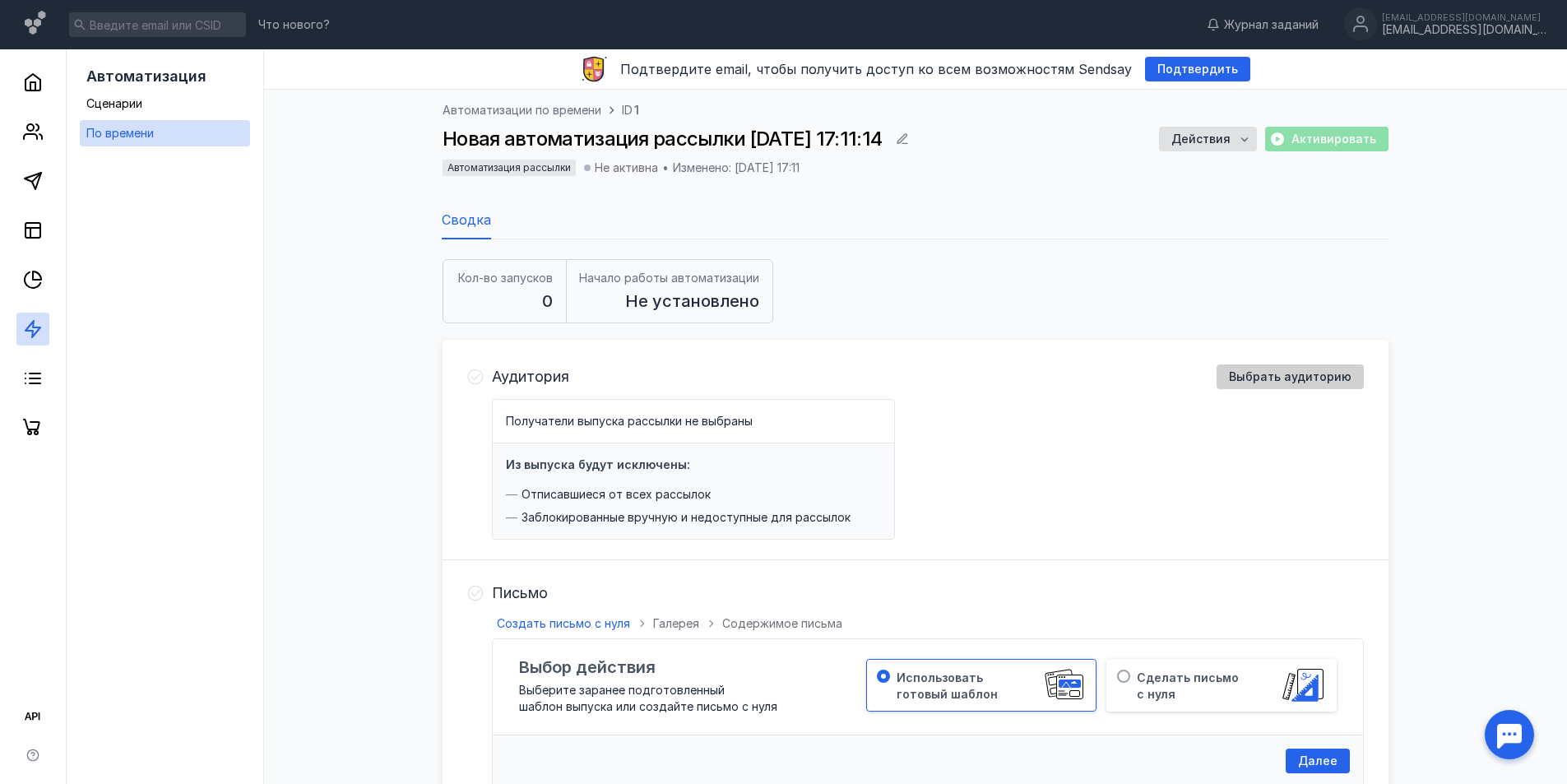
click at [1274, 374] on span "Выбрать аудиторию" at bounding box center [1290, 377] width 122 height 14
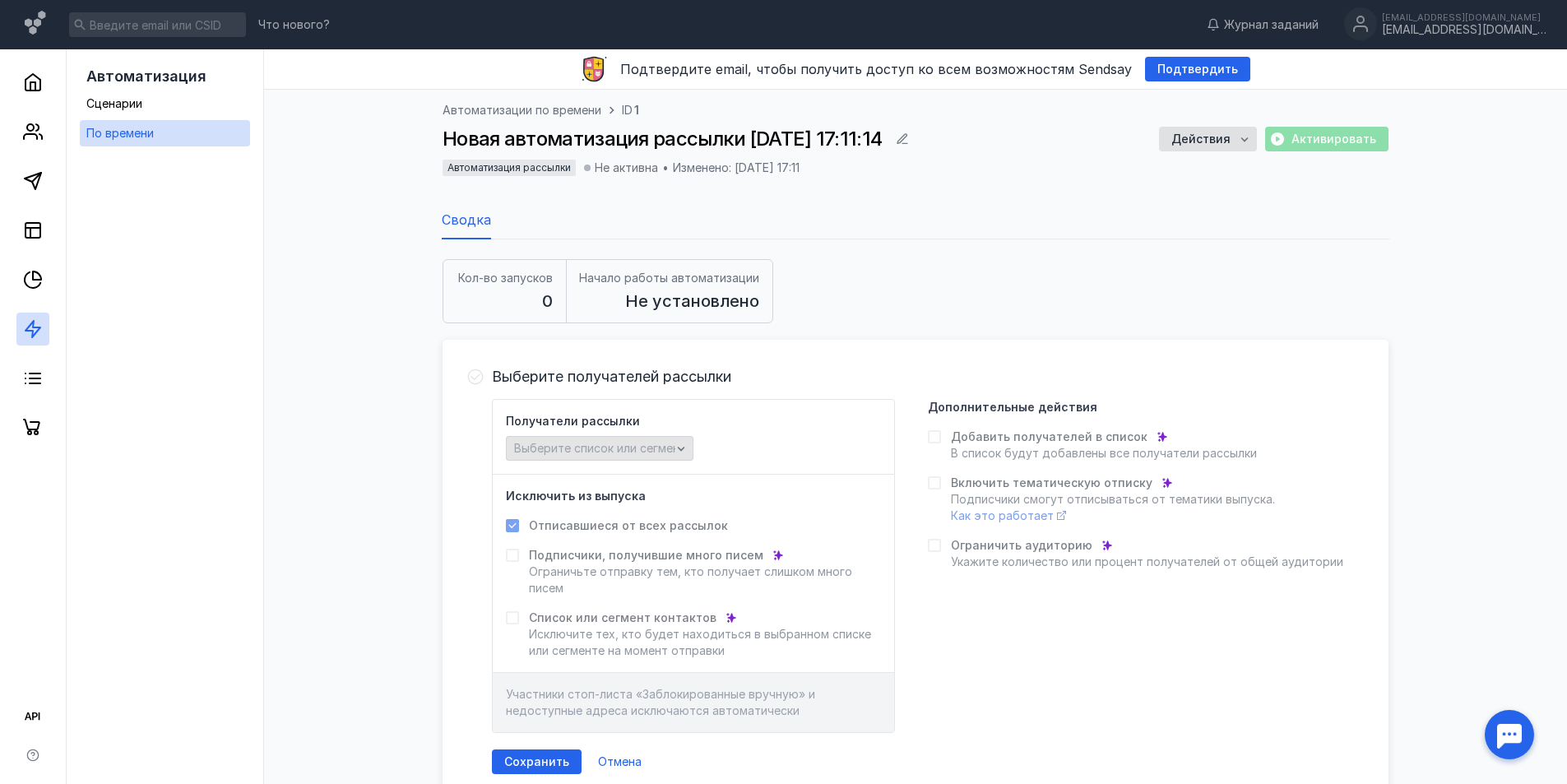
click at [593, 458] on div "Выберите список или сегмент" at bounding box center [600, 447] width 188 height 24
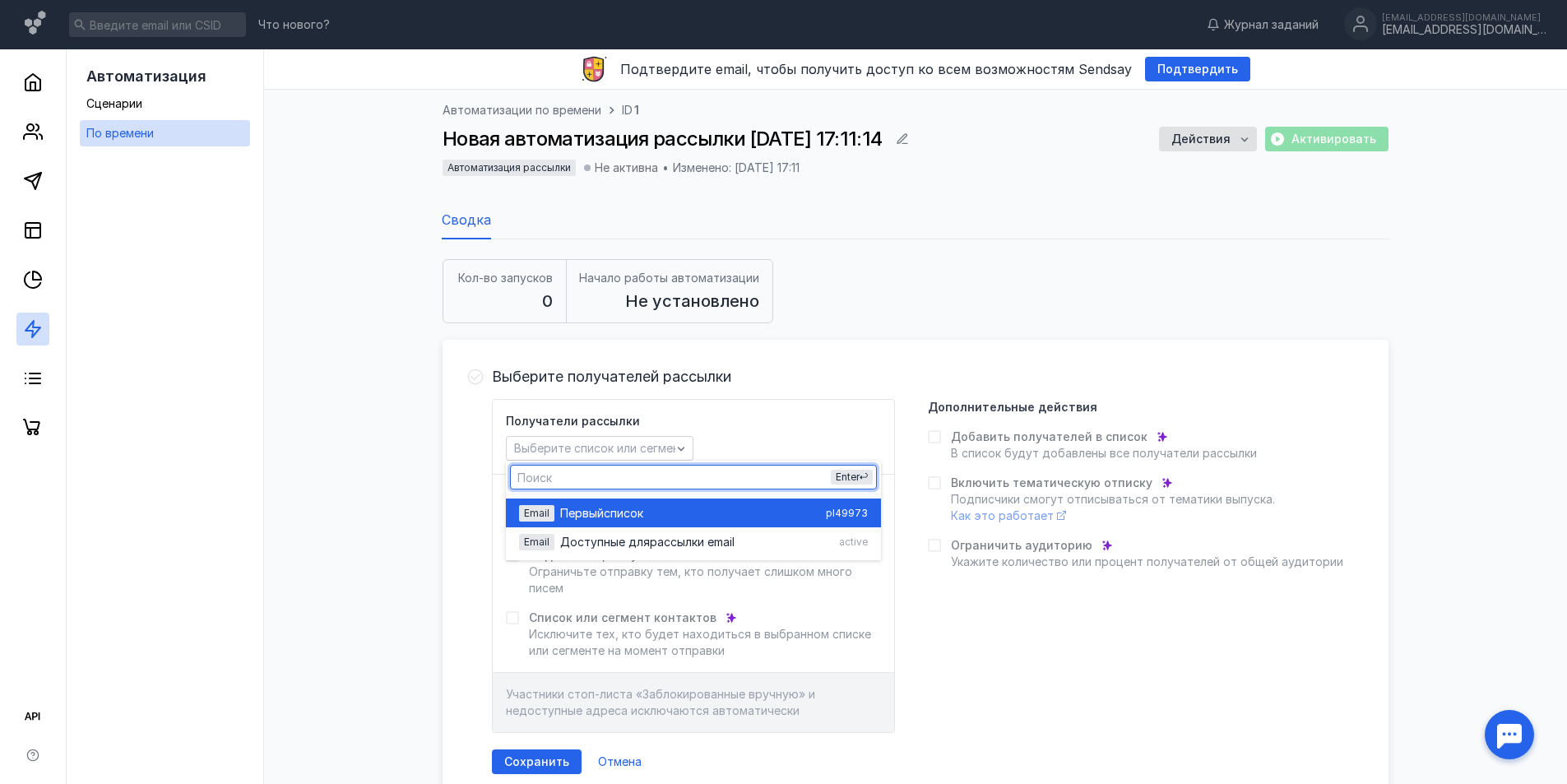
click at [621, 514] on span "список" at bounding box center [623, 513] width 39 height 17
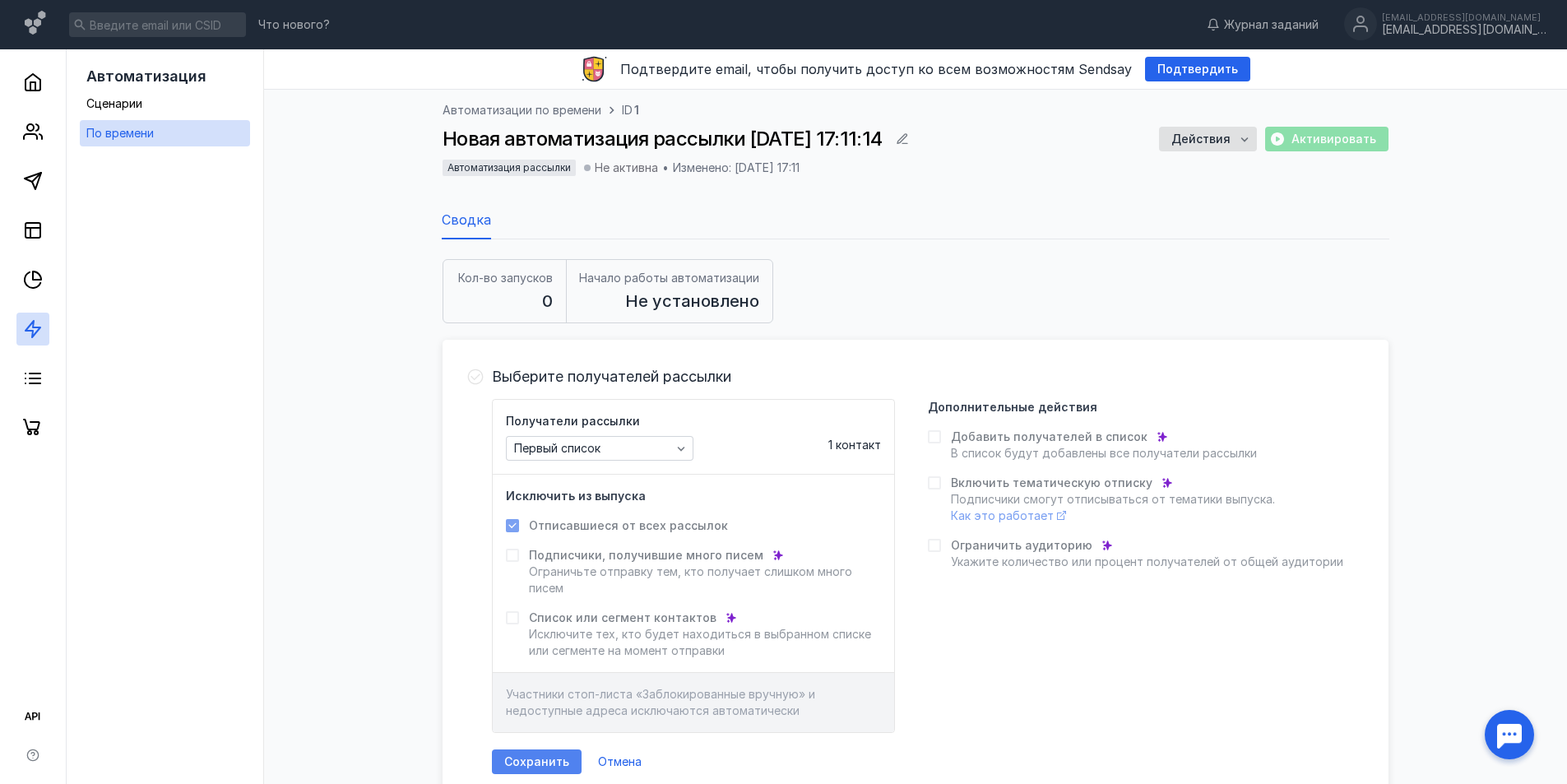
click at [534, 752] on div "Сохранить" at bounding box center [537, 761] width 90 height 24
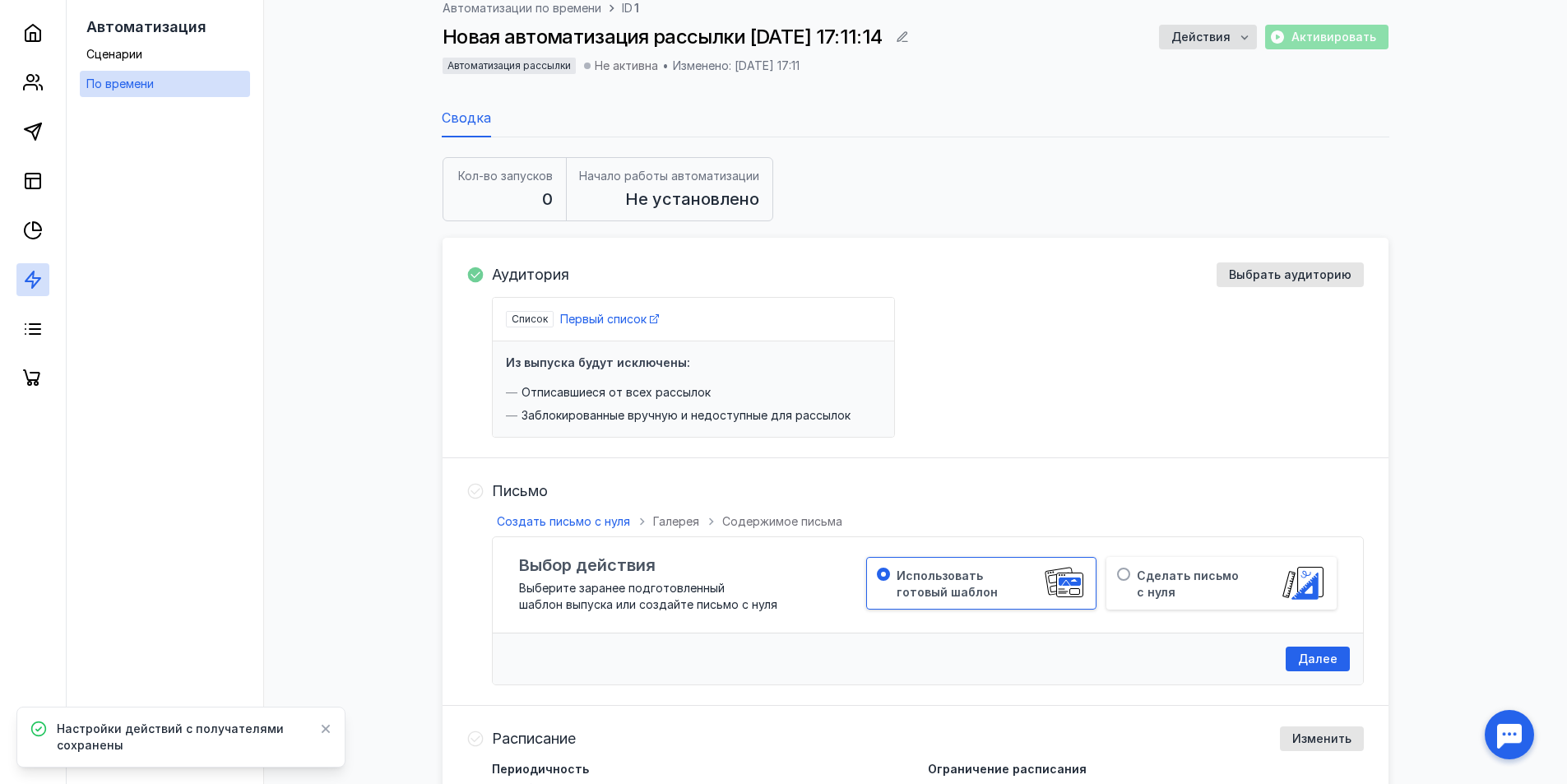
scroll to position [247, 0]
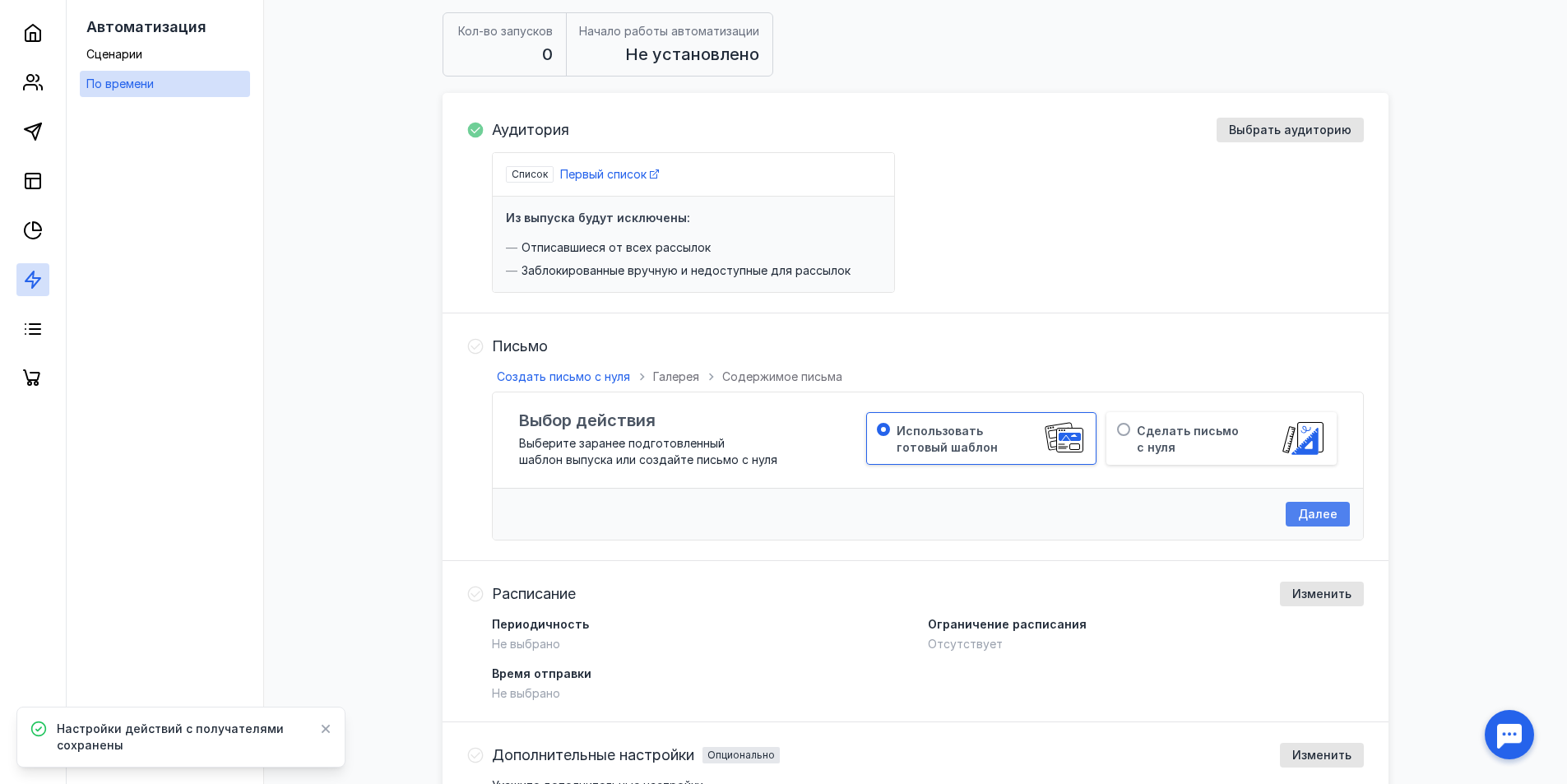
click at [1296, 521] on div "Далее" at bounding box center [1318, 514] width 64 height 24
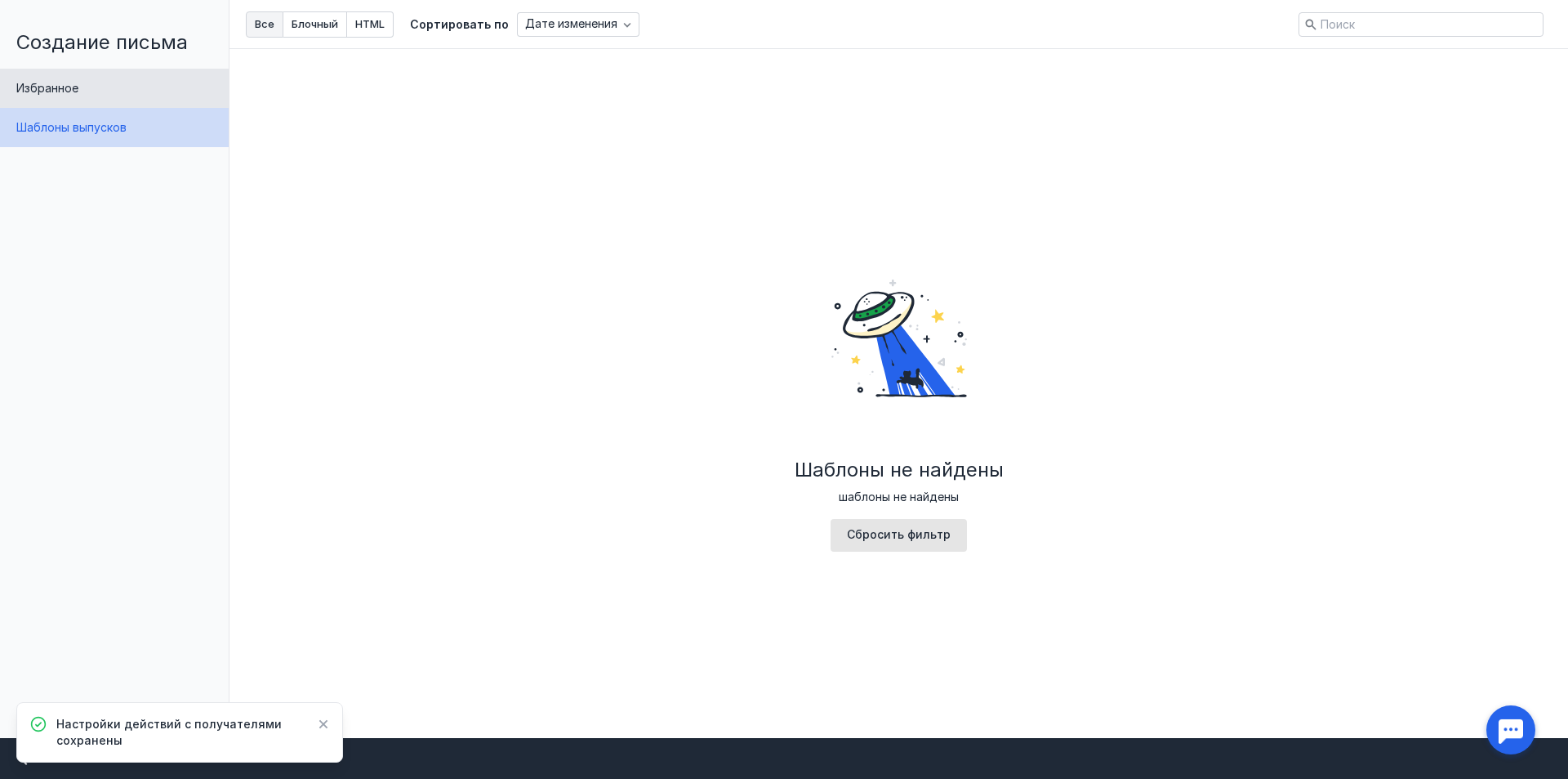
click at [121, 84] on div "Избранное" at bounding box center [114, 88] width 229 height 39
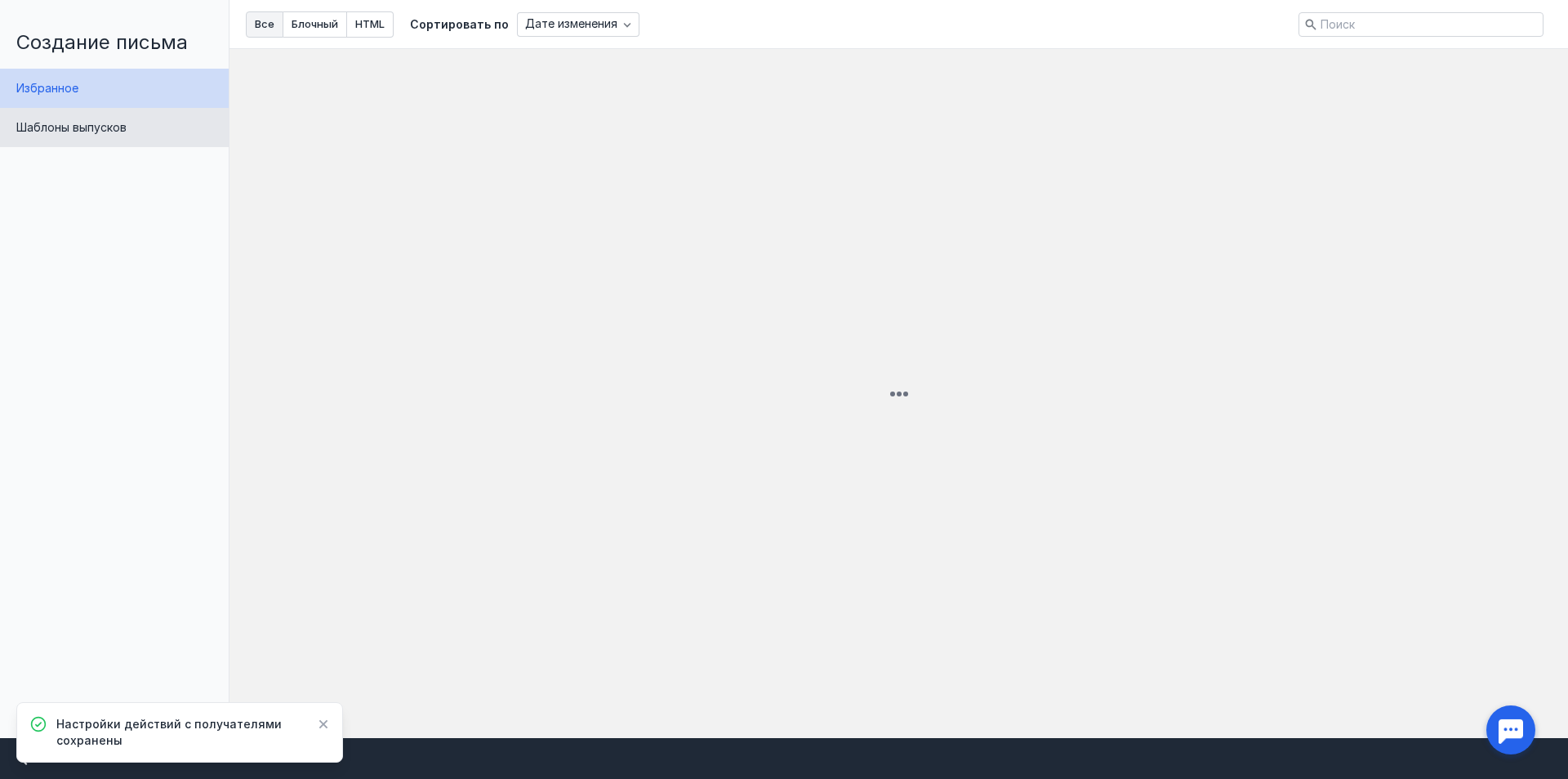
click at [143, 135] on div "Шаблоны выпусков" at bounding box center [114, 127] width 229 height 39
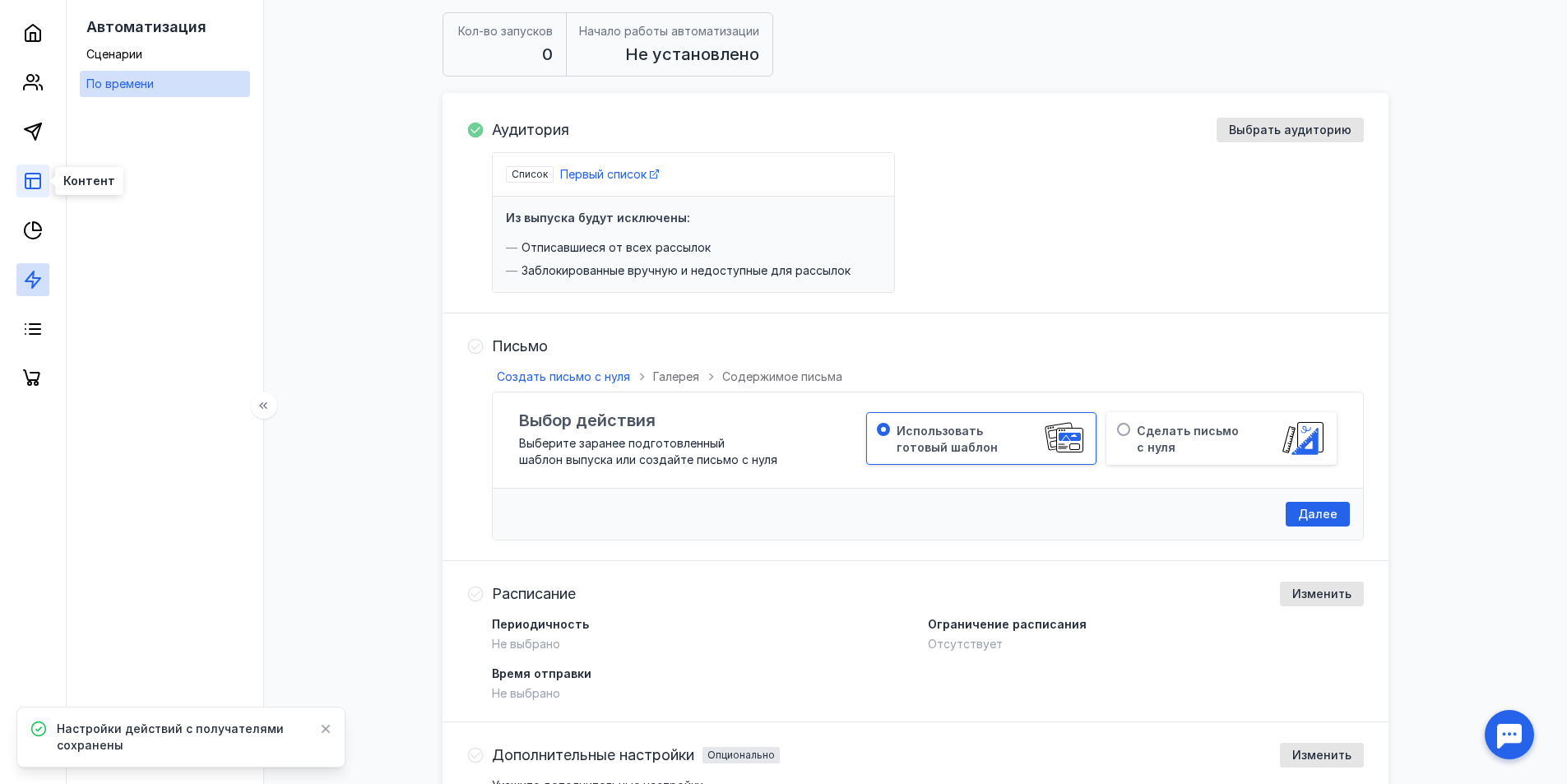
click at [36, 188] on rect at bounding box center [32, 181] width 15 height 15
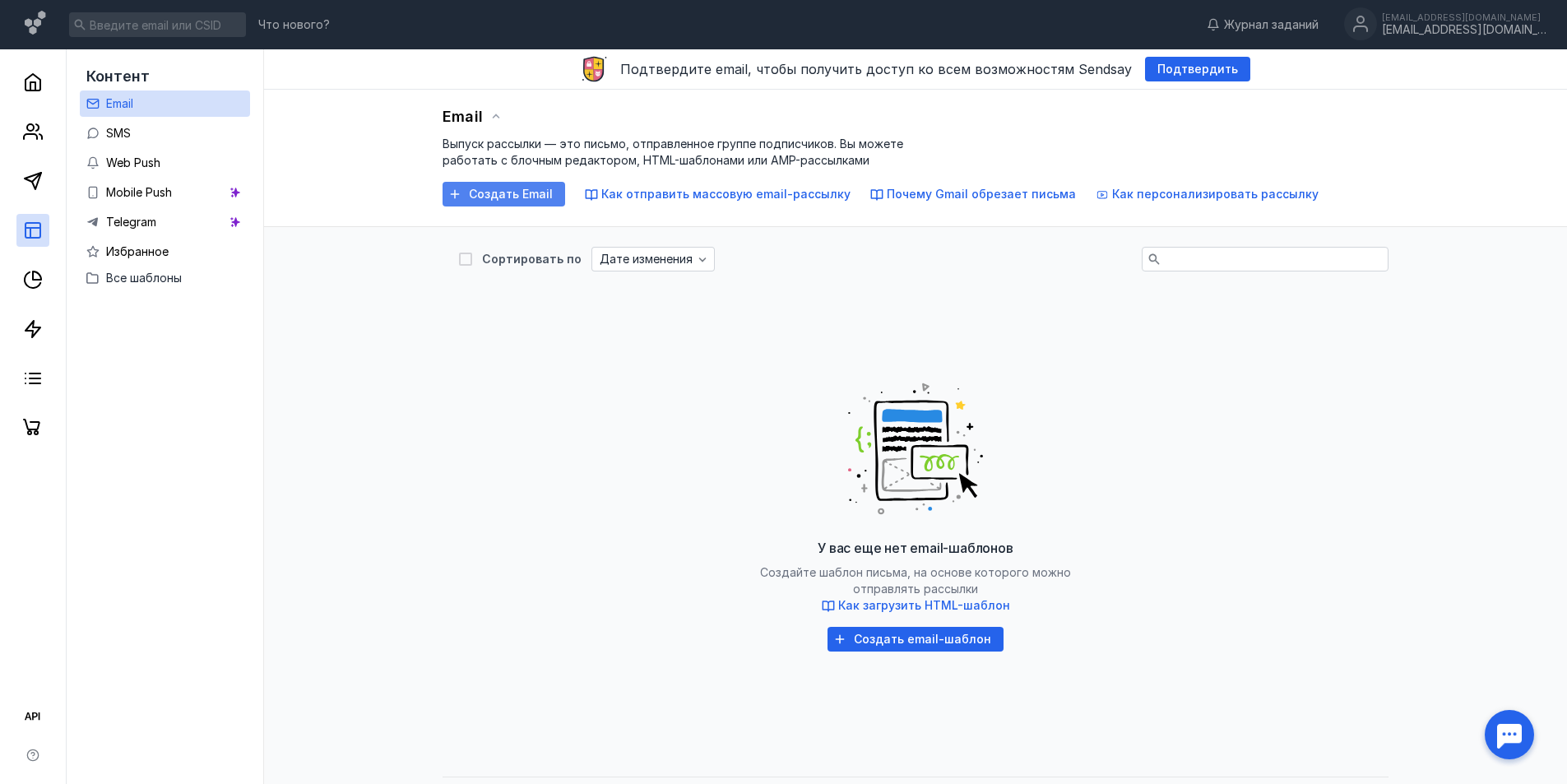
click at [520, 199] on span "Создать Email" at bounding box center [511, 194] width 84 height 14
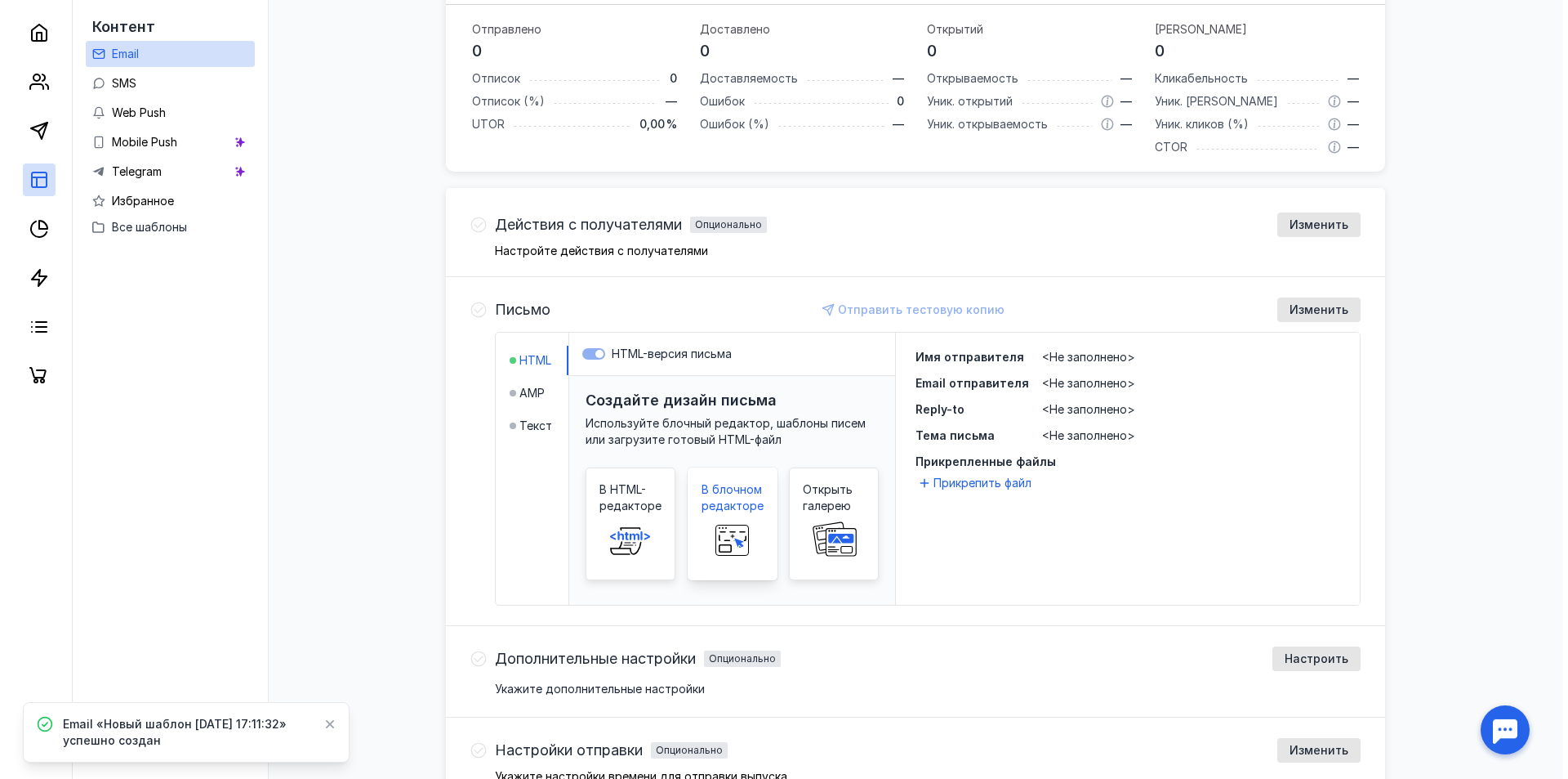
scroll to position [327, 0]
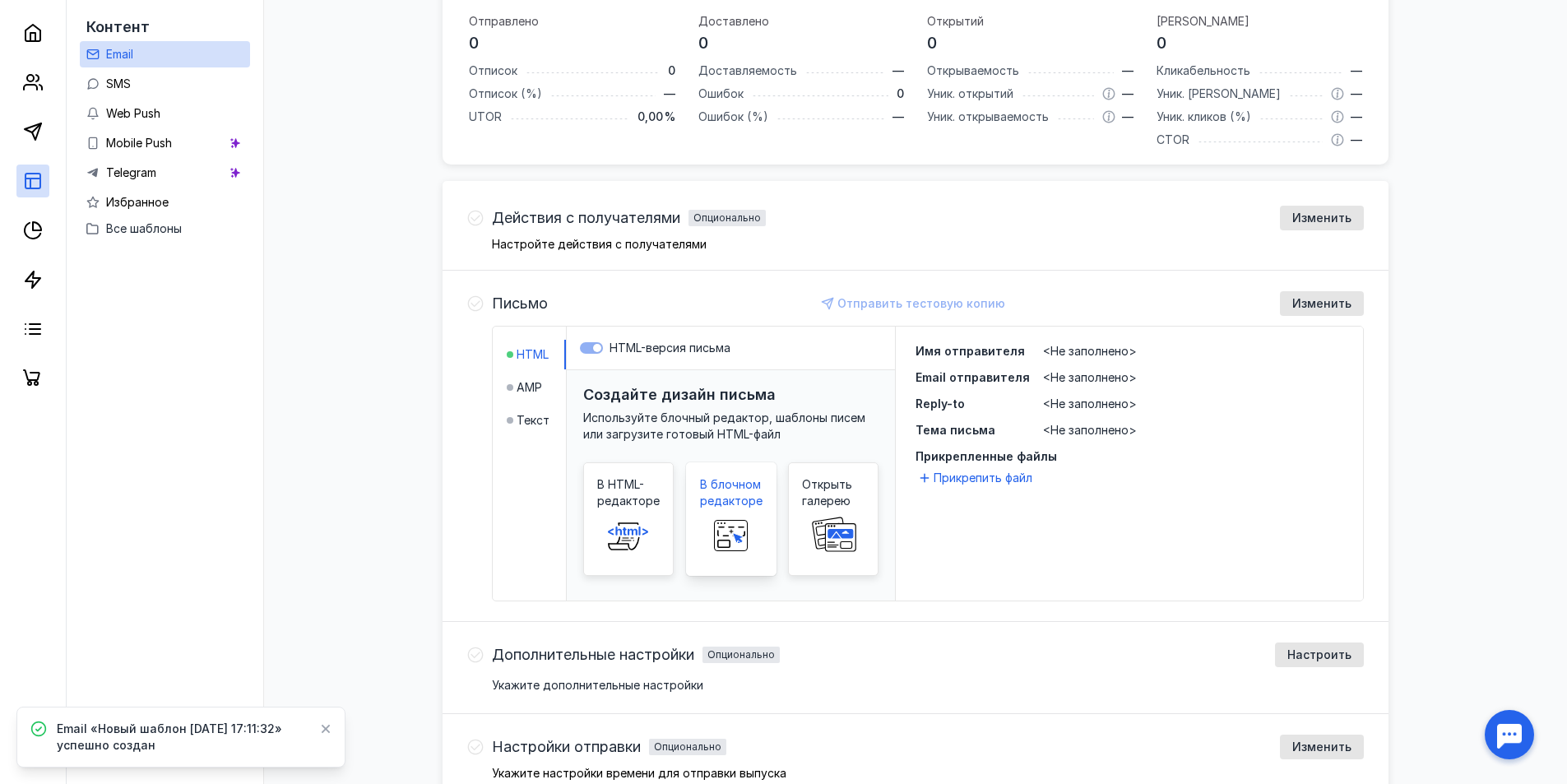
click at [733, 502] on span "В блочном редакторе" at bounding box center [732, 493] width 63 height 33
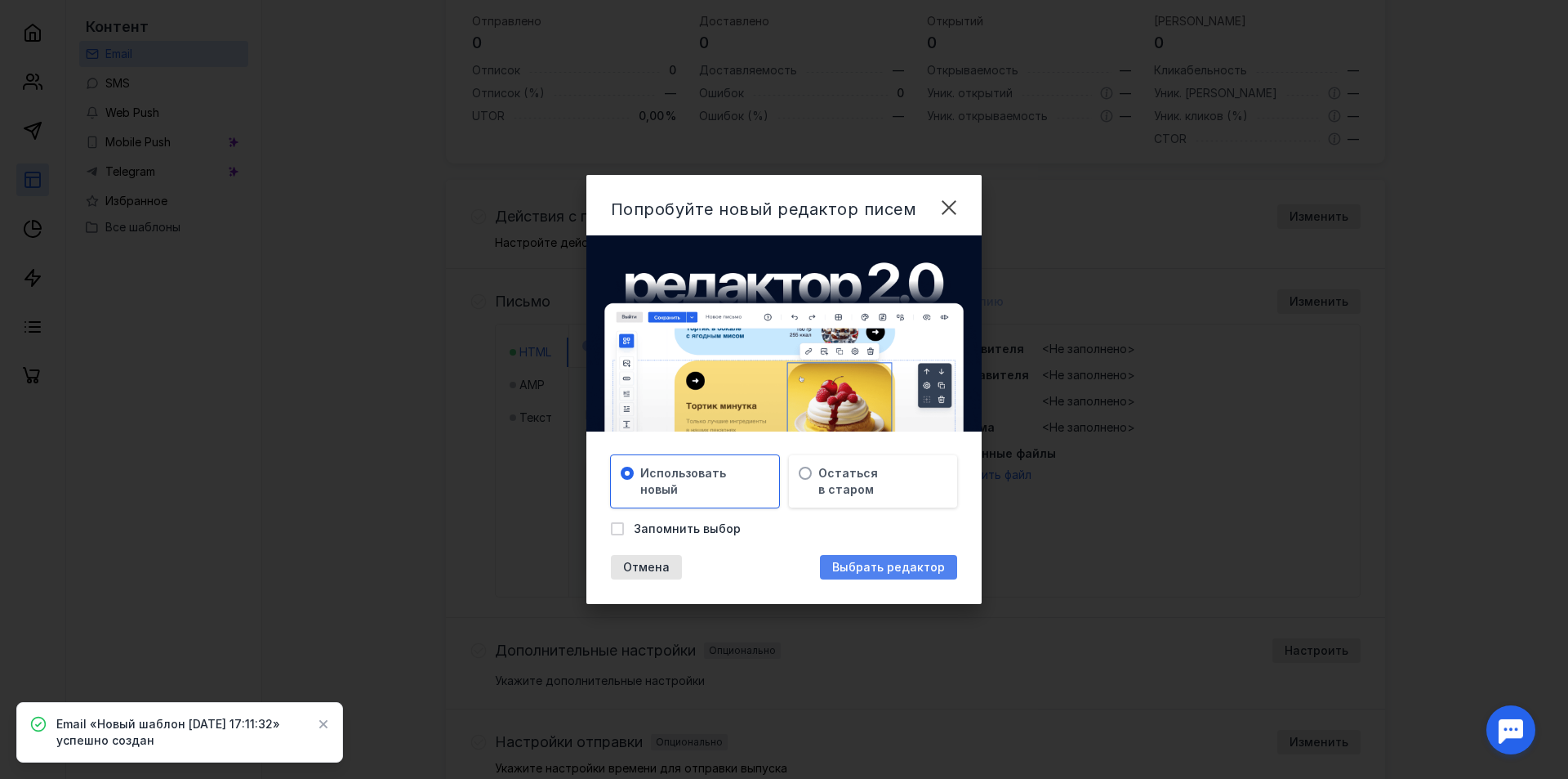
click at [900, 565] on span "Выбрать редактор" at bounding box center [888, 568] width 112 height 14
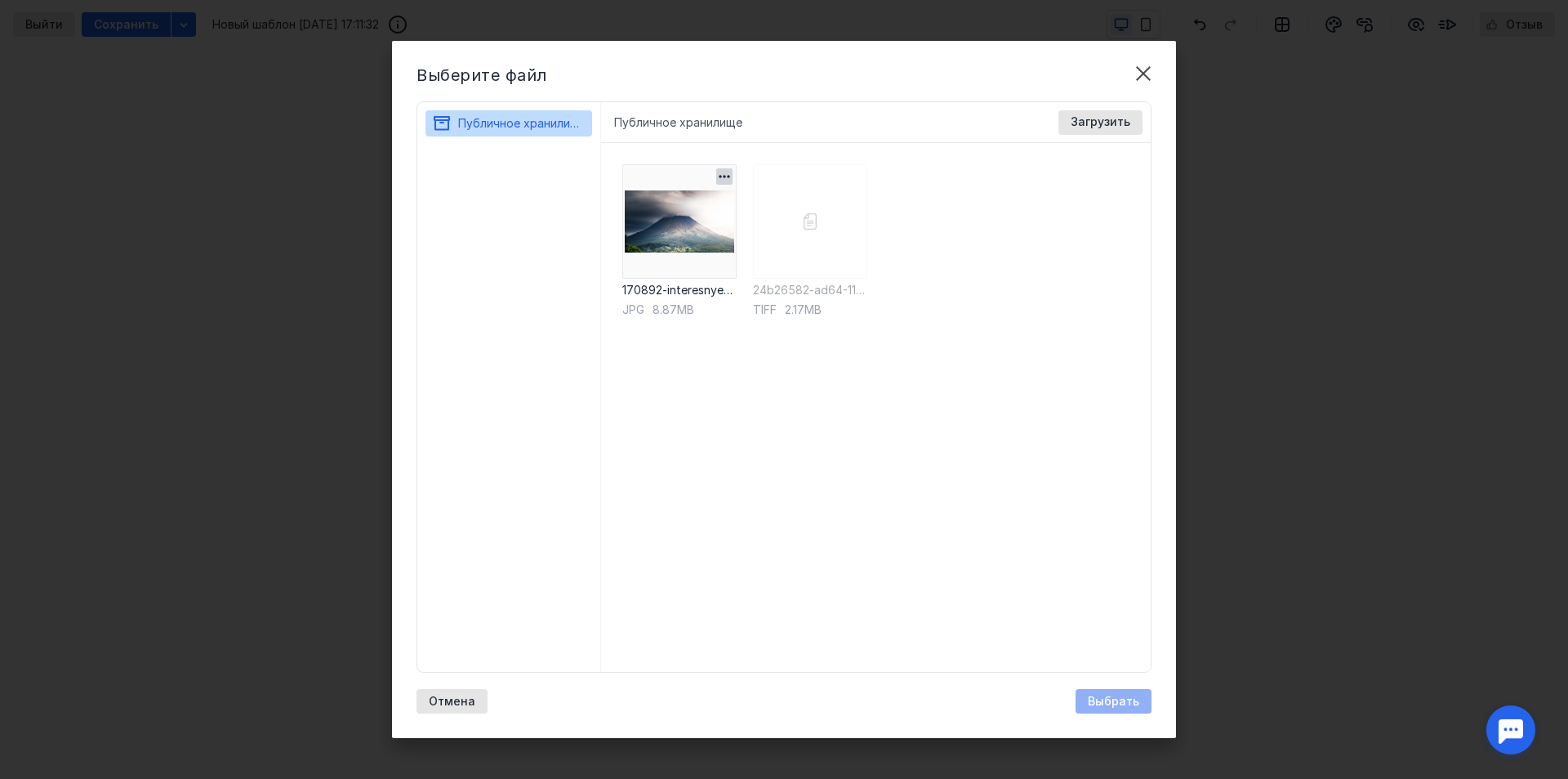
click at [679, 231] on img at bounding box center [680, 221] width 114 height 114
click at [1112, 710] on div "Выбрать" at bounding box center [1113, 700] width 76 height 24
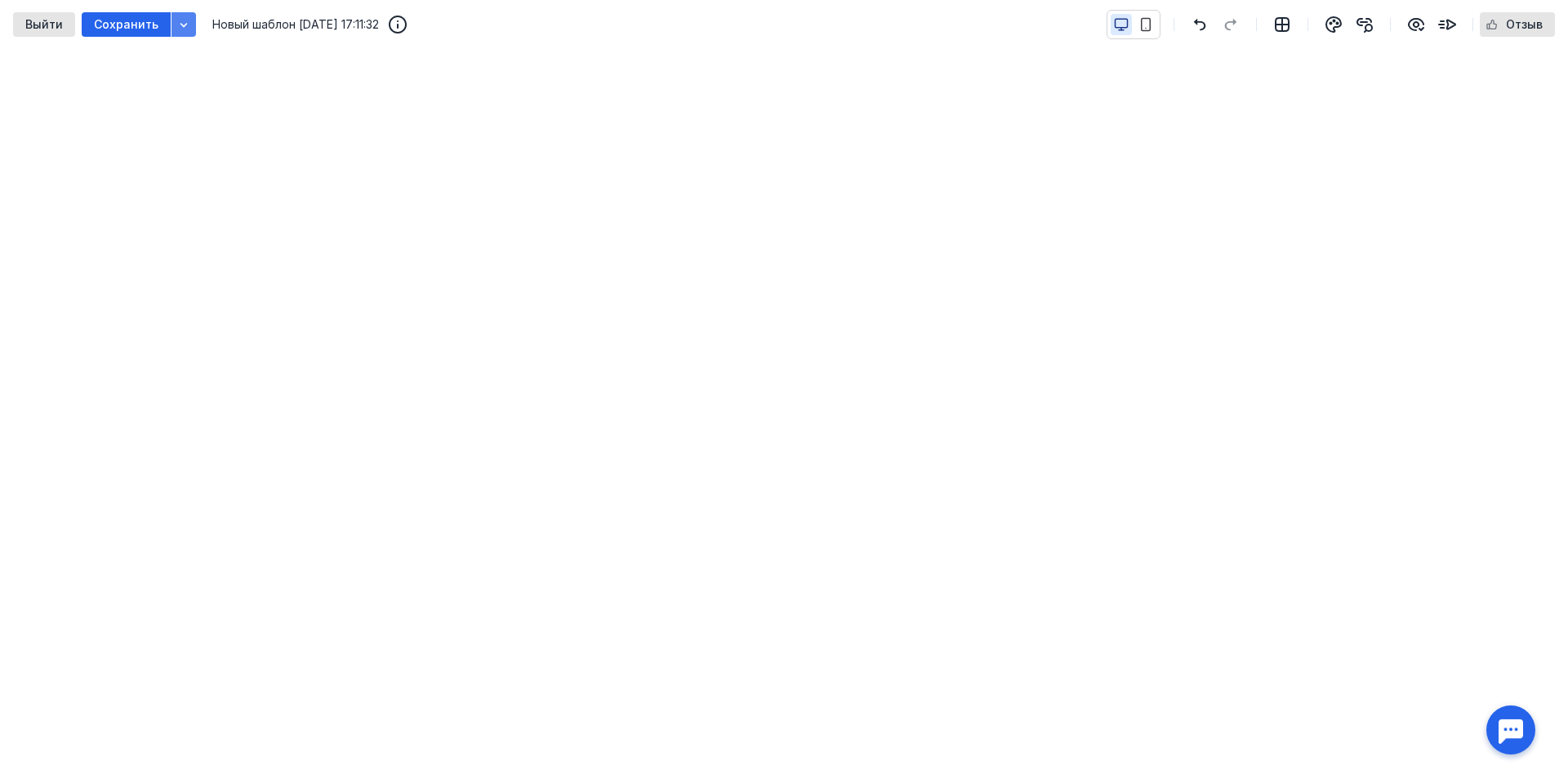
click at [183, 28] on icon "button" at bounding box center [183, 24] width 13 height 13
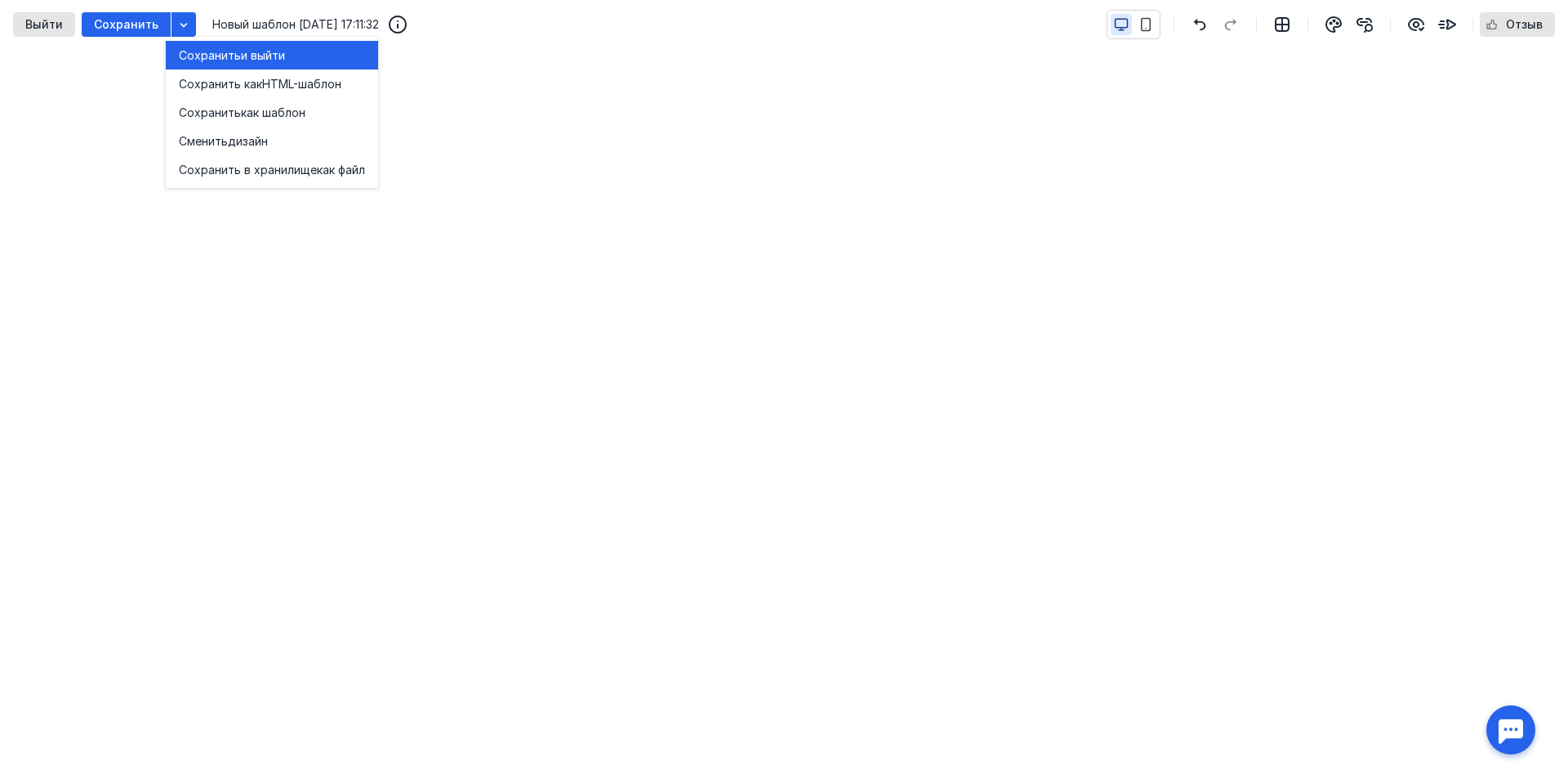
click at [200, 42] on div "Сохранить и выйти" at bounding box center [272, 54] width 186 height 28
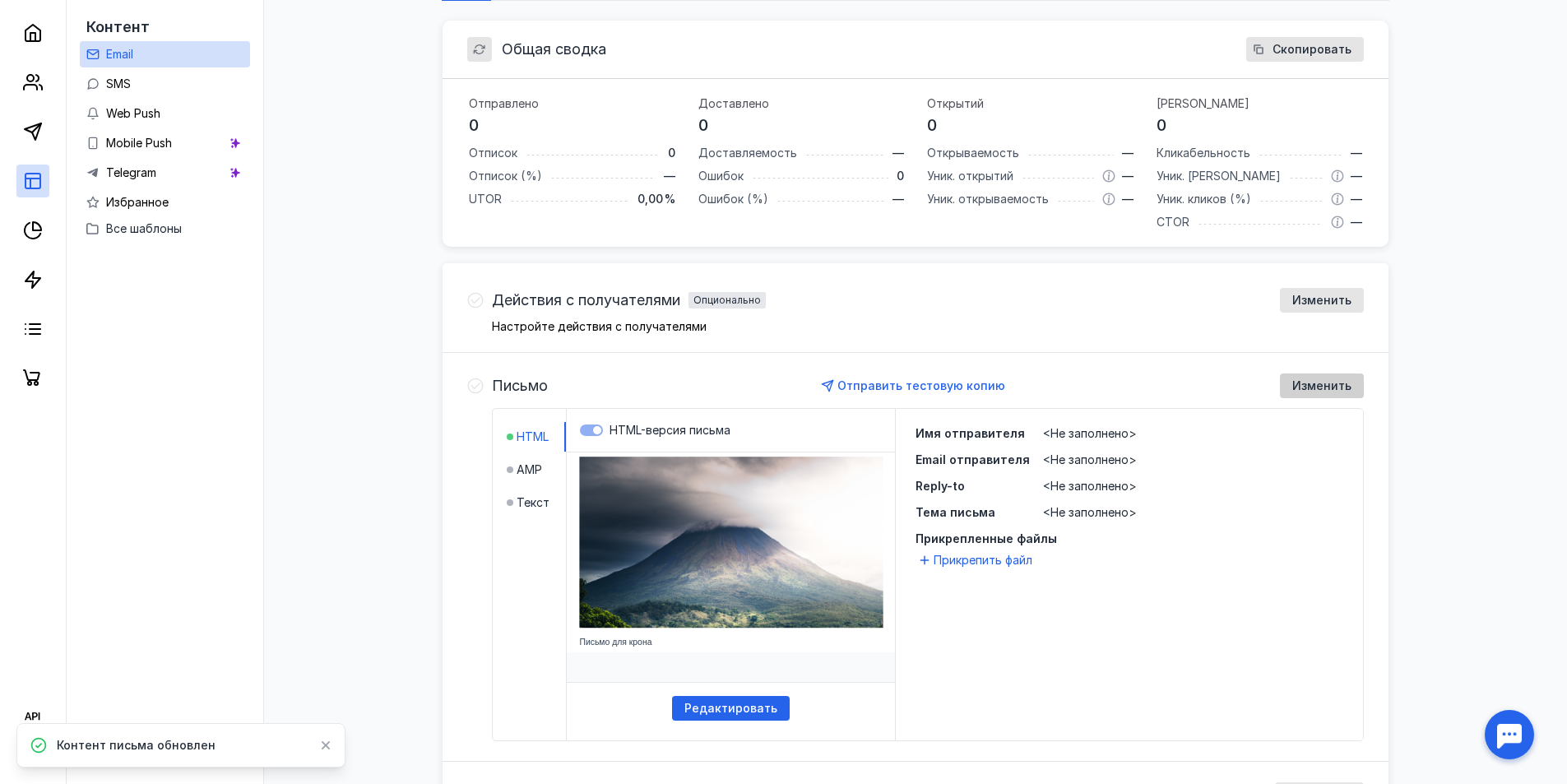
click at [1331, 383] on span "Изменить" at bounding box center [1322, 386] width 60 height 14
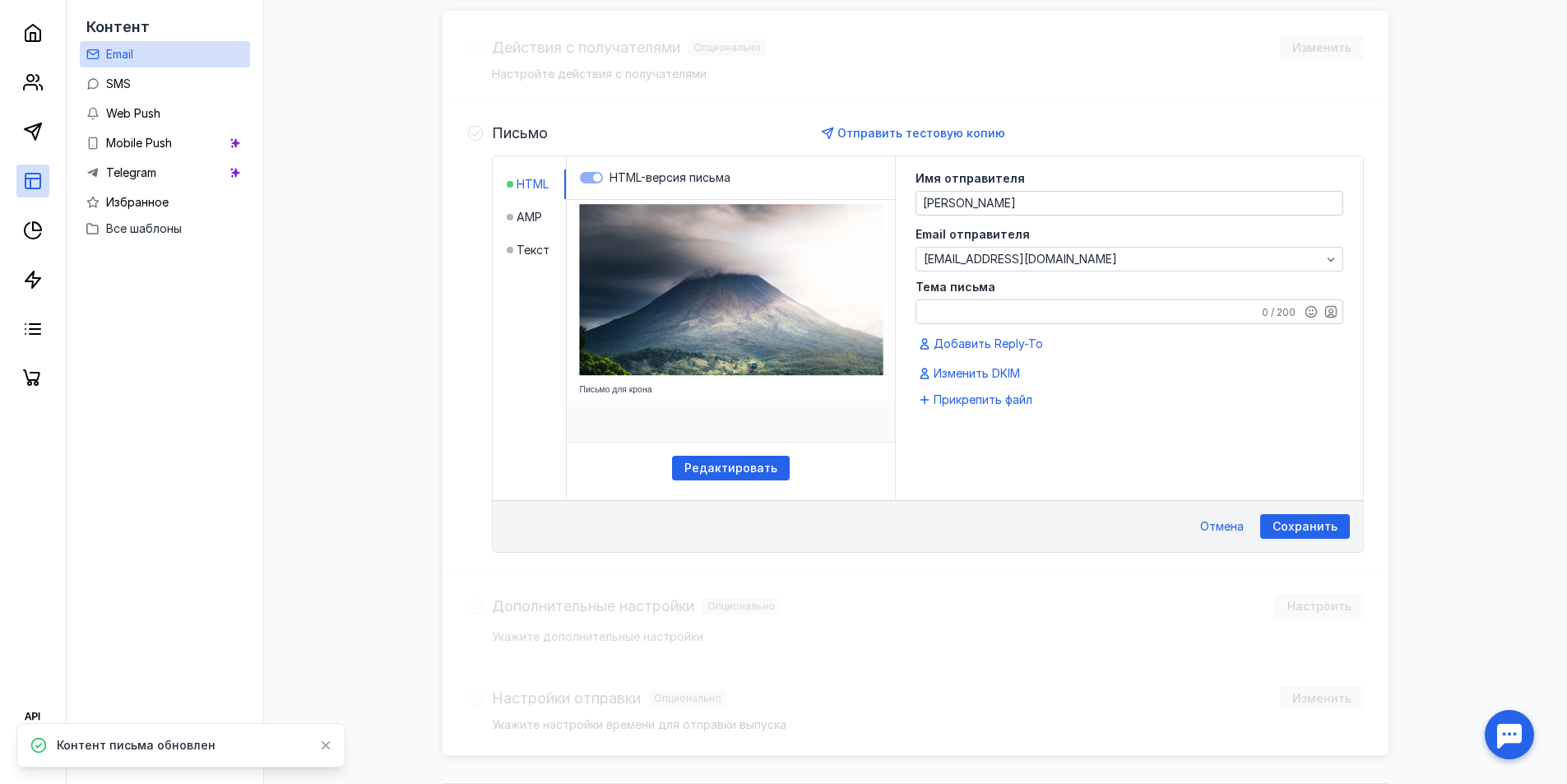
scroll to position [548, 0]
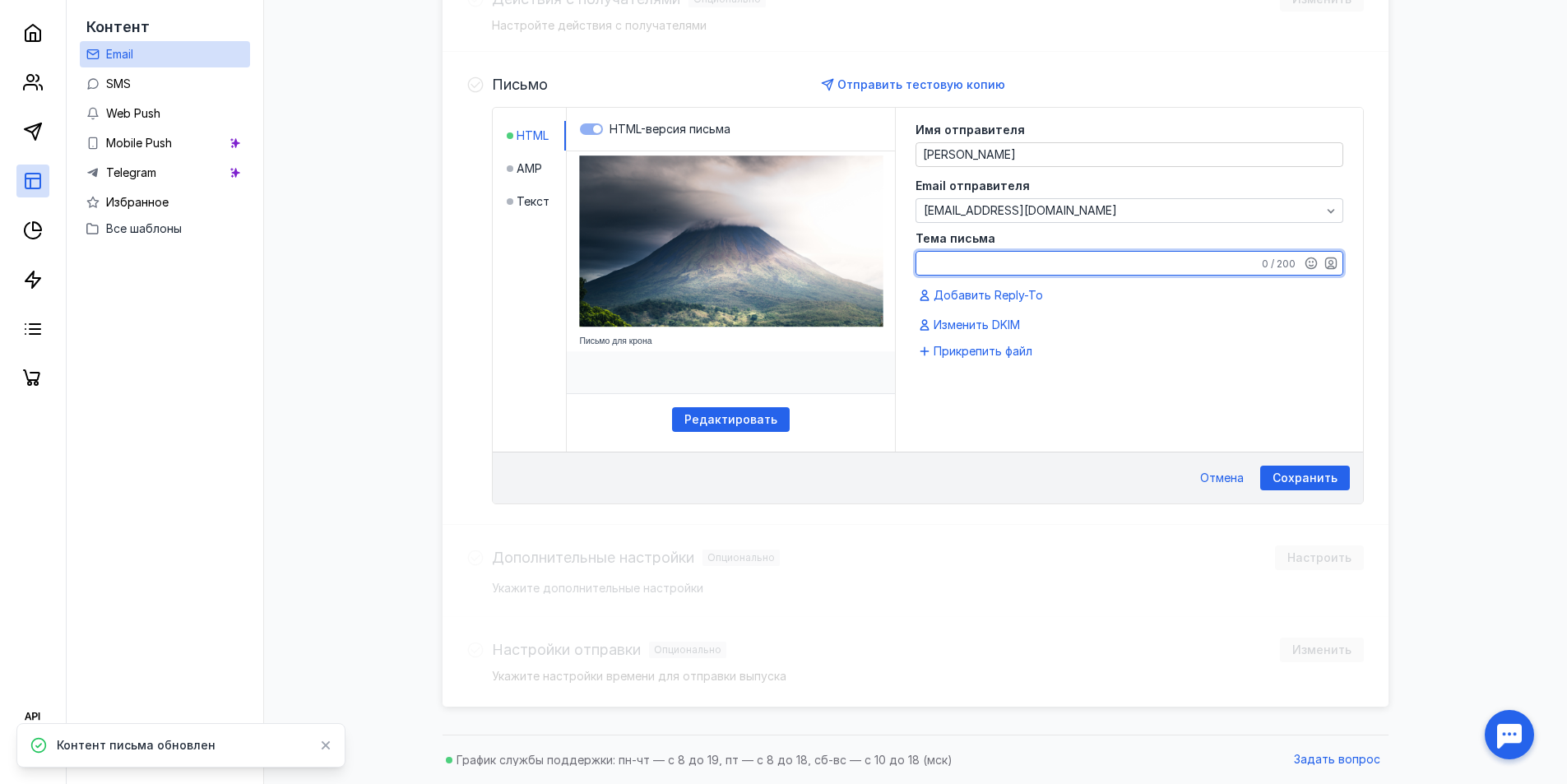
click at [1017, 261] on textarea "Тема письма" at bounding box center [1129, 264] width 426 height 23
type textarea "Крон"
click at [1337, 473] on div "Сохранить" at bounding box center [1304, 478] width 81 height 14
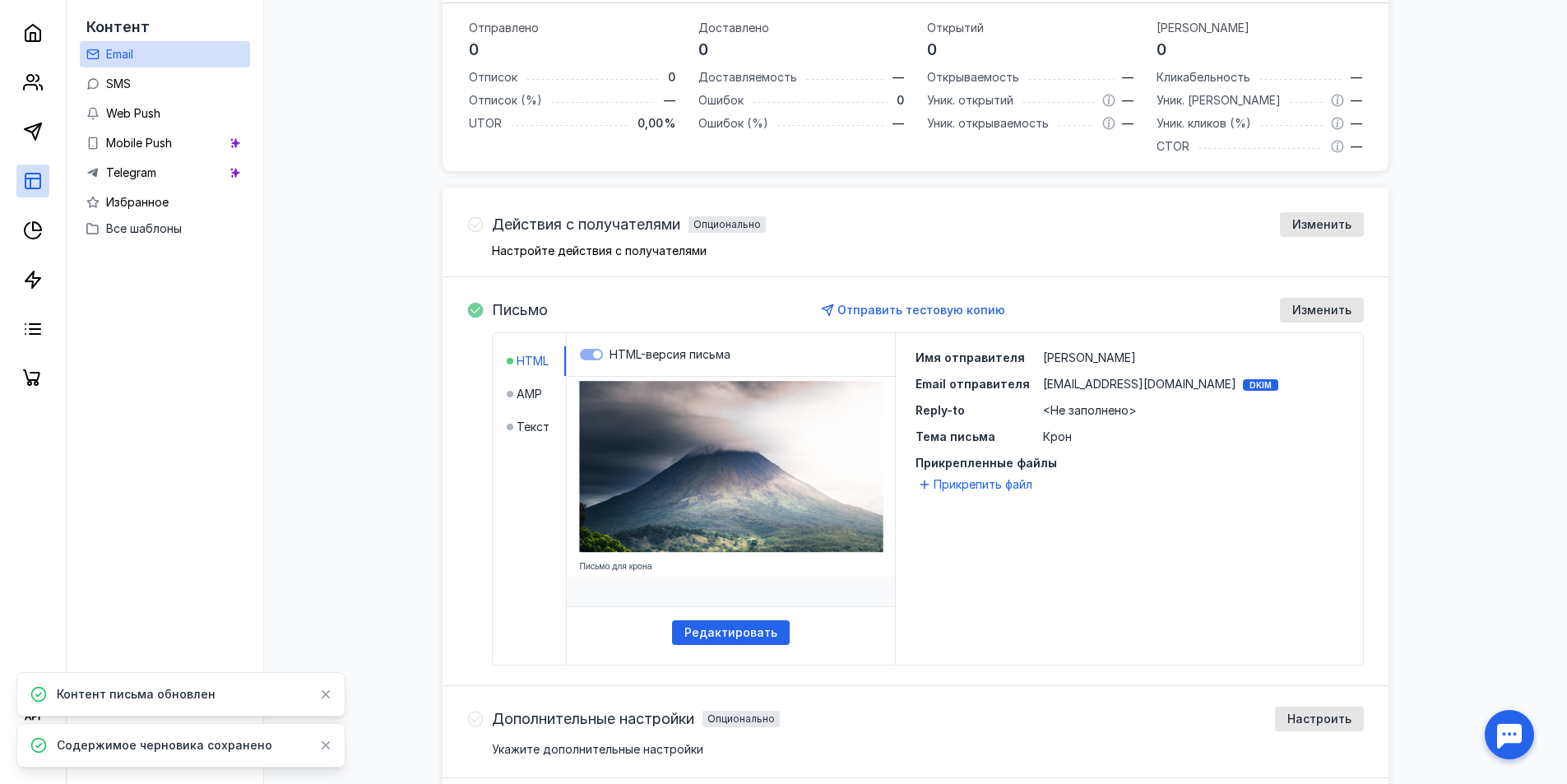
scroll to position [319, 0]
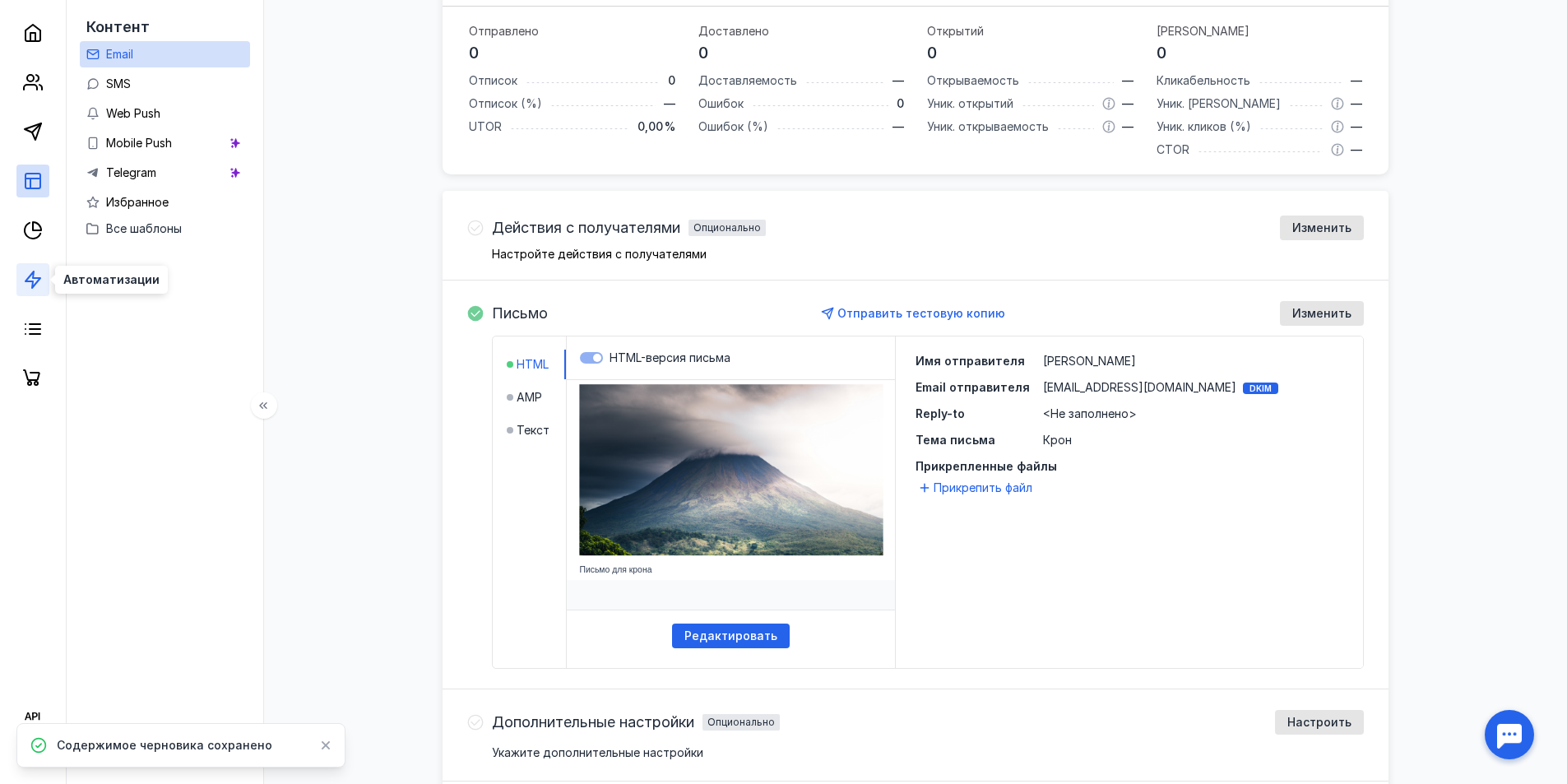
click at [32, 270] on icon at bounding box center [33, 279] width 20 height 20
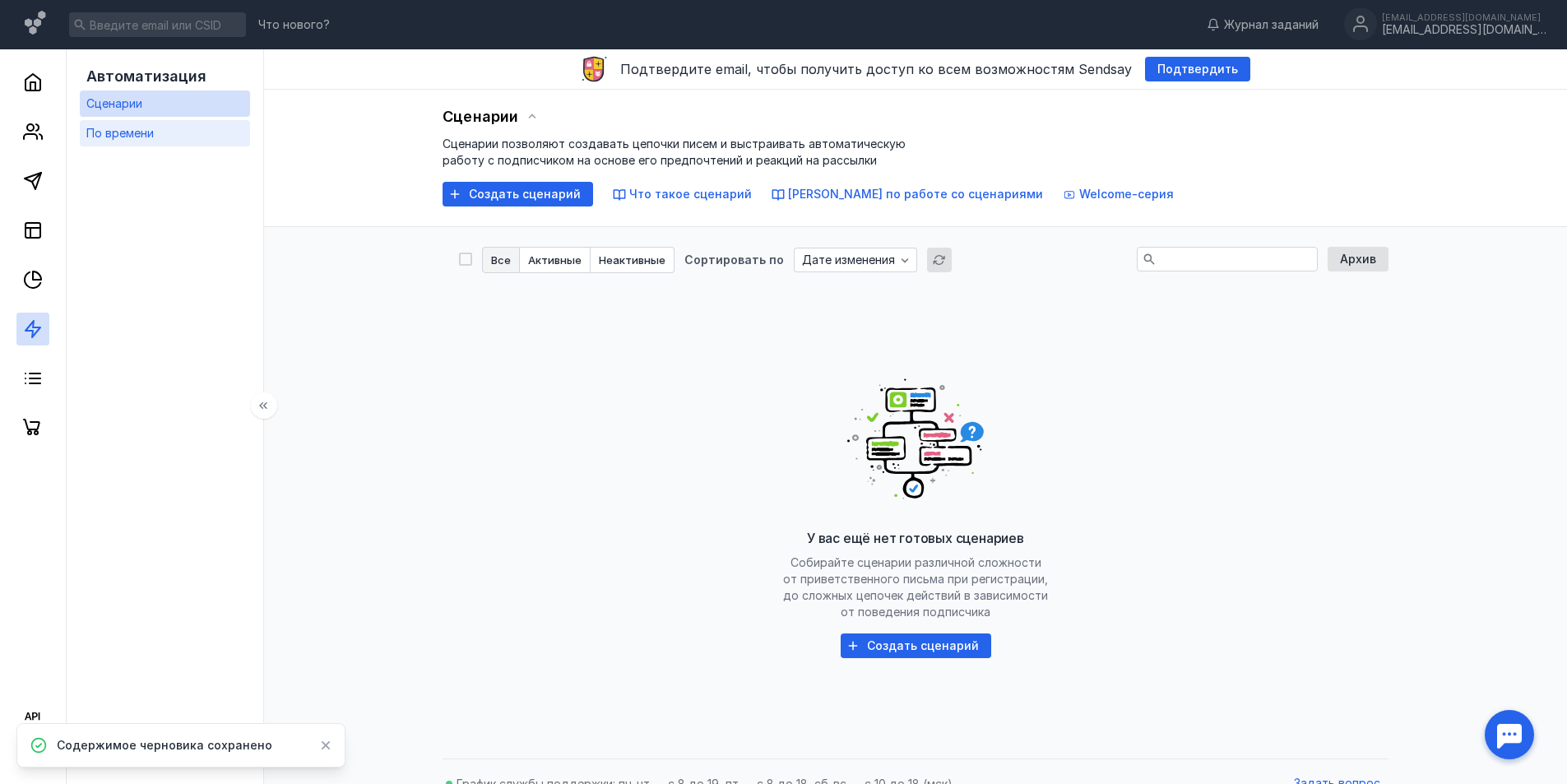
click at [156, 133] on link "По времени" at bounding box center [165, 133] width 170 height 26
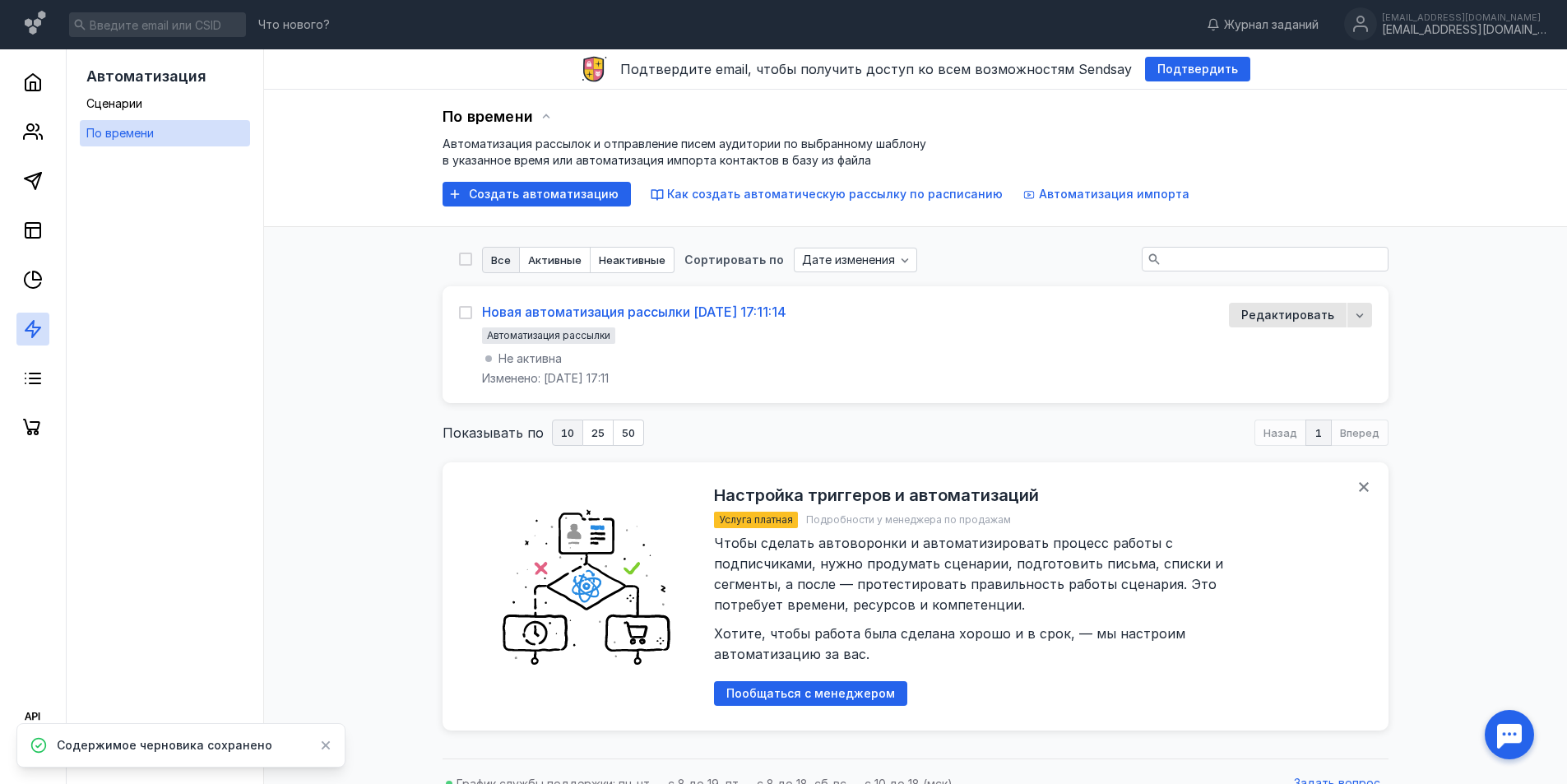
click at [529, 311] on div "Новая автоматизация рассылки [DATE] 17:11:14" at bounding box center [634, 311] width 305 height 17
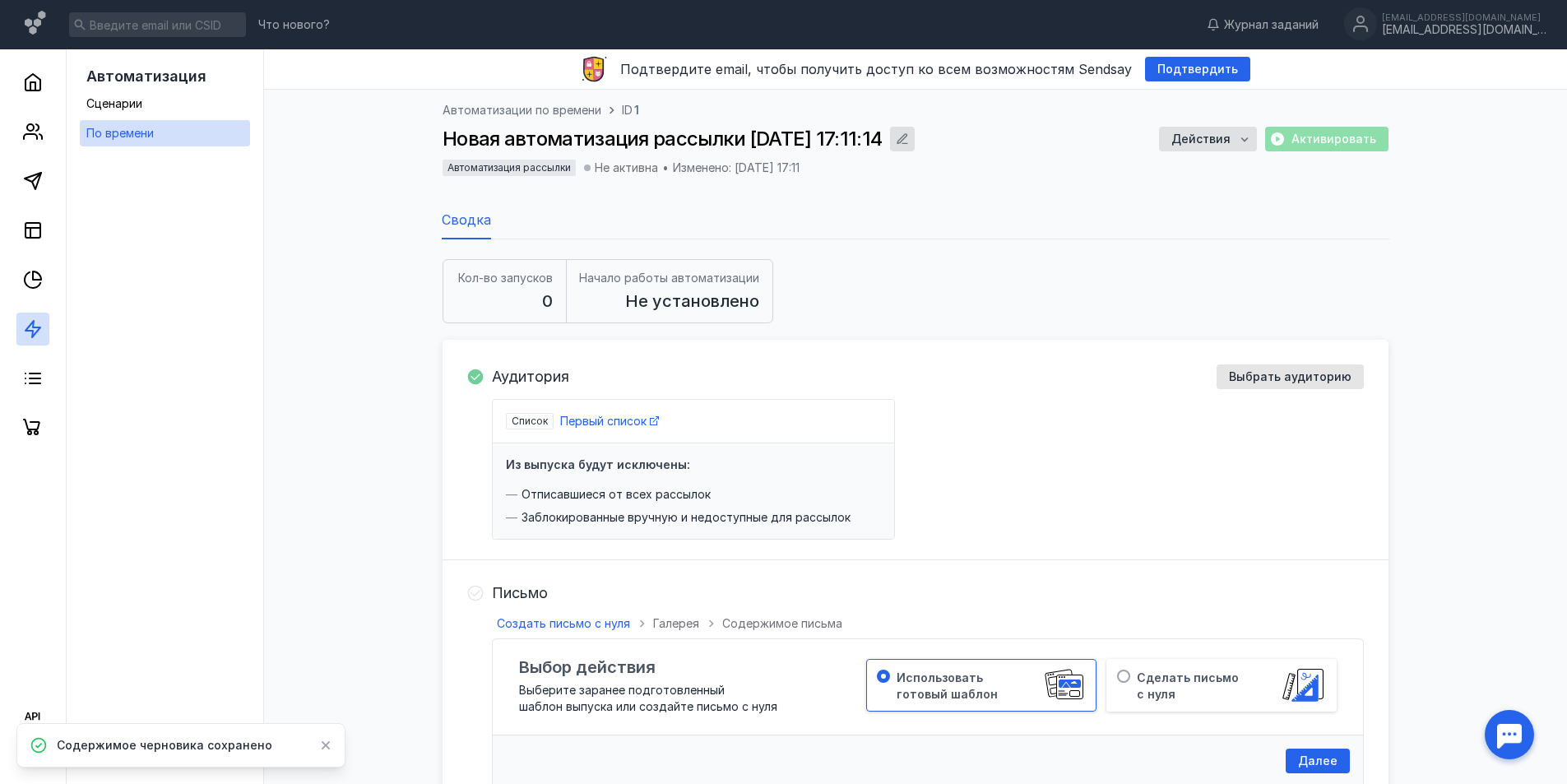
click at [910, 144] on icon "button" at bounding box center [902, 139] width 13 height 13
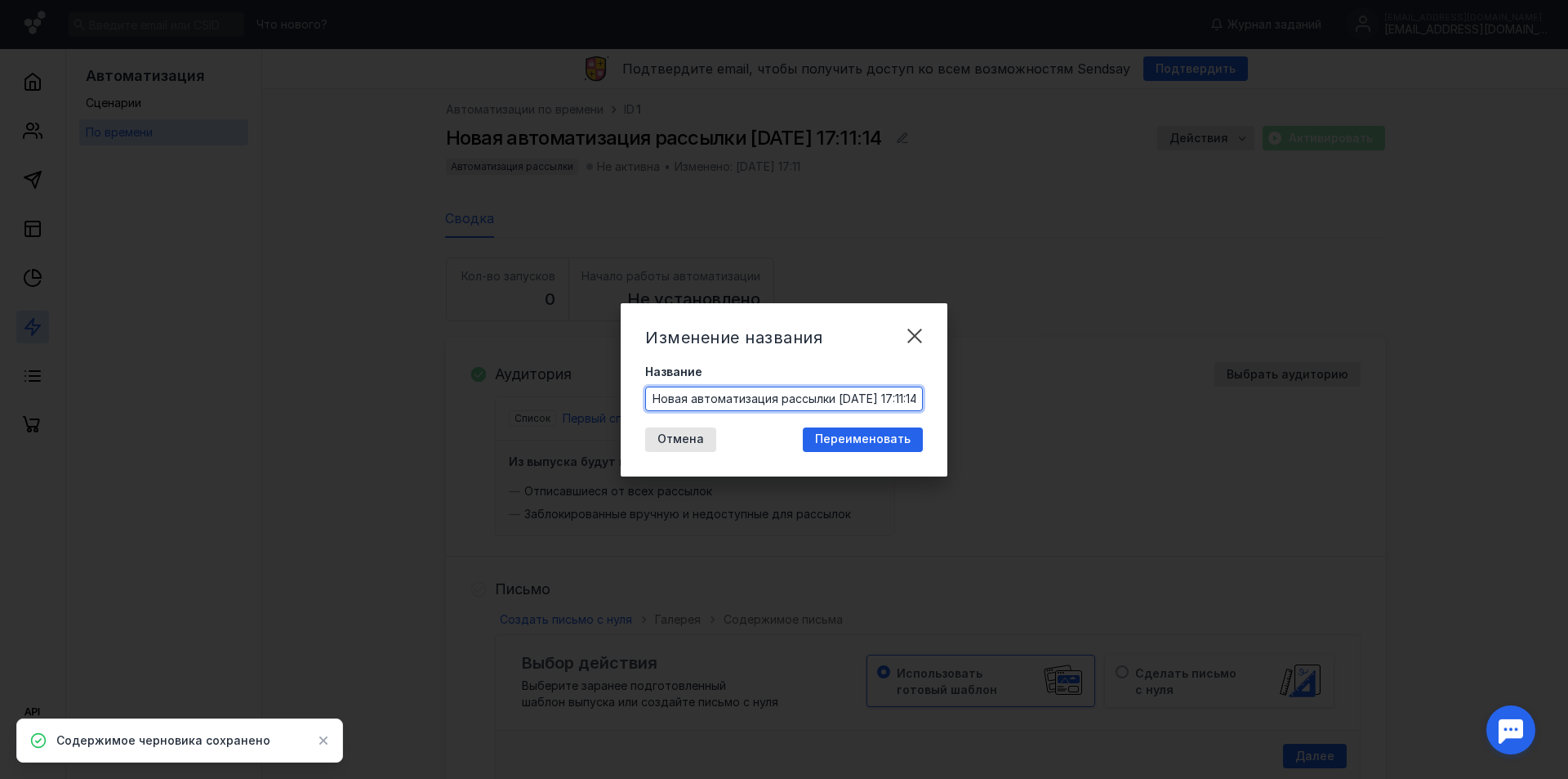
scroll to position [0, 28]
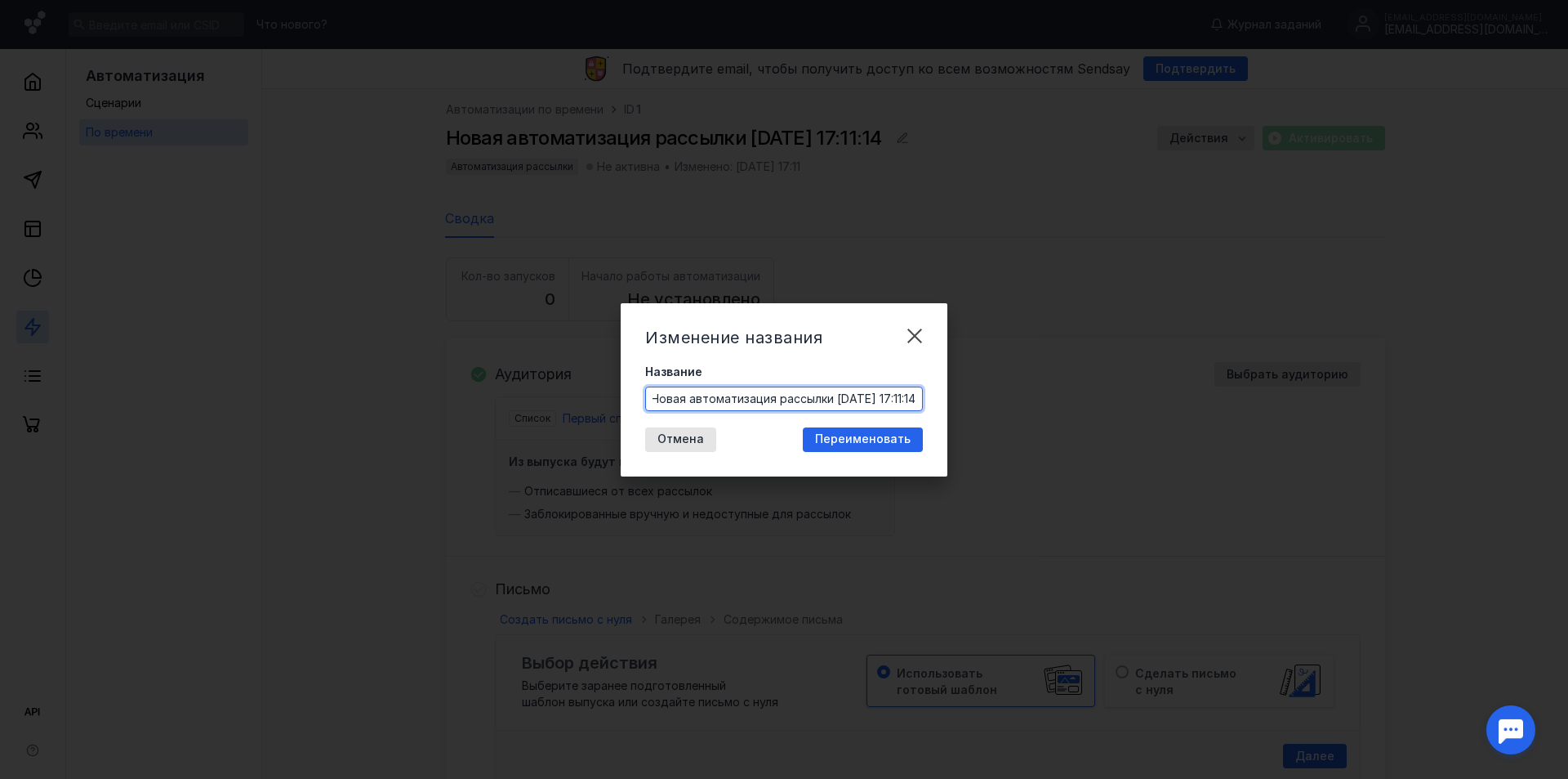
drag, startPoint x: 650, startPoint y: 395, endPoint x: 965, endPoint y: 396, distance: 315.0
click at [965, 396] on div "Изменение названия Название Новая автоматизация рассылки [DATE] 17:11:14 Отмена…" at bounding box center [784, 389] width 1568 height 779
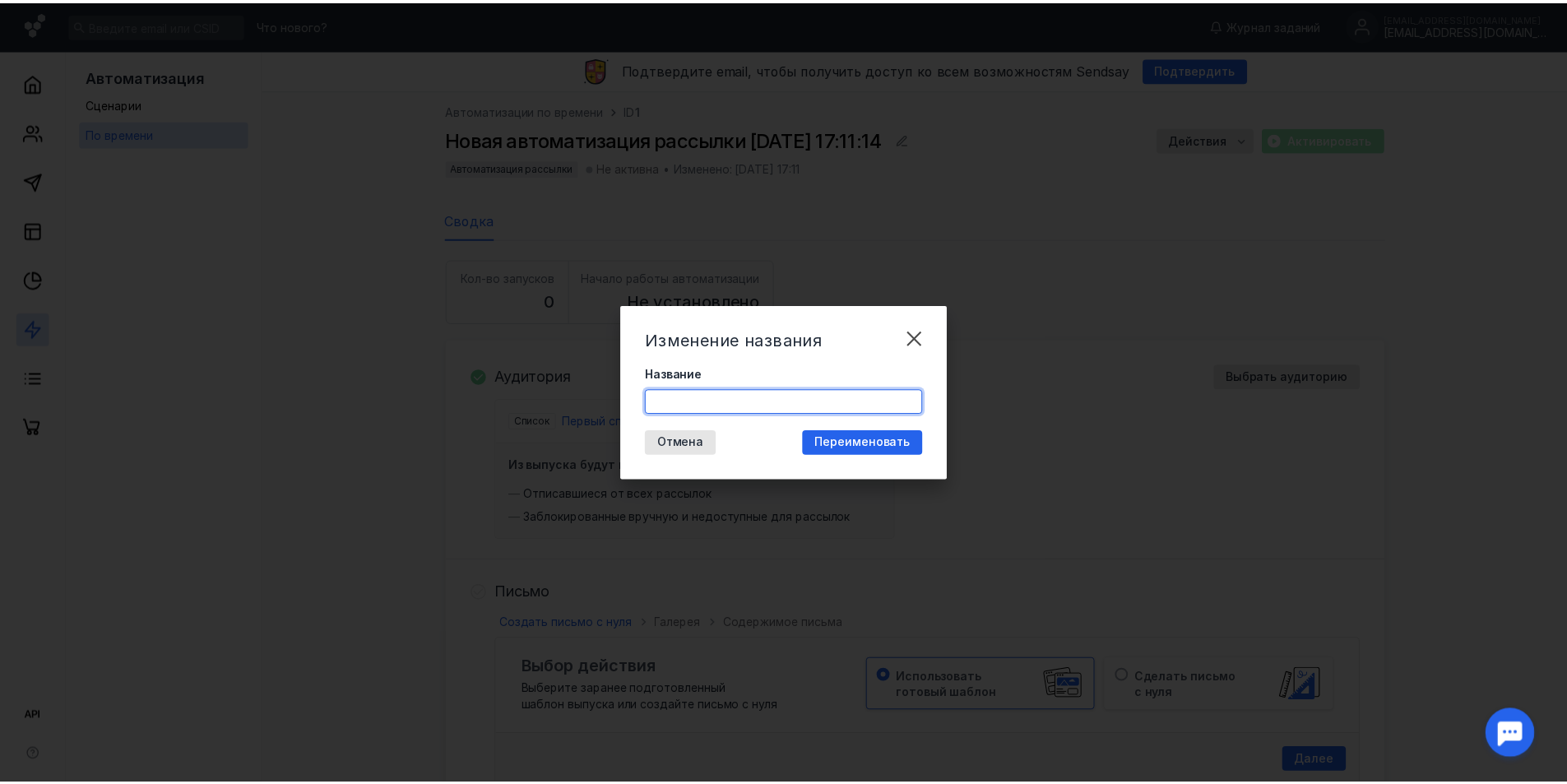
scroll to position [0, 0]
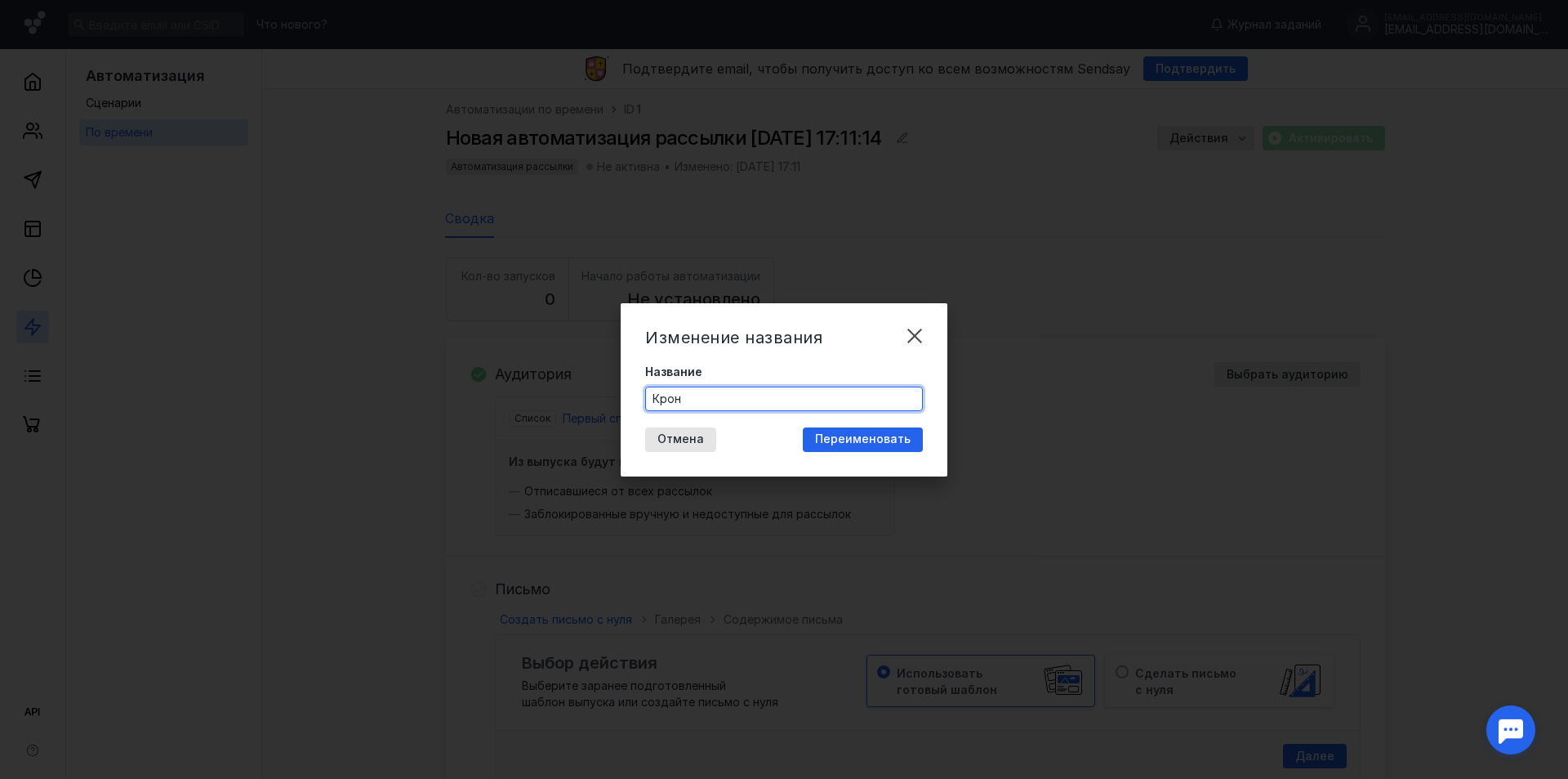
type input "Крон"
click at [820, 350] on div "Изменение названия Название Крон Отмена Переименовать" at bounding box center [784, 389] width 327 height 174
click at [865, 443] on span "Переименовать" at bounding box center [862, 438] width 96 height 14
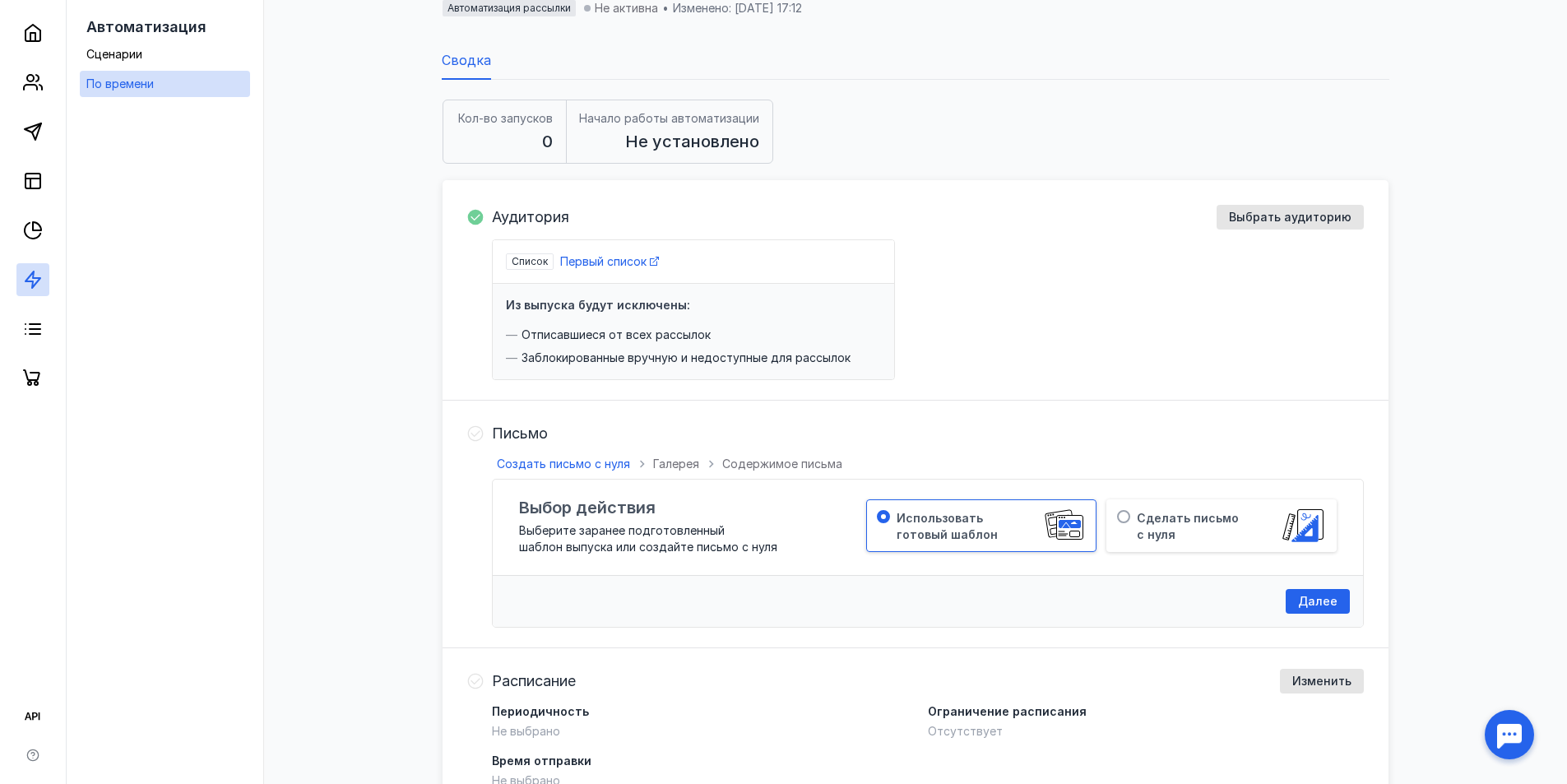
scroll to position [164, 0]
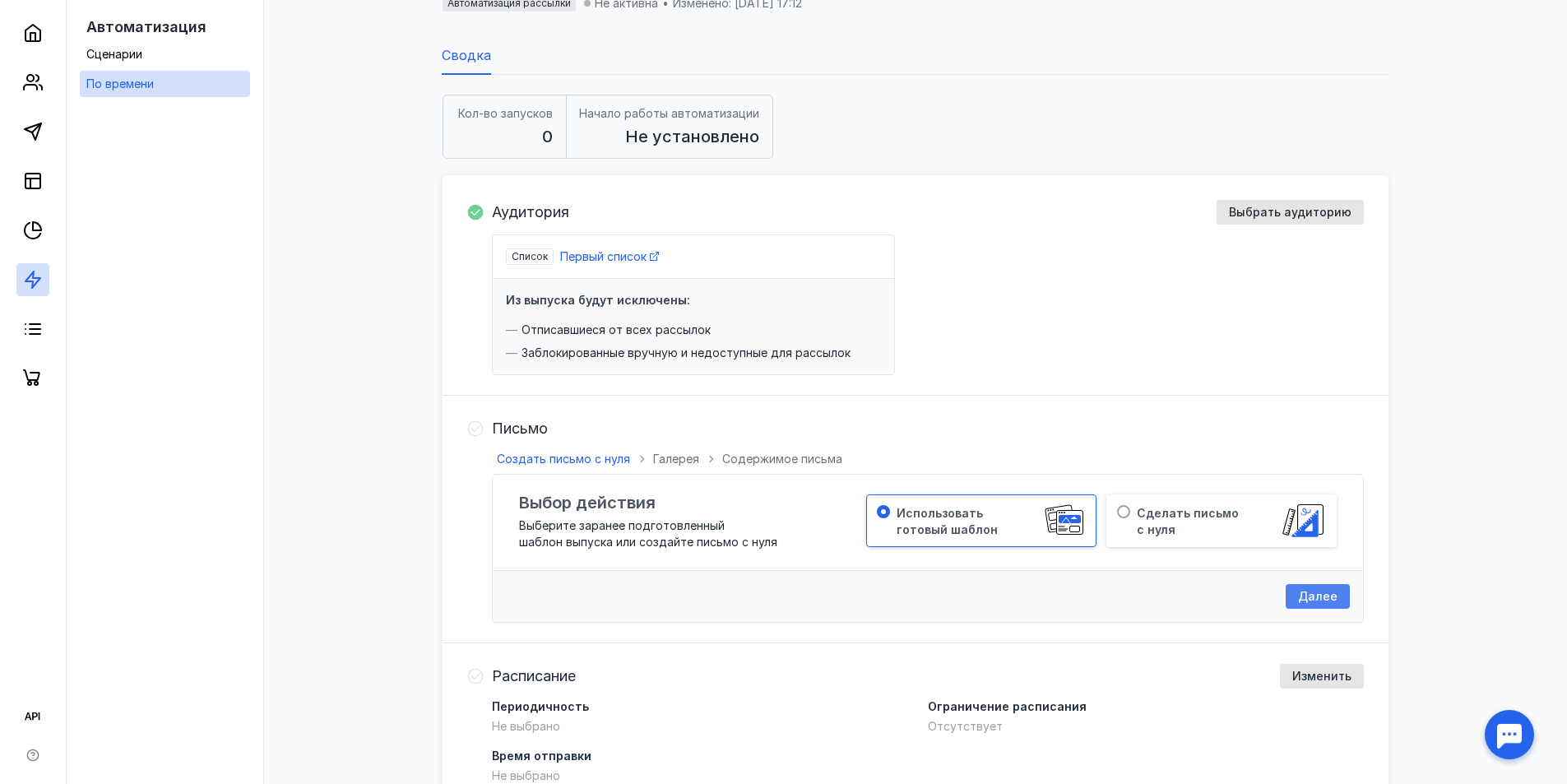
click at [1340, 595] on div "Далее" at bounding box center [1317, 597] width 56 height 14
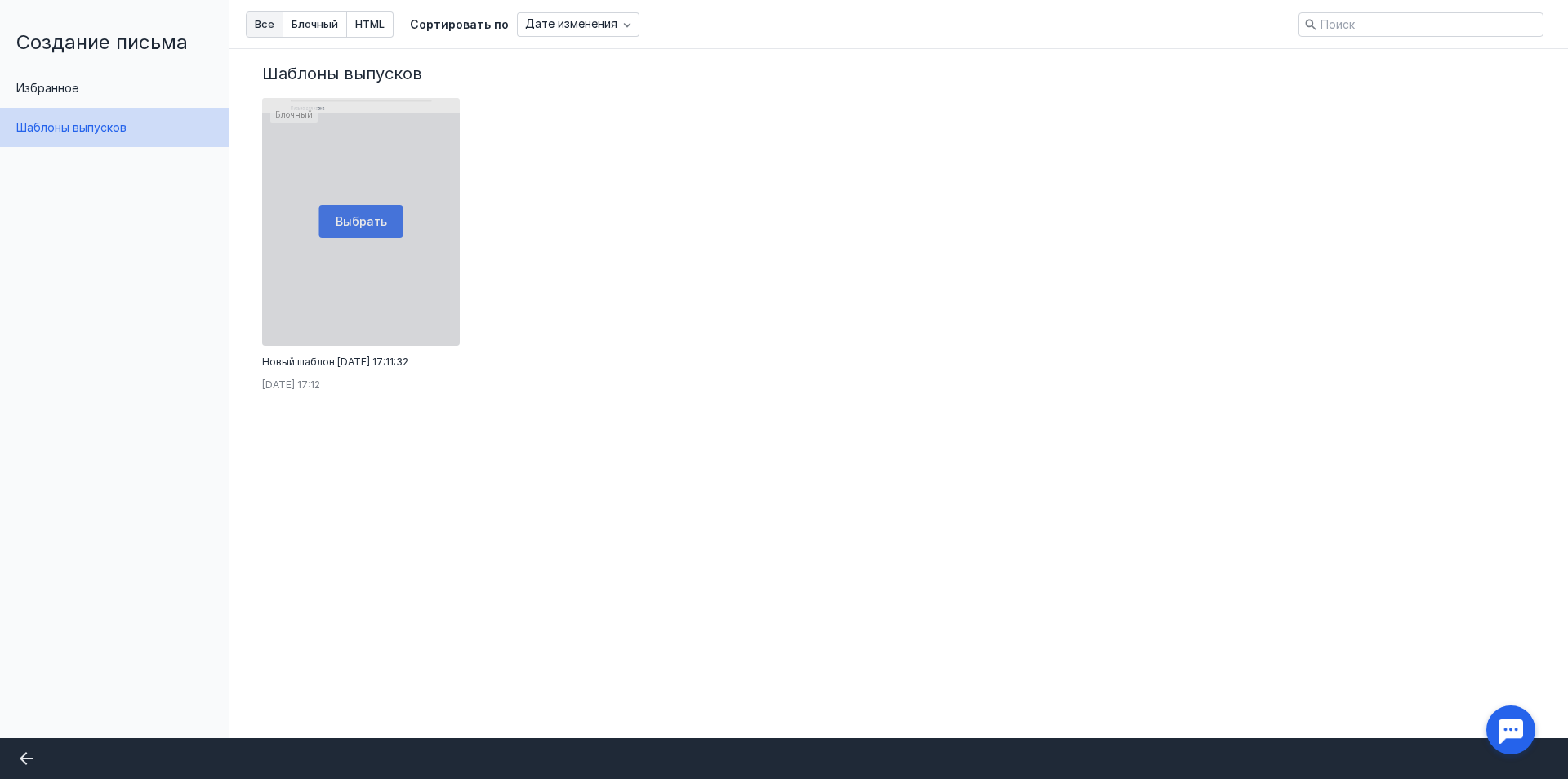
click at [361, 221] on div at bounding box center [361, 221] width 198 height 247
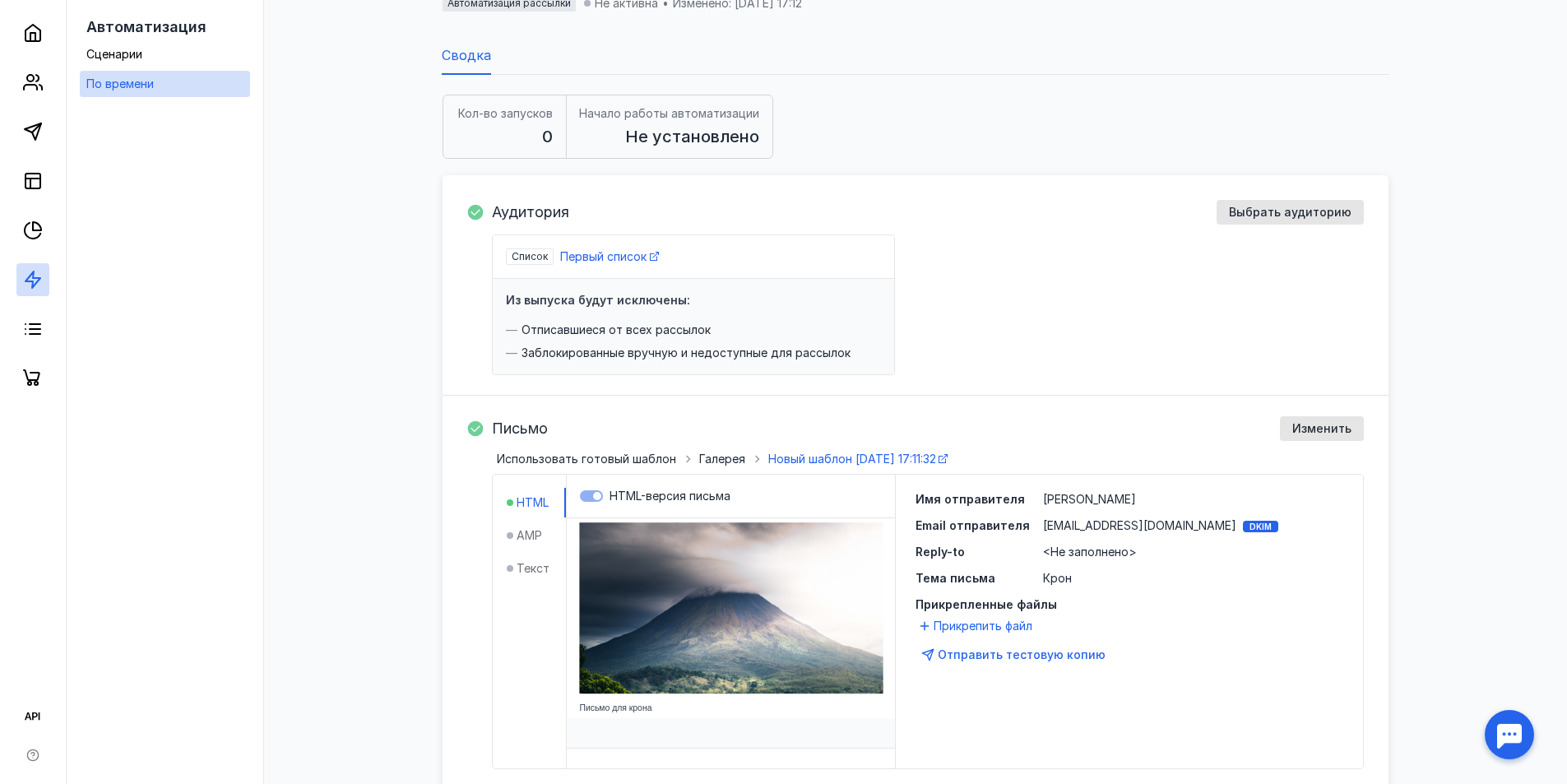
scroll to position [493, 0]
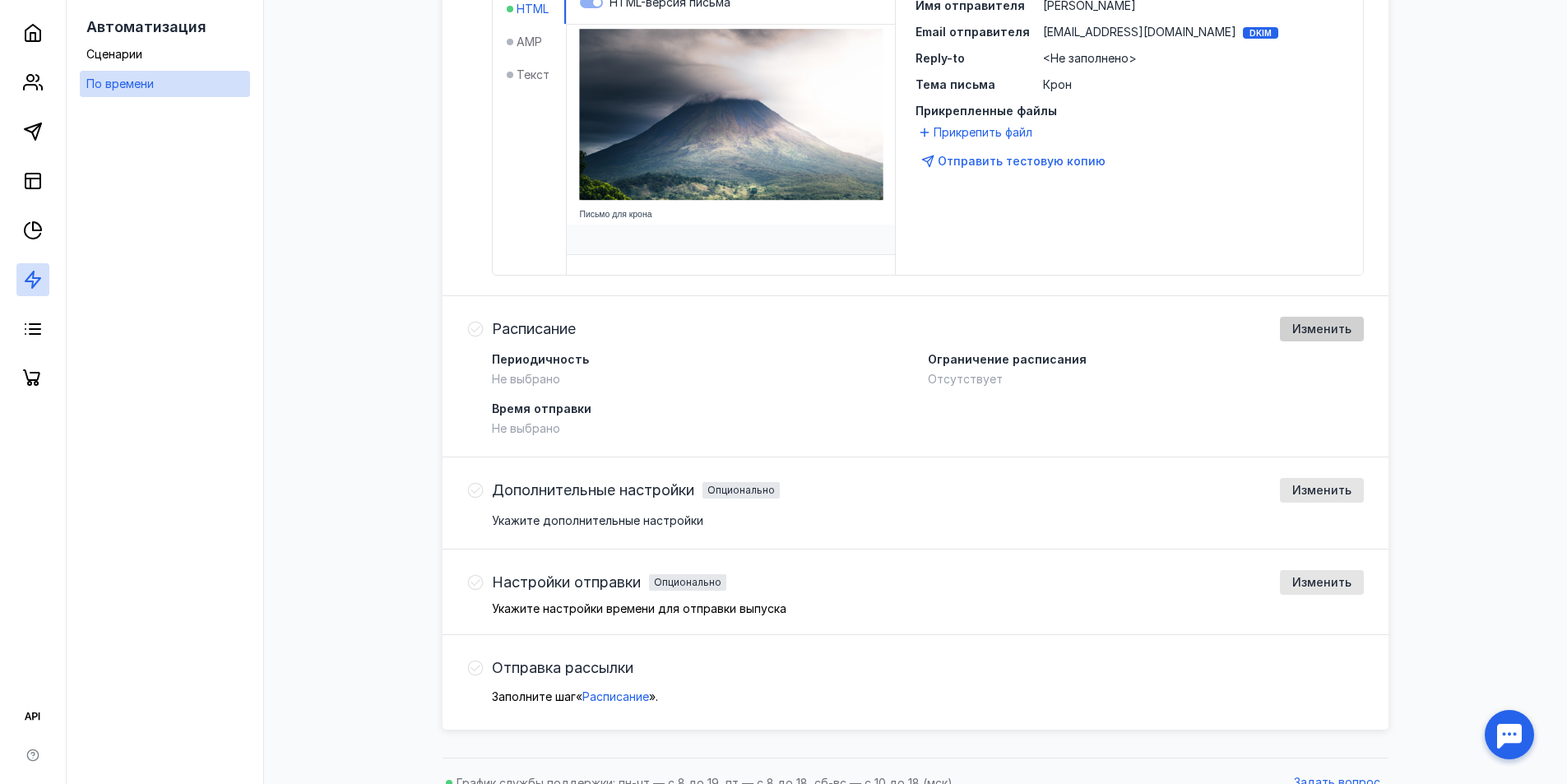
click at [1324, 318] on div "Изменить" at bounding box center [1322, 328] width 84 height 24
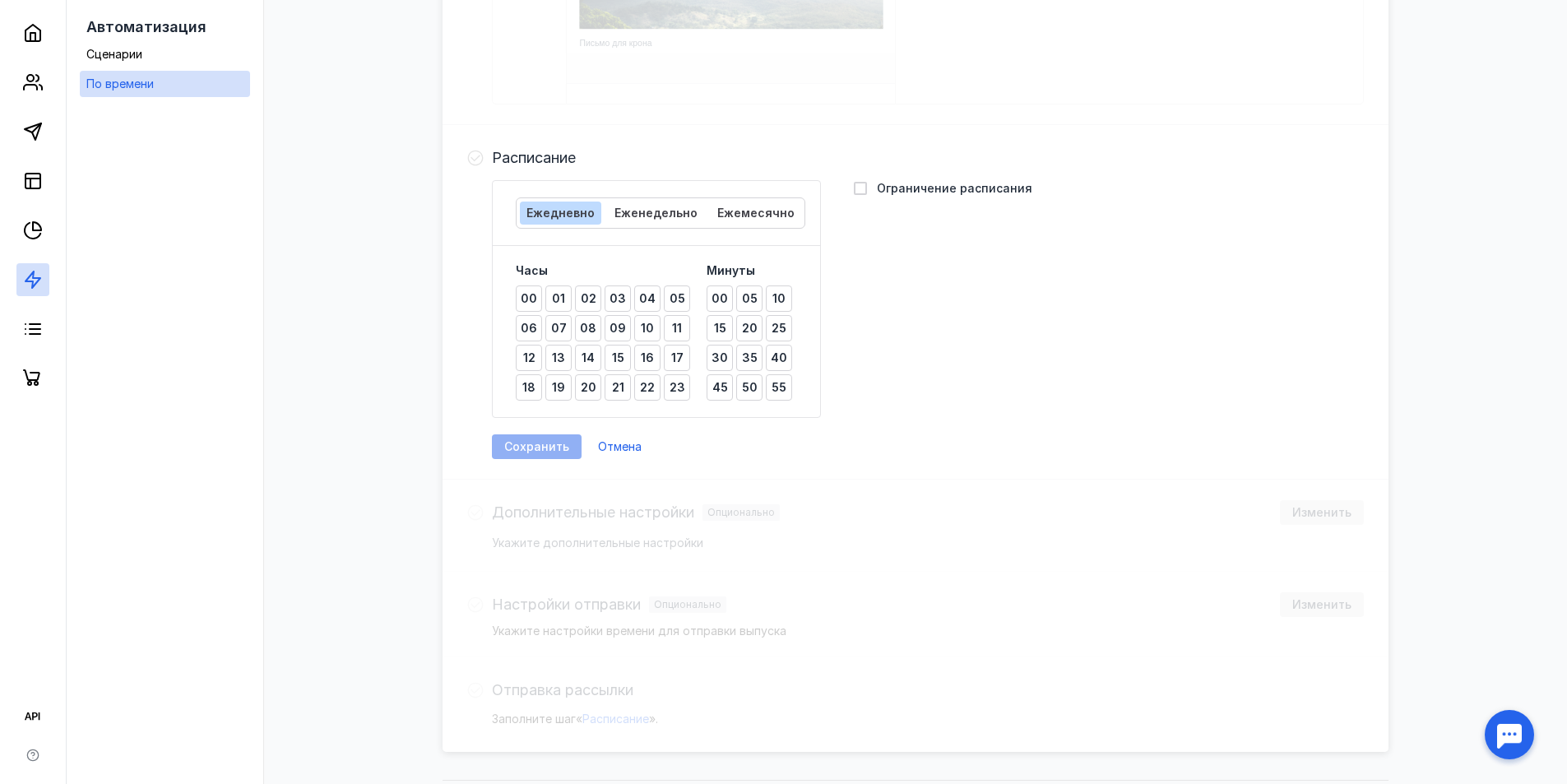
scroll to position [874, 0]
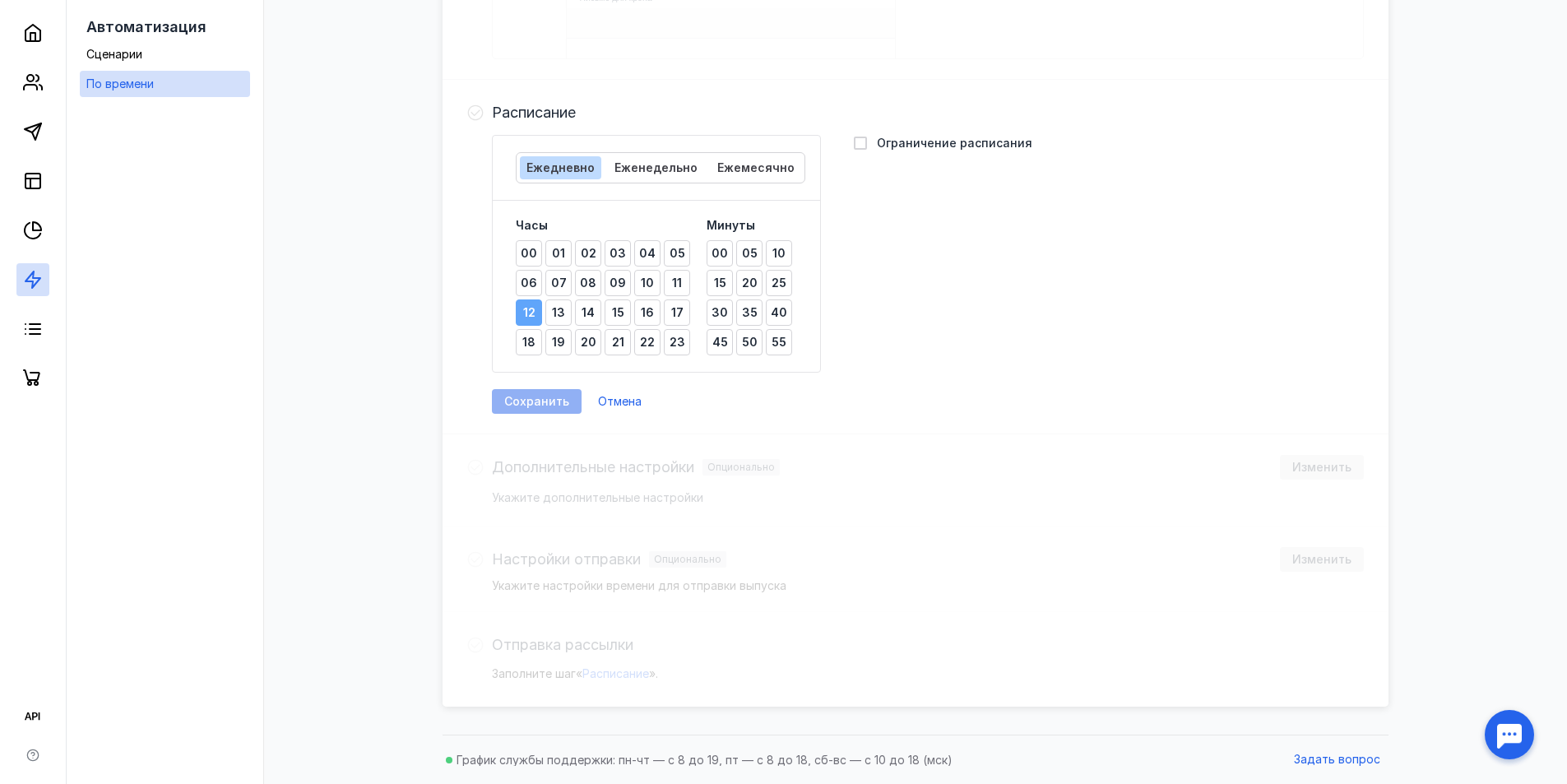
click at [534, 308] on span "12" at bounding box center [529, 312] width 13 height 12
click at [727, 305] on div "30" at bounding box center [719, 312] width 26 height 26
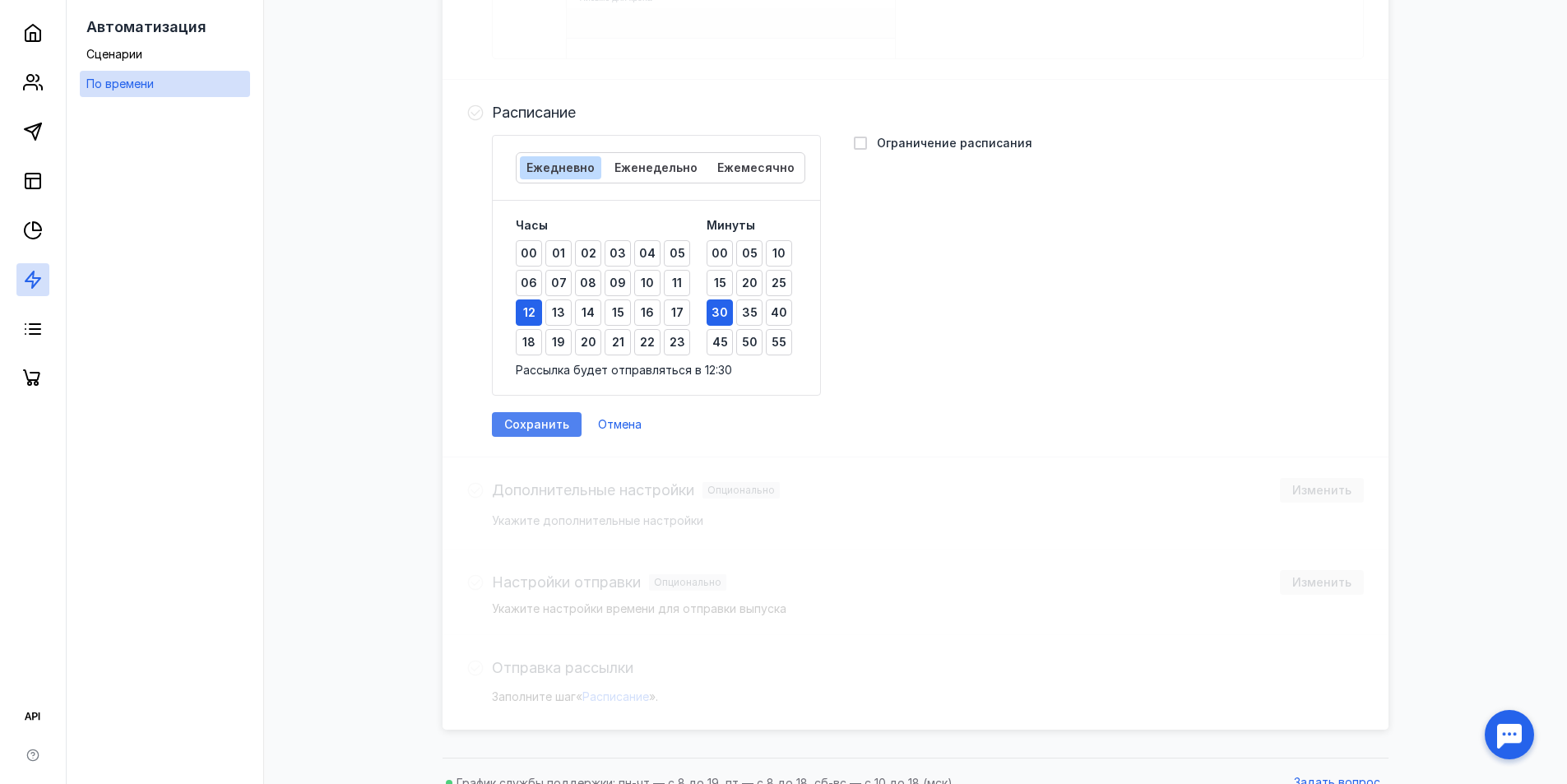
click at [537, 419] on span "Сохранить" at bounding box center [536, 425] width 65 height 14
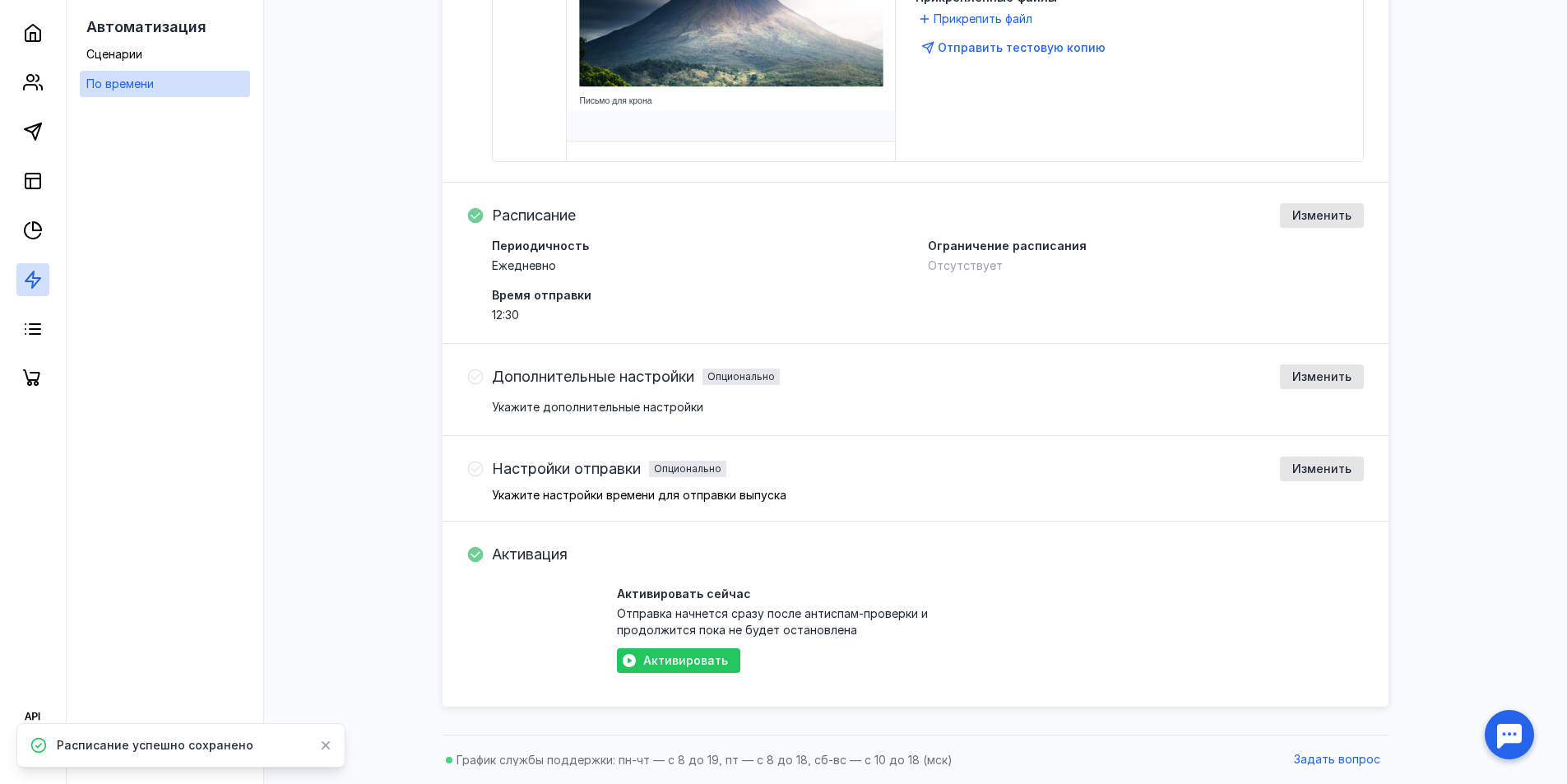
scroll to position [771, 0]
click at [1314, 212] on span "Изменить" at bounding box center [1322, 216] width 60 height 14
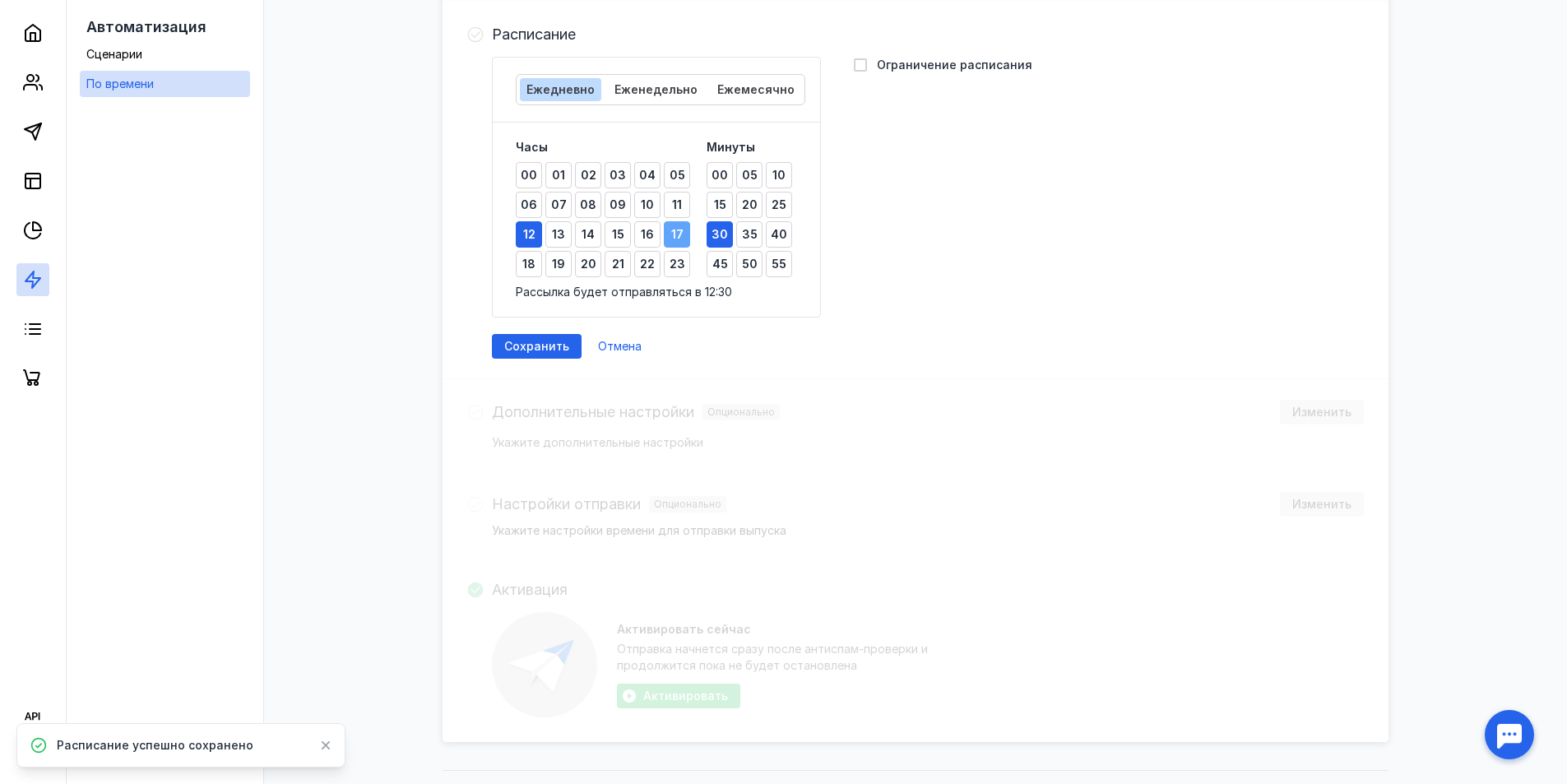
scroll to position [953, 0]
click at [644, 84] on span "Еженедельно" at bounding box center [656, 88] width 83 height 14
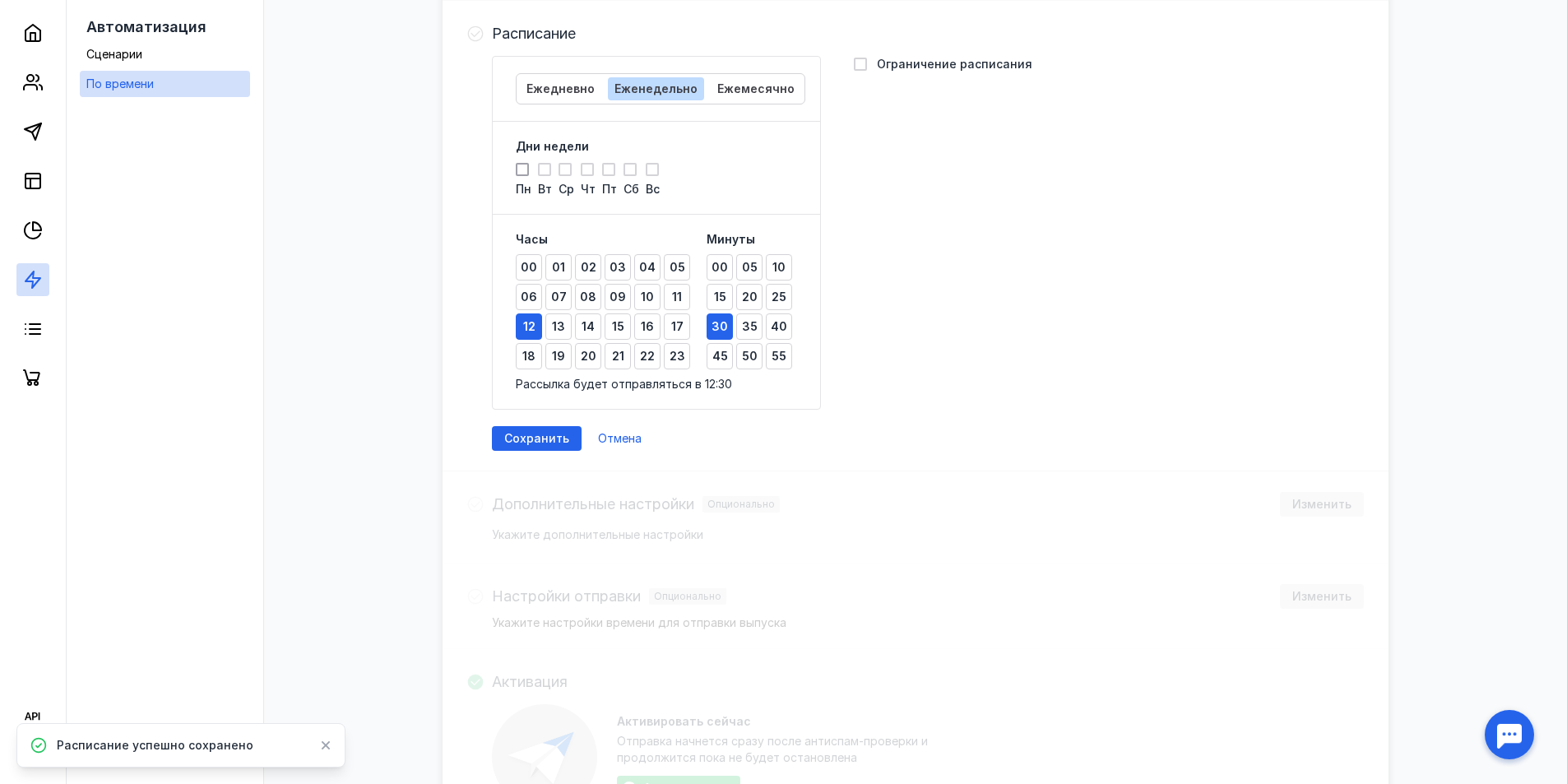
click at [519, 169] on icon at bounding box center [523, 170] width 12 height 12
click at [519, 169] on input "Пн" at bounding box center [521, 166] width 11 height 11
checkbox input "true"
click at [585, 168] on icon at bounding box center [587, 170] width 12 height 12
click at [585, 168] on input "Чт" at bounding box center [586, 166] width 11 height 11
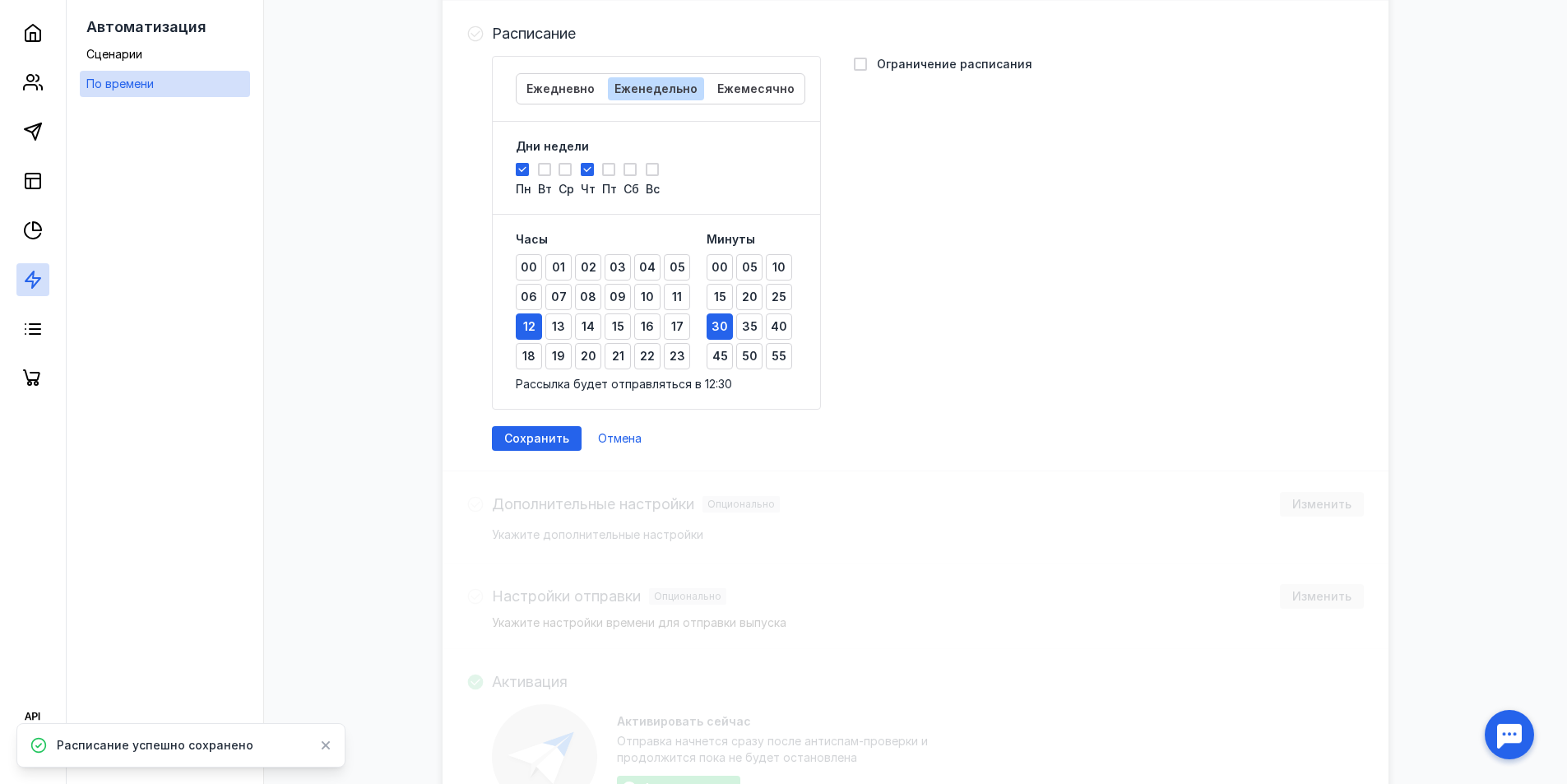
checkbox input "true"
click at [649, 166] on icon at bounding box center [653, 170] width 12 height 12
click at [649, 166] on input "Вс" at bounding box center [651, 166] width 11 height 11
checkbox input "true"
click at [538, 435] on span "Сохранить" at bounding box center [536, 438] width 65 height 14
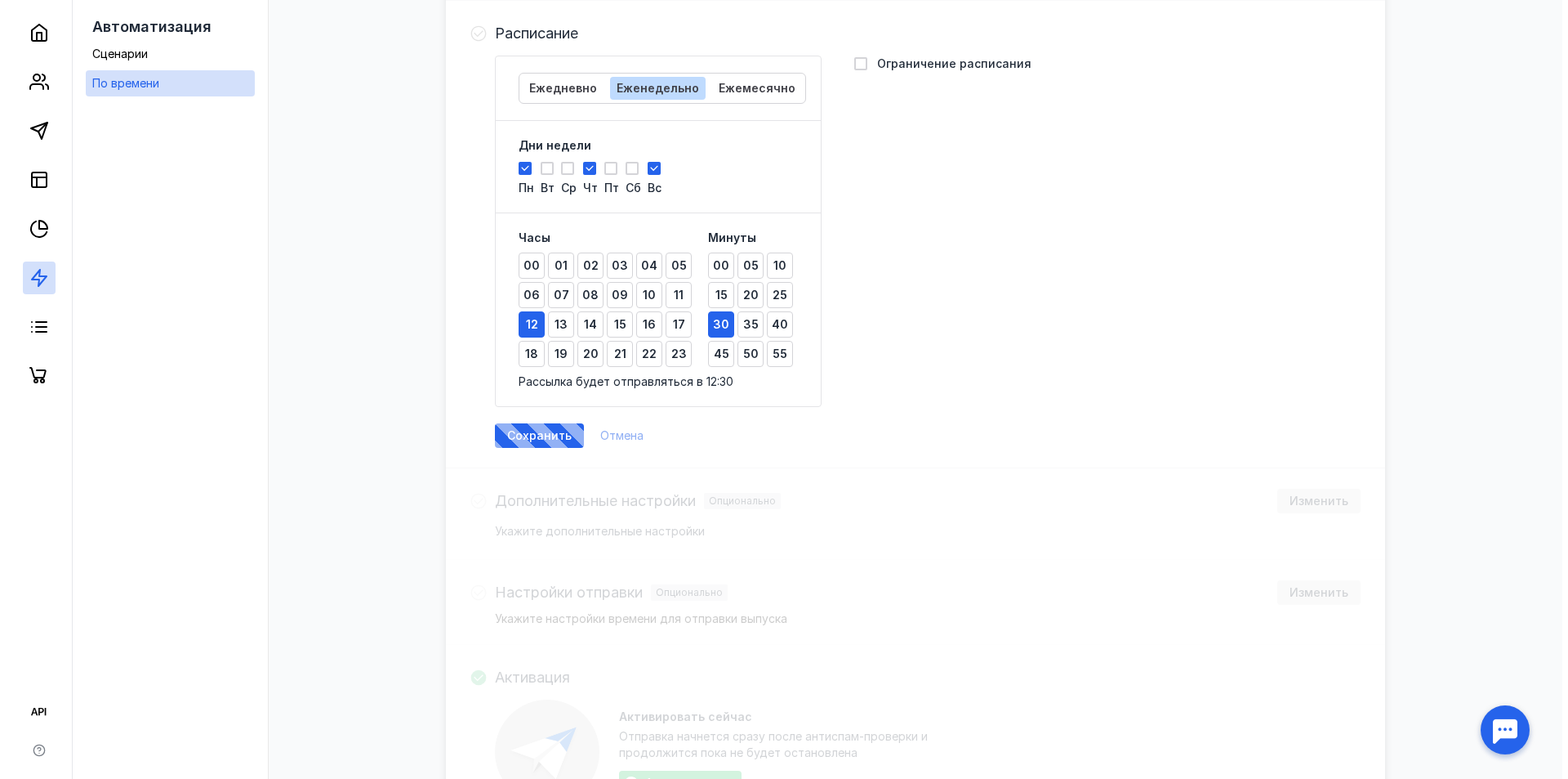
scroll to position [766, 0]
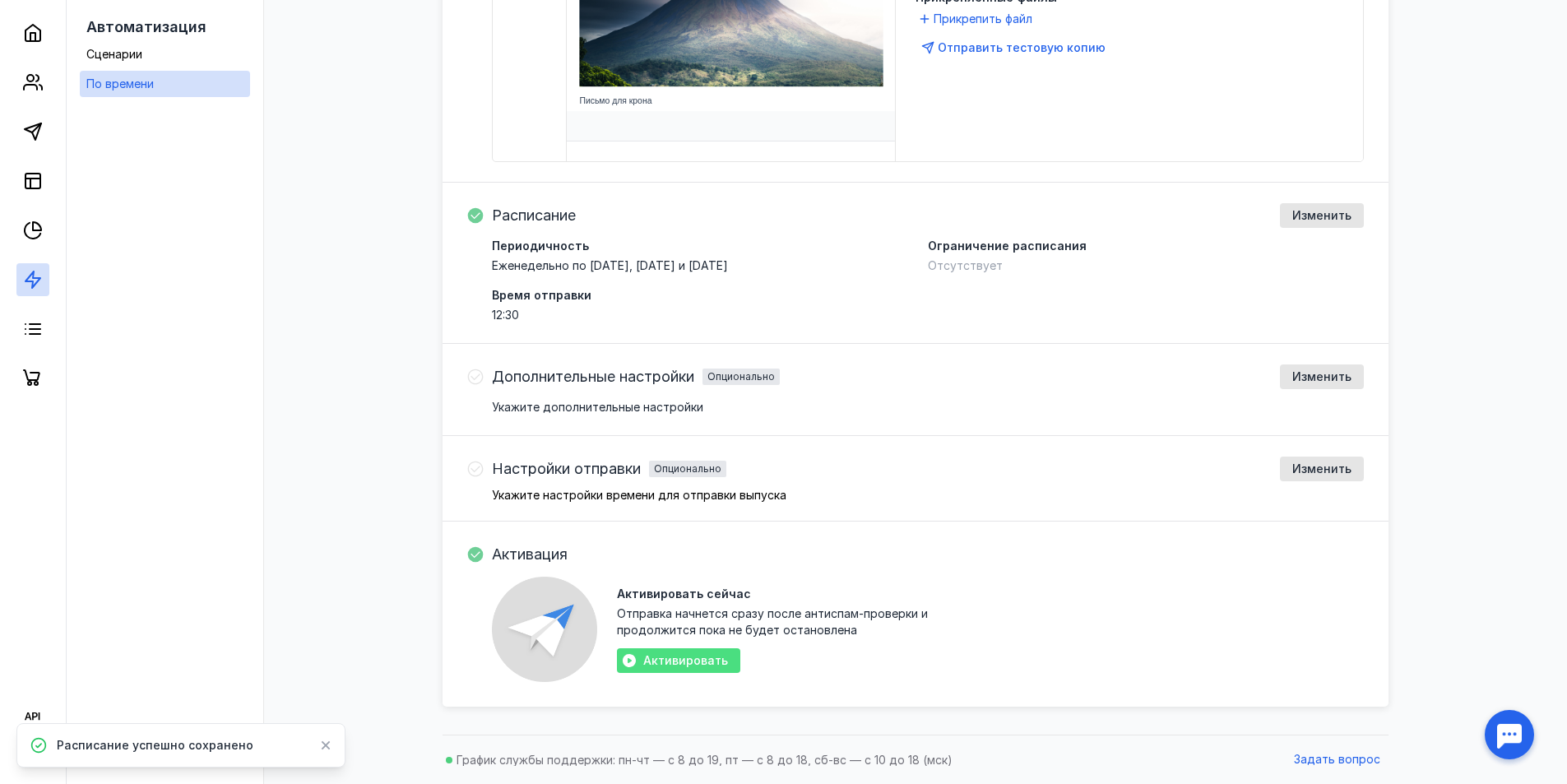
click at [680, 664] on span "Активировать" at bounding box center [686, 661] width 85 height 14
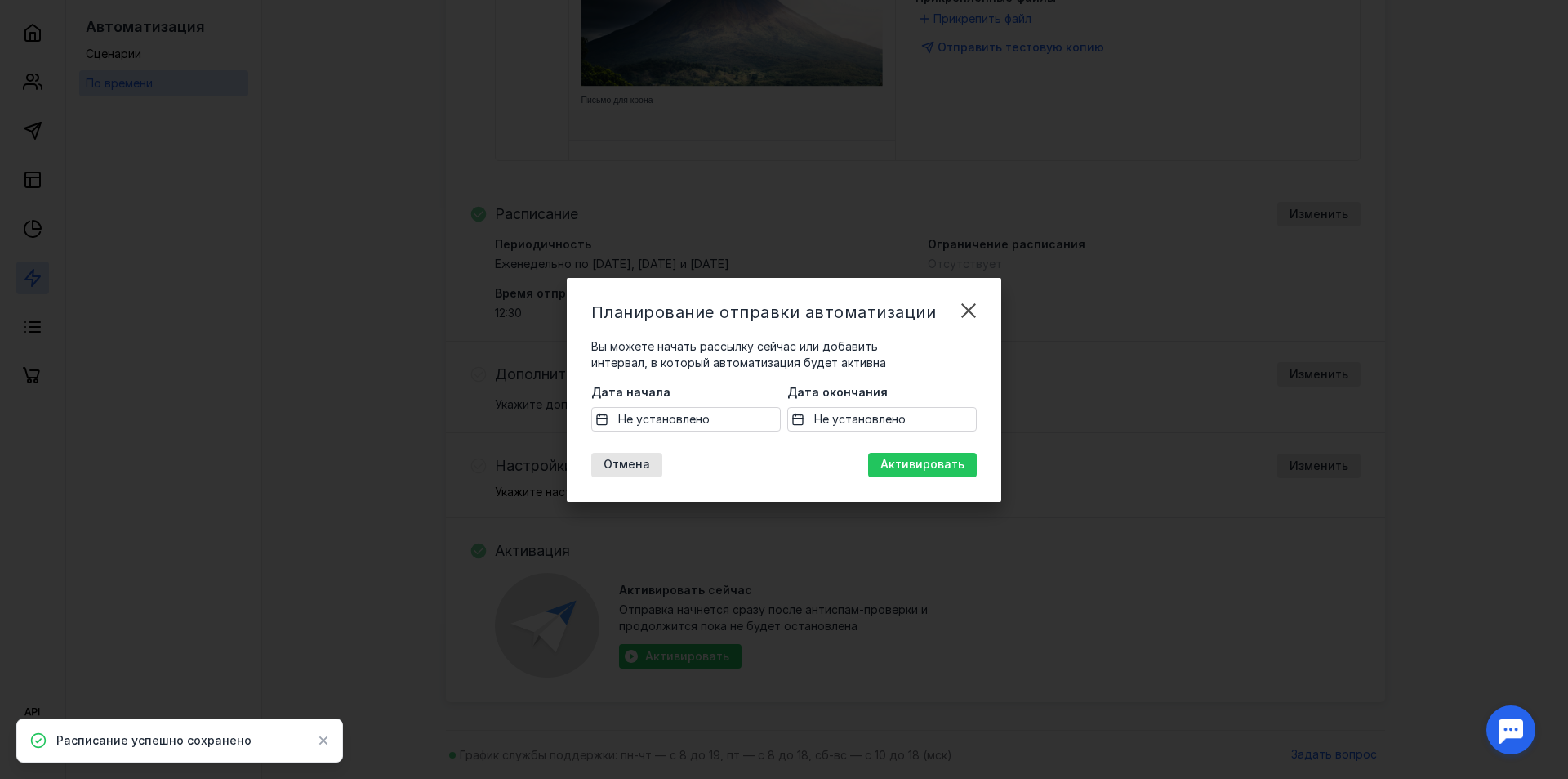
click at [692, 422] on span "Не установлено" at bounding box center [663, 419] width 91 height 16
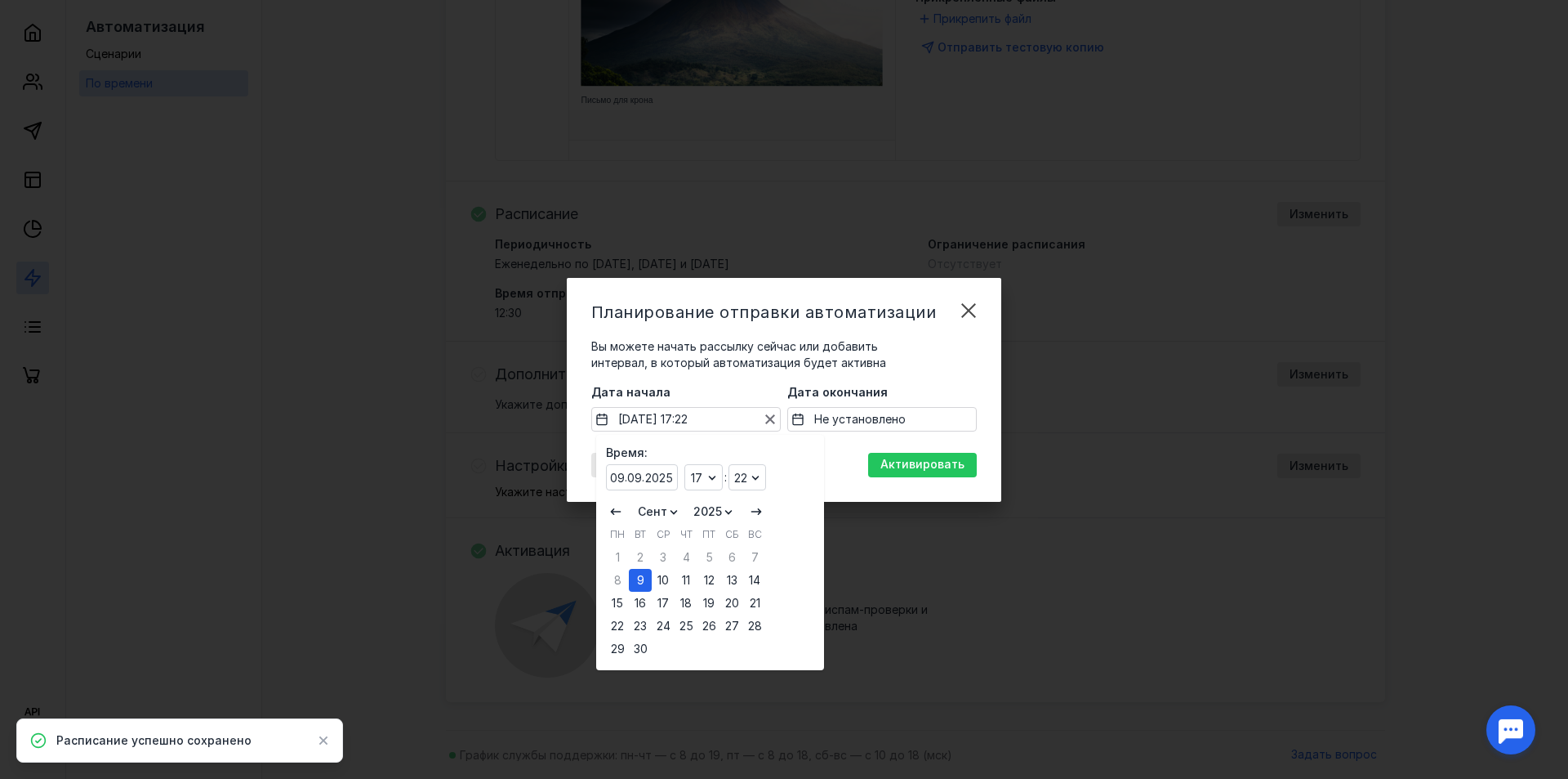
click at [835, 472] on div "Отмена Активировать" at bounding box center [784, 465] width 386 height 24
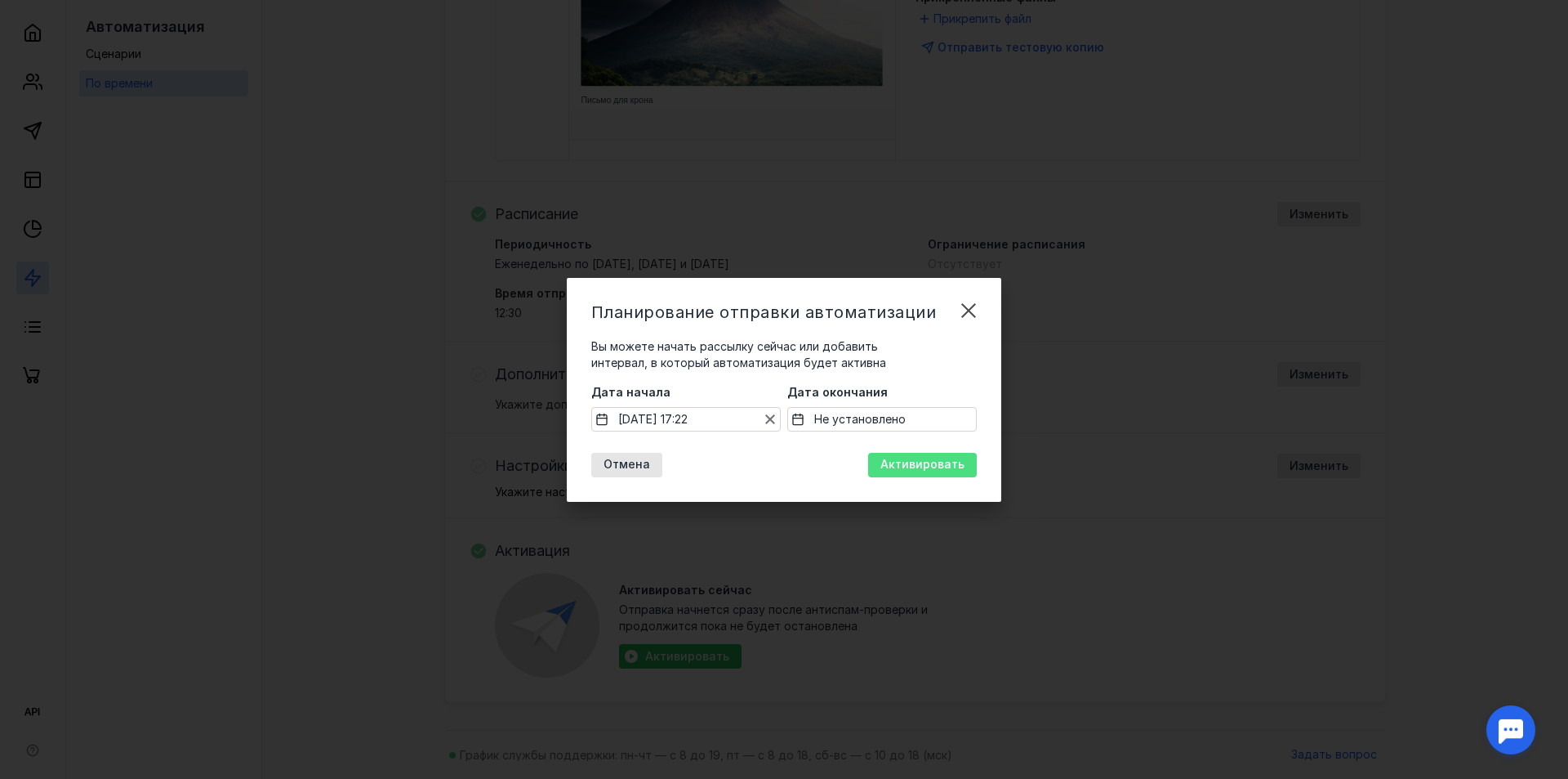
click at [911, 464] on span "Активировать" at bounding box center [922, 465] width 84 height 14
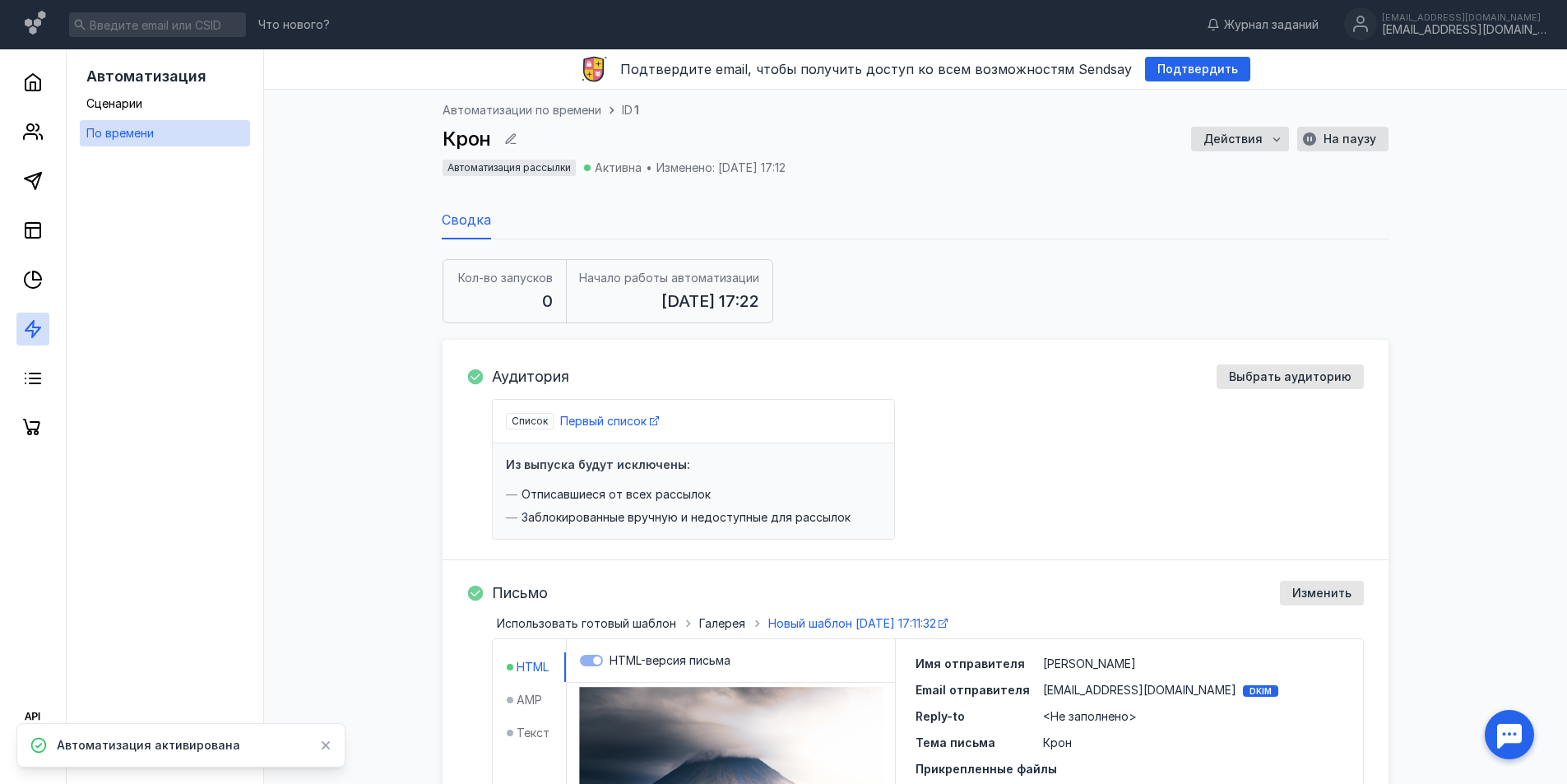
scroll to position [0, 0]
click at [328, 742] on icon at bounding box center [325, 745] width 9 height 9
click at [21, 144] on link at bounding box center [33, 132] width 33 height 33
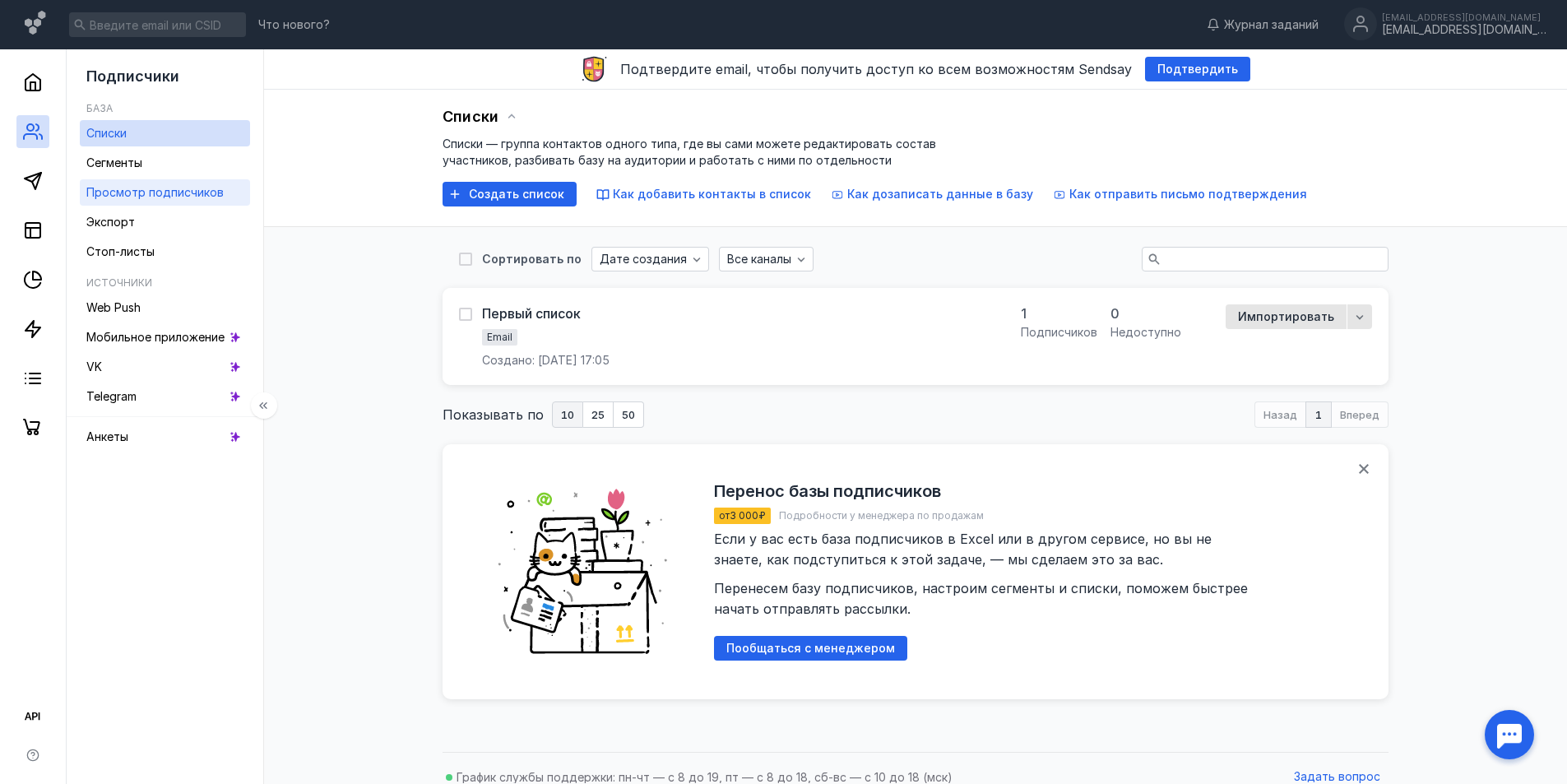
click at [169, 189] on span "Просмотр подписчиков" at bounding box center [154, 191] width 138 height 14
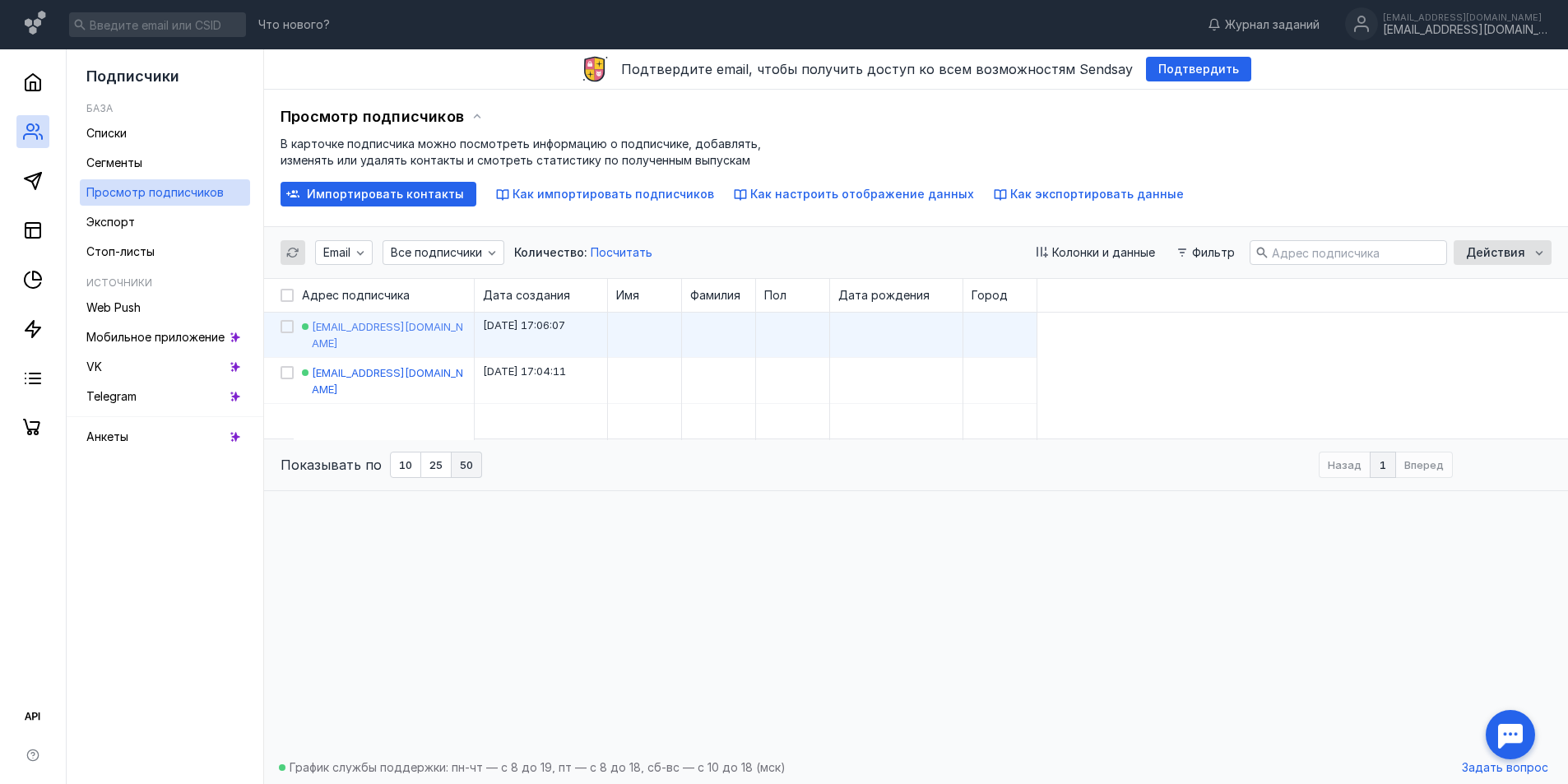
click at [396, 328] on span "[EMAIL_ADDRESS][DOMAIN_NAME]" at bounding box center [387, 335] width 151 height 29
